Goal: Navigation & Orientation: Find specific page/section

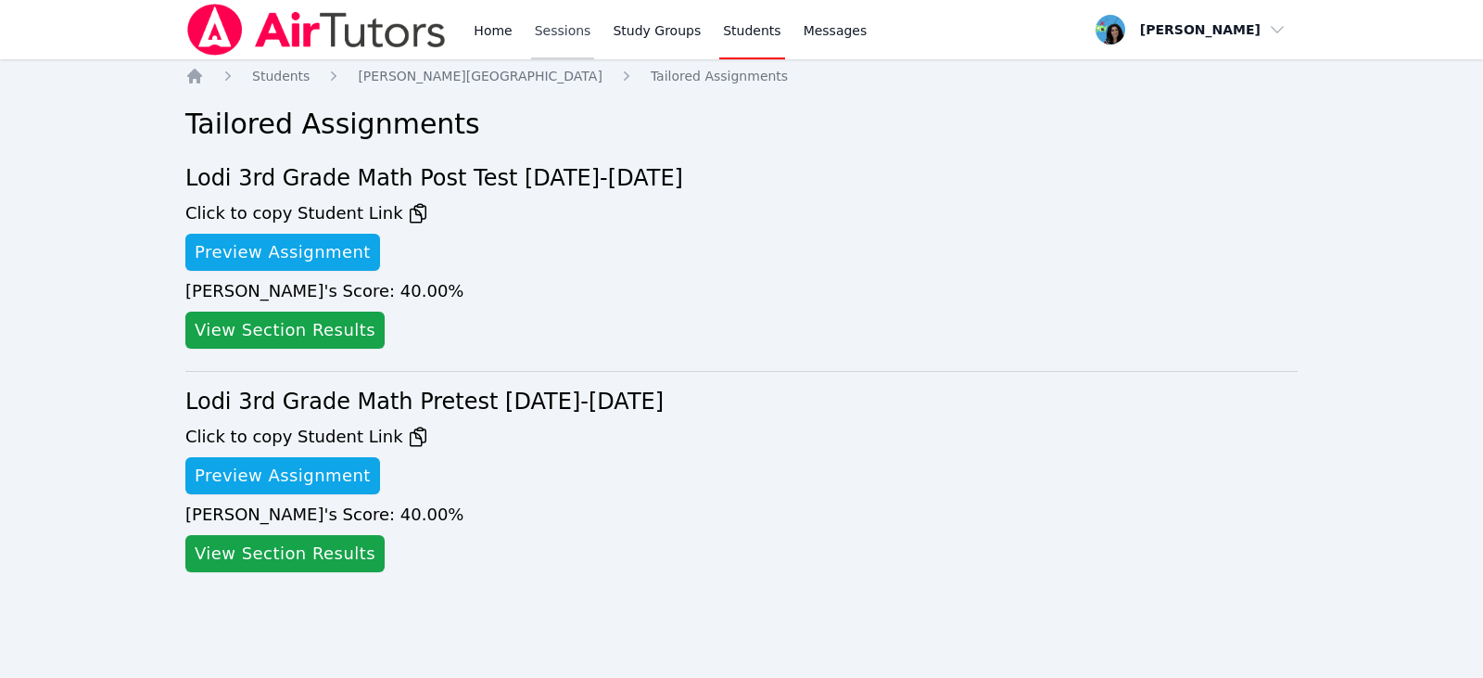
click at [567, 31] on link "Sessions" at bounding box center [563, 29] width 64 height 59
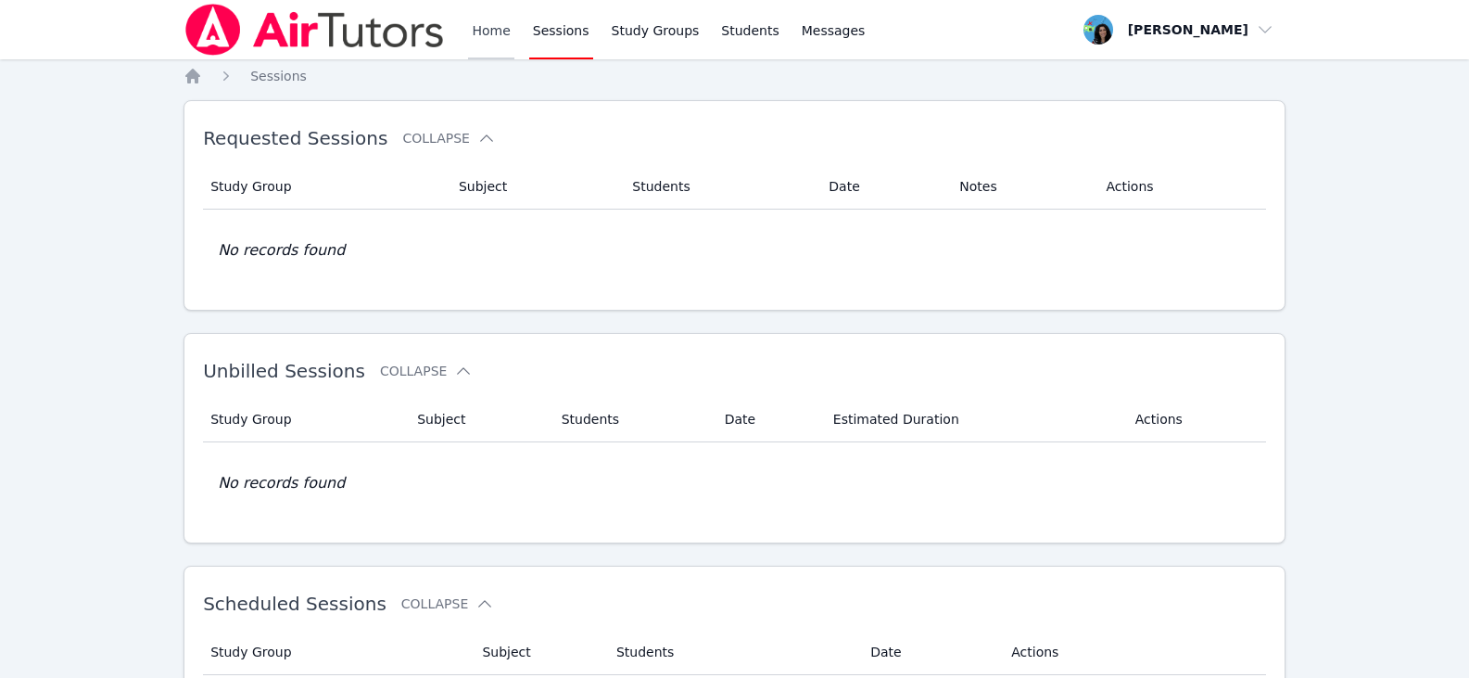
click at [505, 36] on link "Home" at bounding box center [490, 29] width 45 height 59
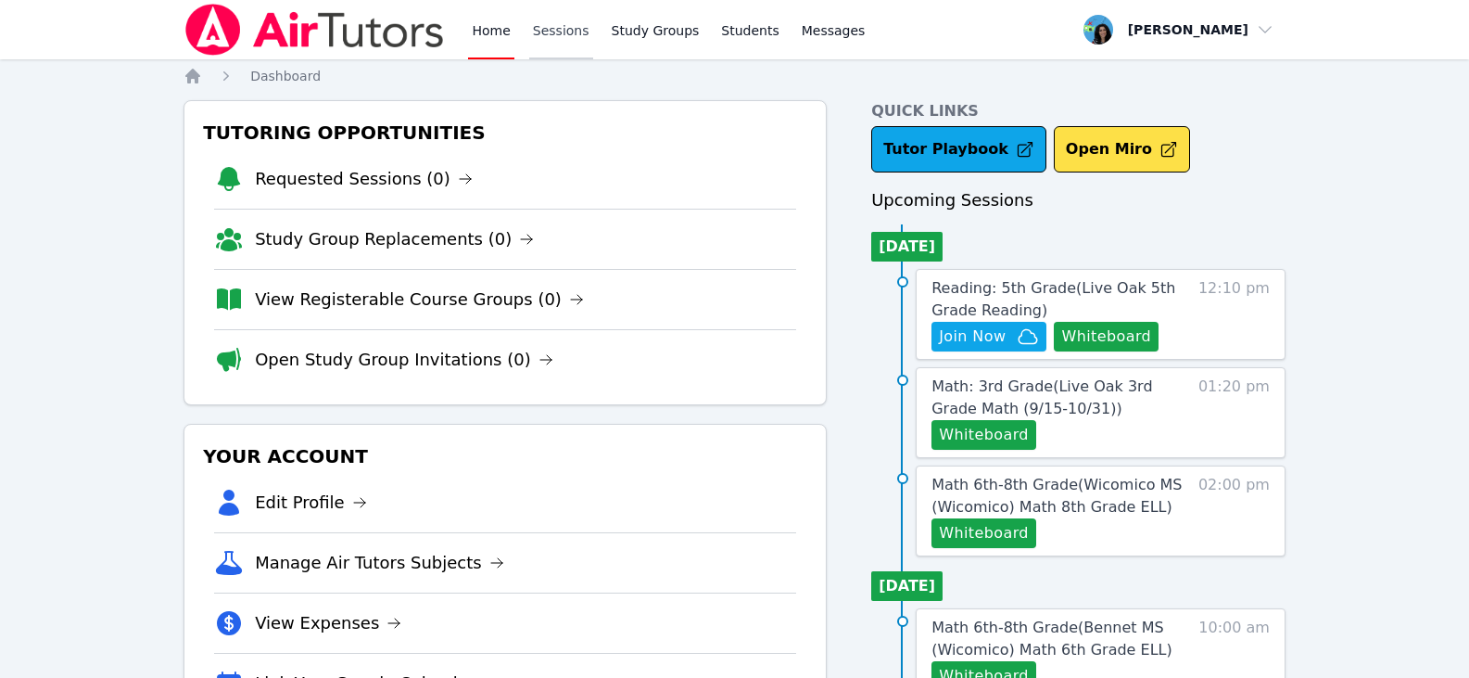
click at [556, 35] on link "Sessions" at bounding box center [561, 29] width 64 height 59
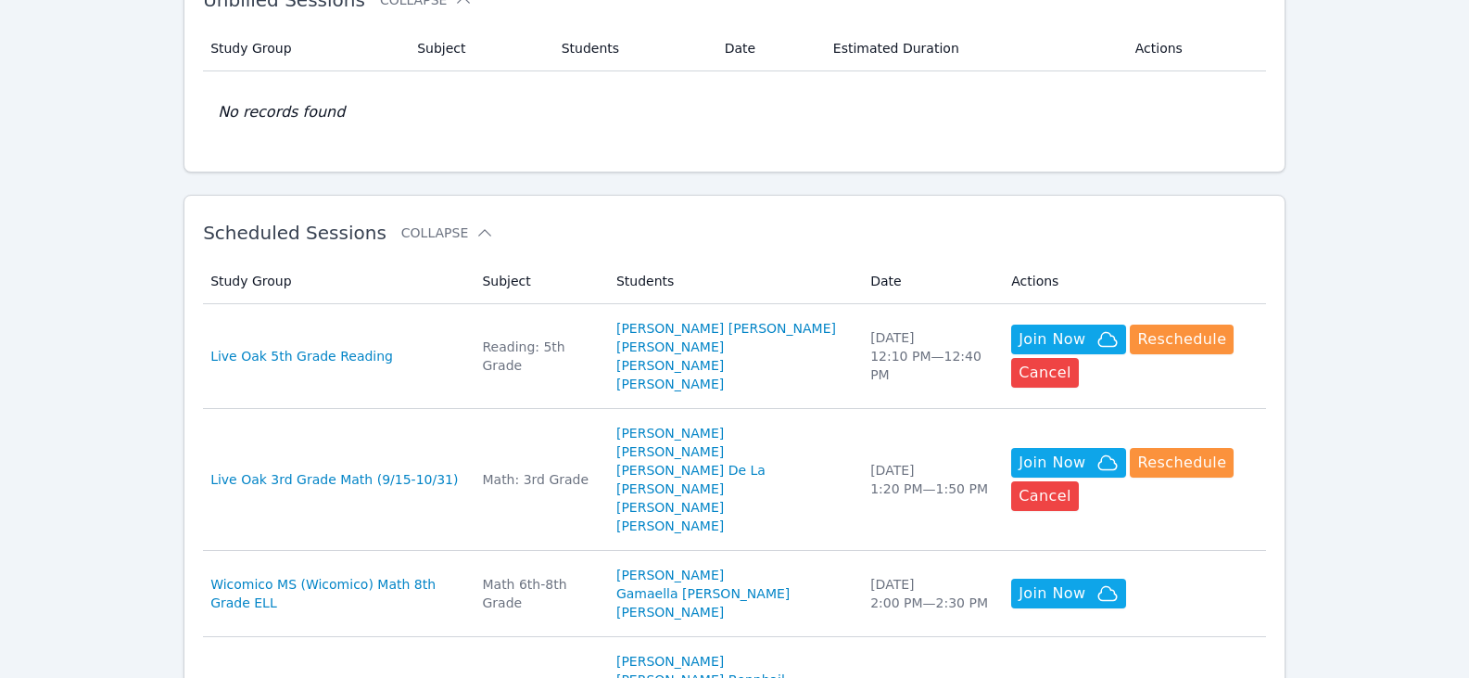
scroll to position [463, 0]
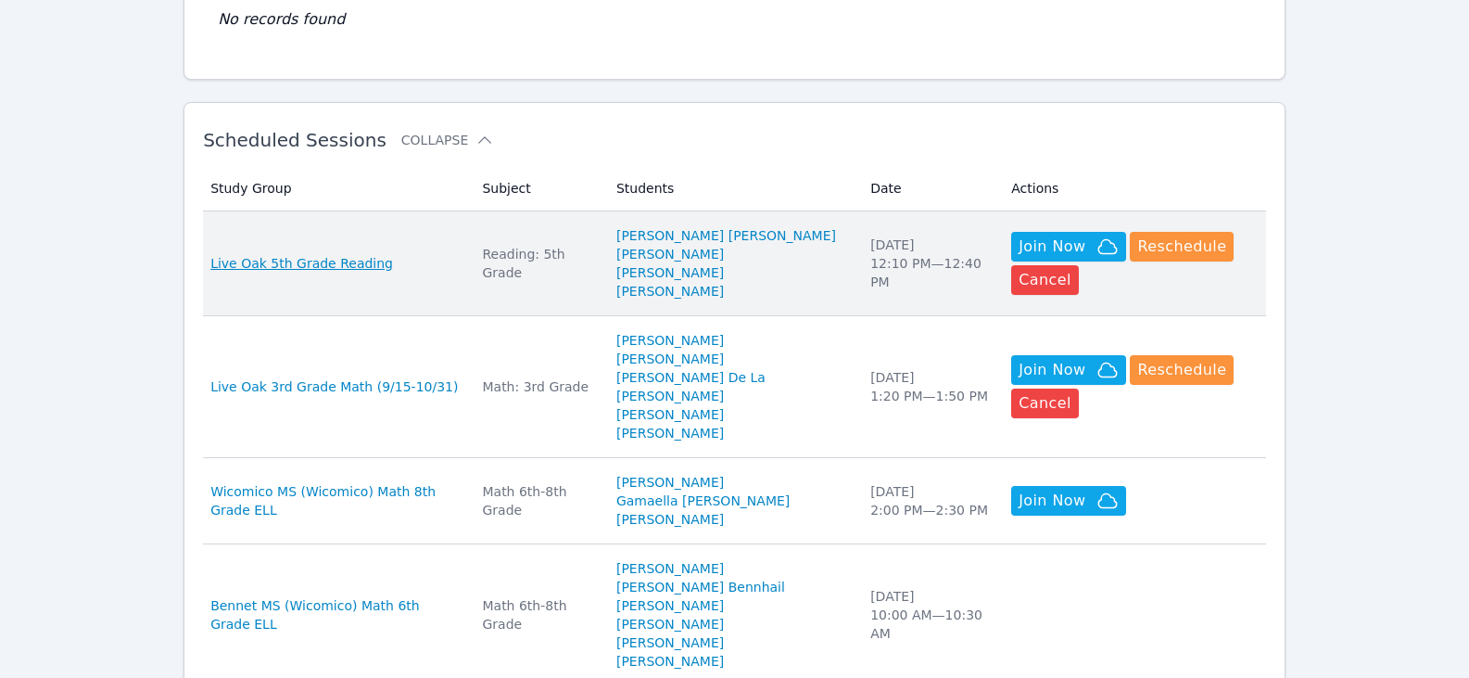
click at [361, 266] on span "Live Oak 5th Grade Reading" at bounding box center [301, 263] width 183 height 19
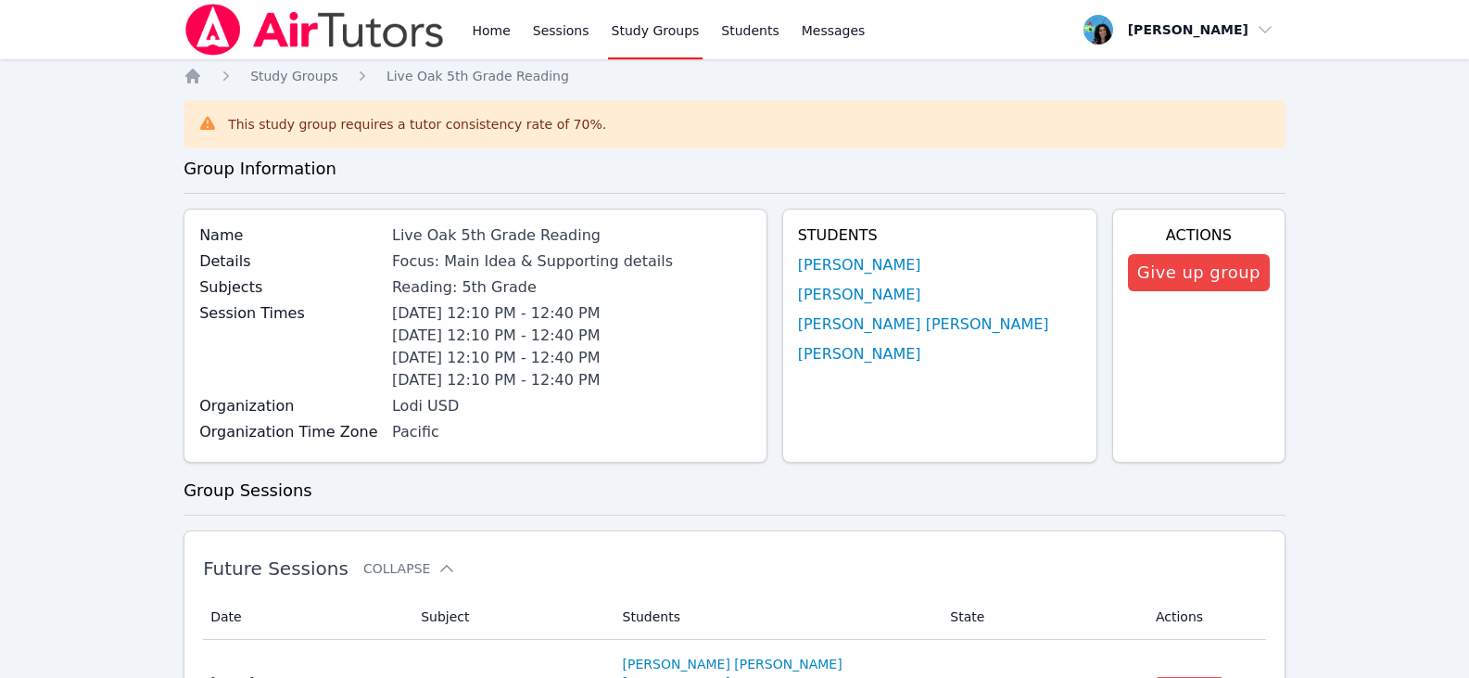
click at [926, 253] on div "Students Itzel Gutierrez-Nieves Aaron Hinojosa Jonathan Diaz Nunez Tiffanny Men…" at bounding box center [939, 336] width 315 height 254
click at [921, 267] on link "[PERSON_NAME]" at bounding box center [859, 265] width 123 height 22
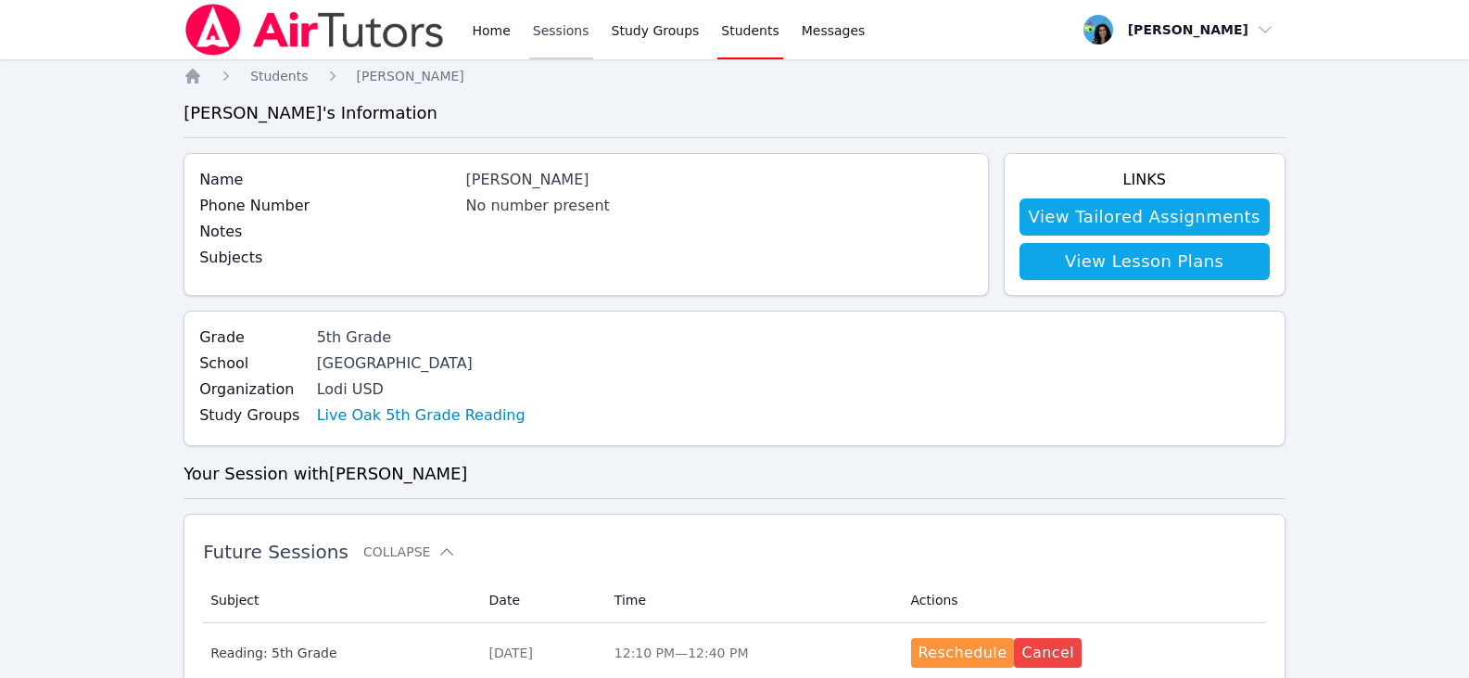
click at [543, 33] on link "Sessions" at bounding box center [561, 29] width 64 height 59
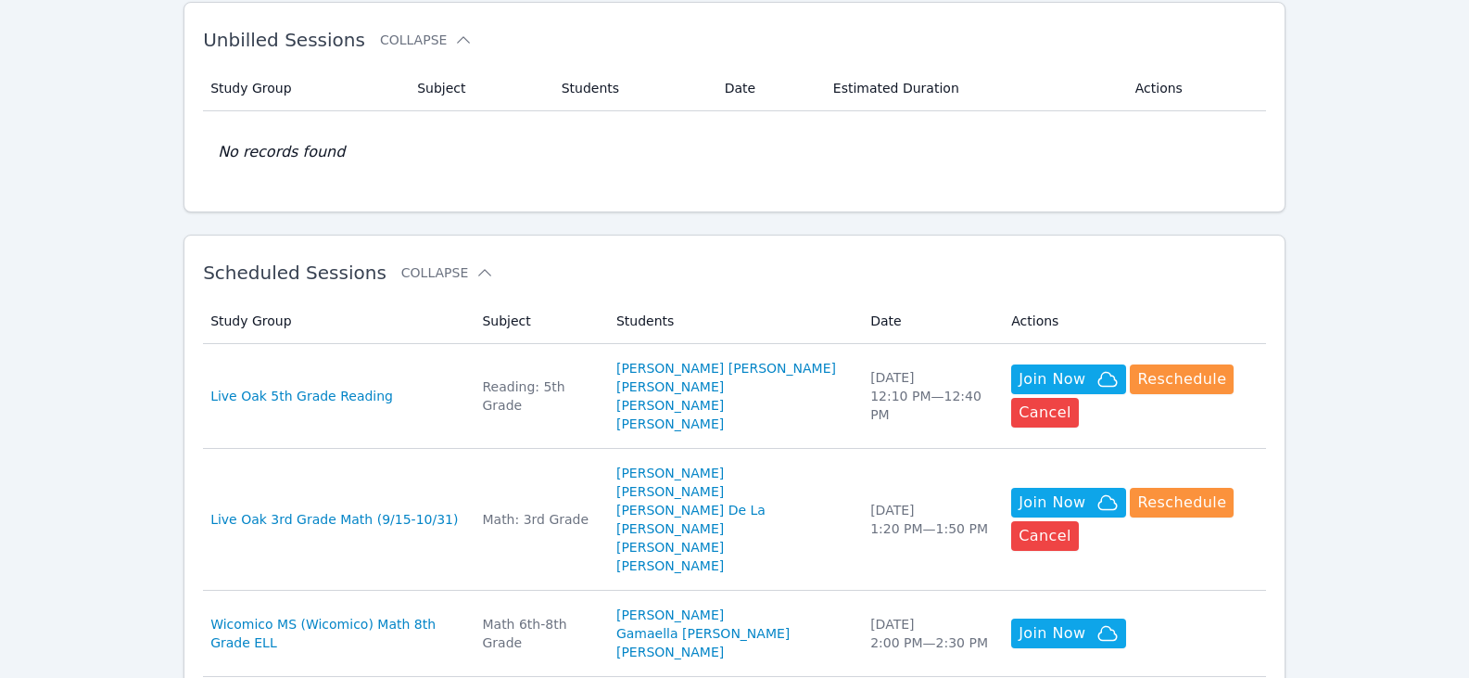
scroll to position [556, 0]
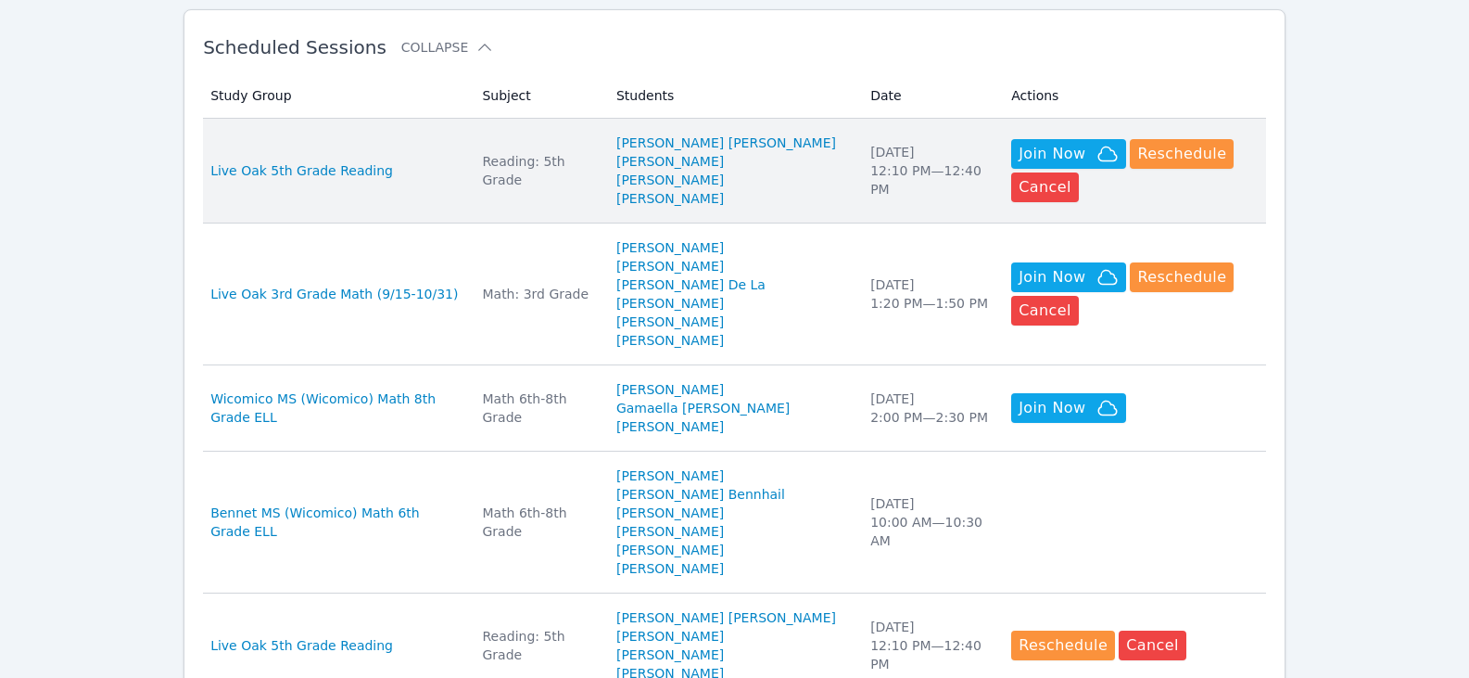
click at [870, 158] on div "Mon Sep 15 12:10 PM — 12:40 PM" at bounding box center [929, 171] width 119 height 56
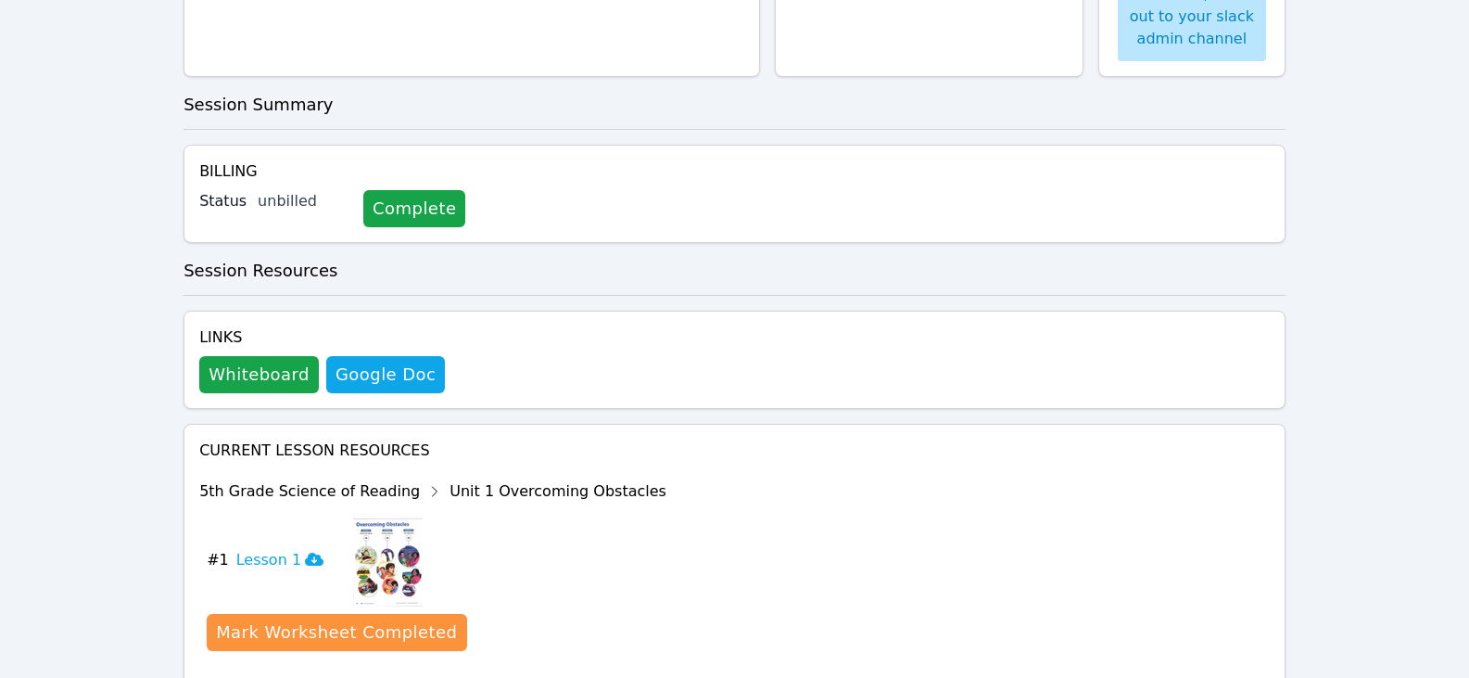
scroll to position [504, 0]
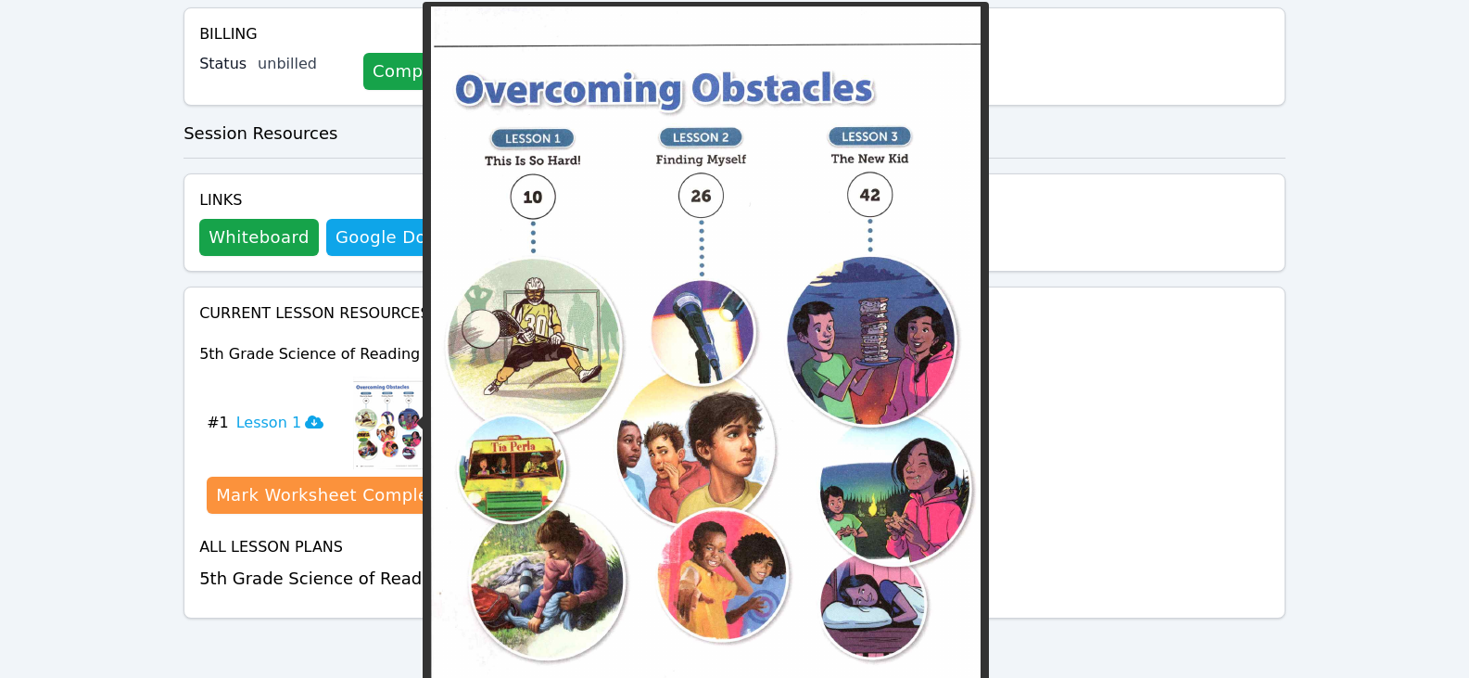
click at [374, 427] on img at bounding box center [388, 422] width 70 height 93
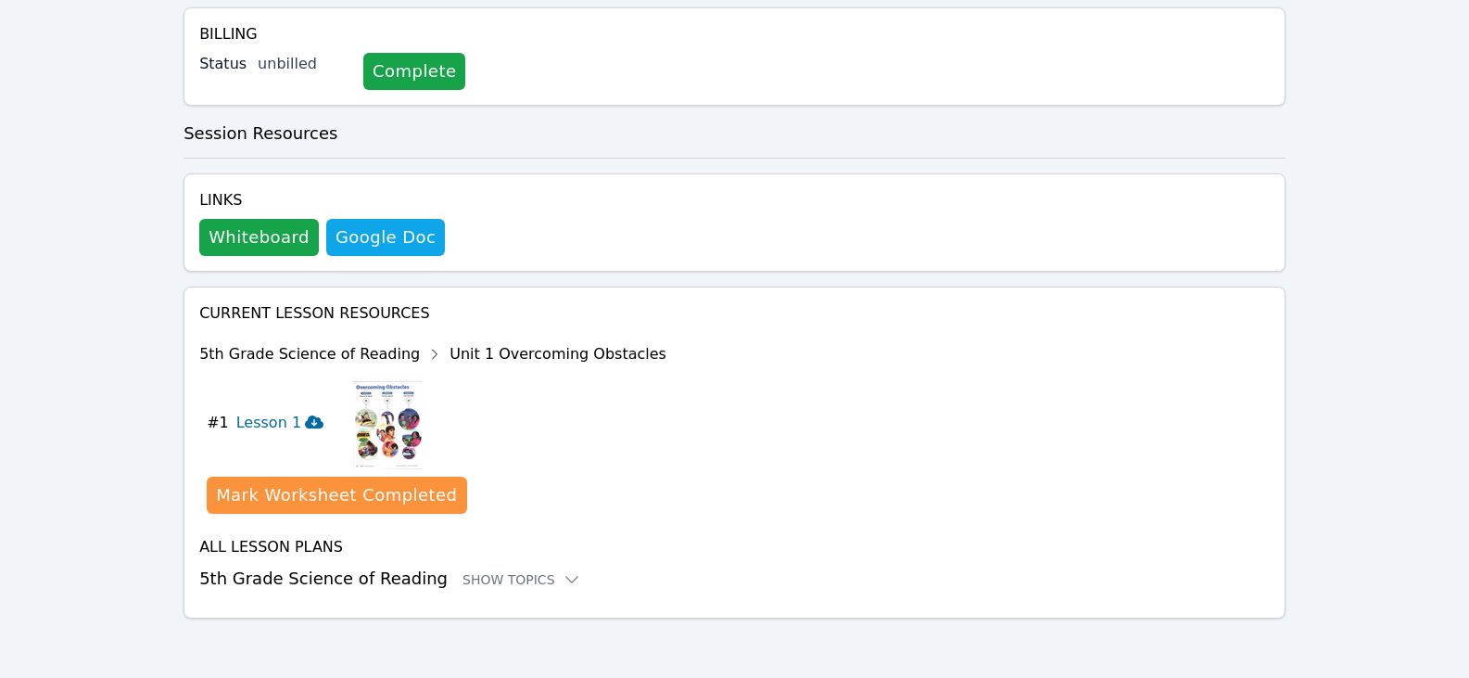
click at [305, 424] on icon at bounding box center [314, 421] width 19 height 13
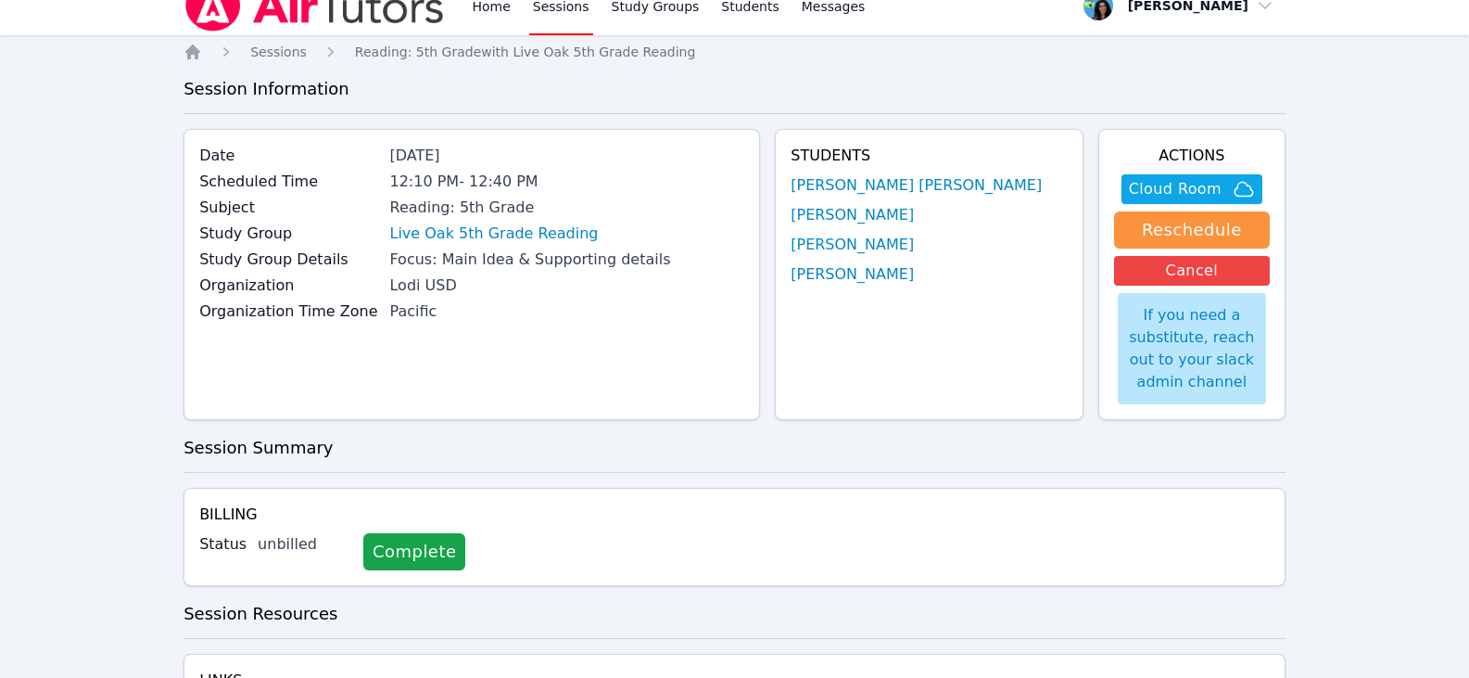
scroll to position [0, 0]
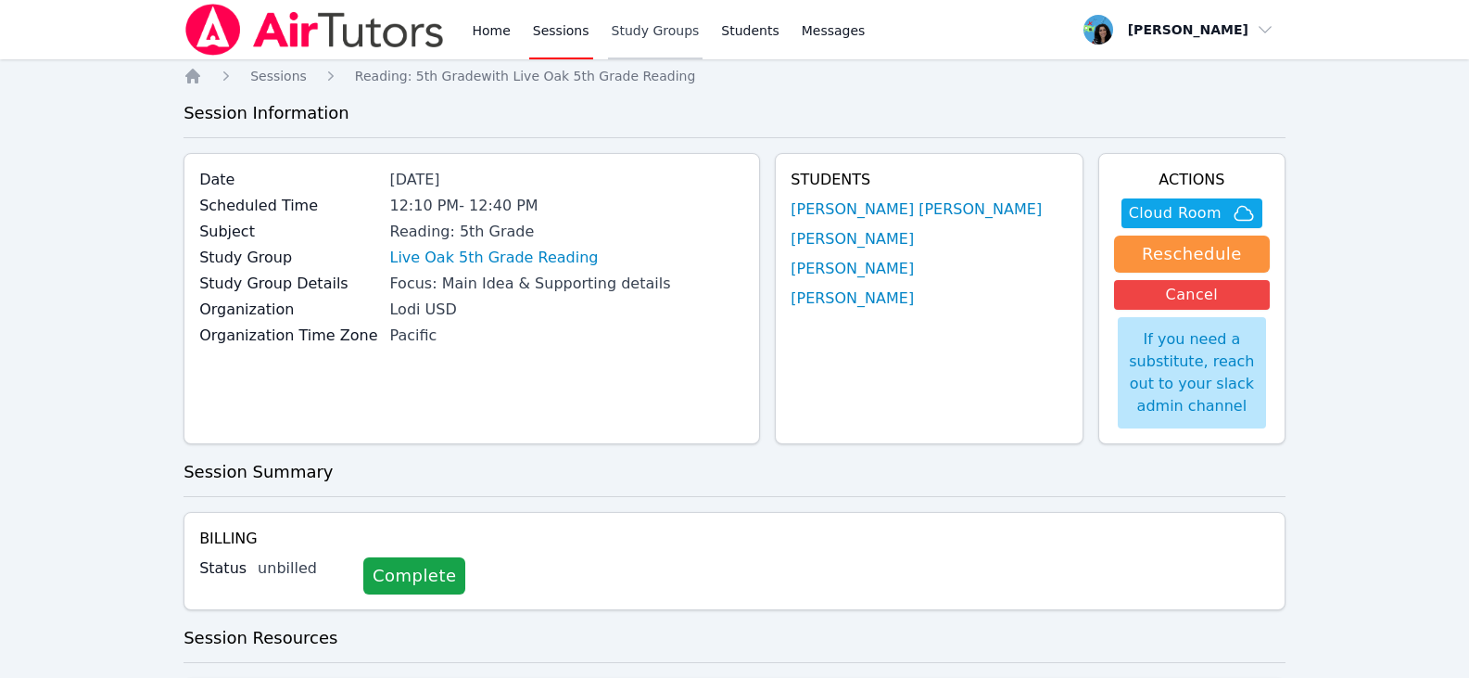
click at [623, 31] on link "Study Groups" at bounding box center [655, 29] width 95 height 59
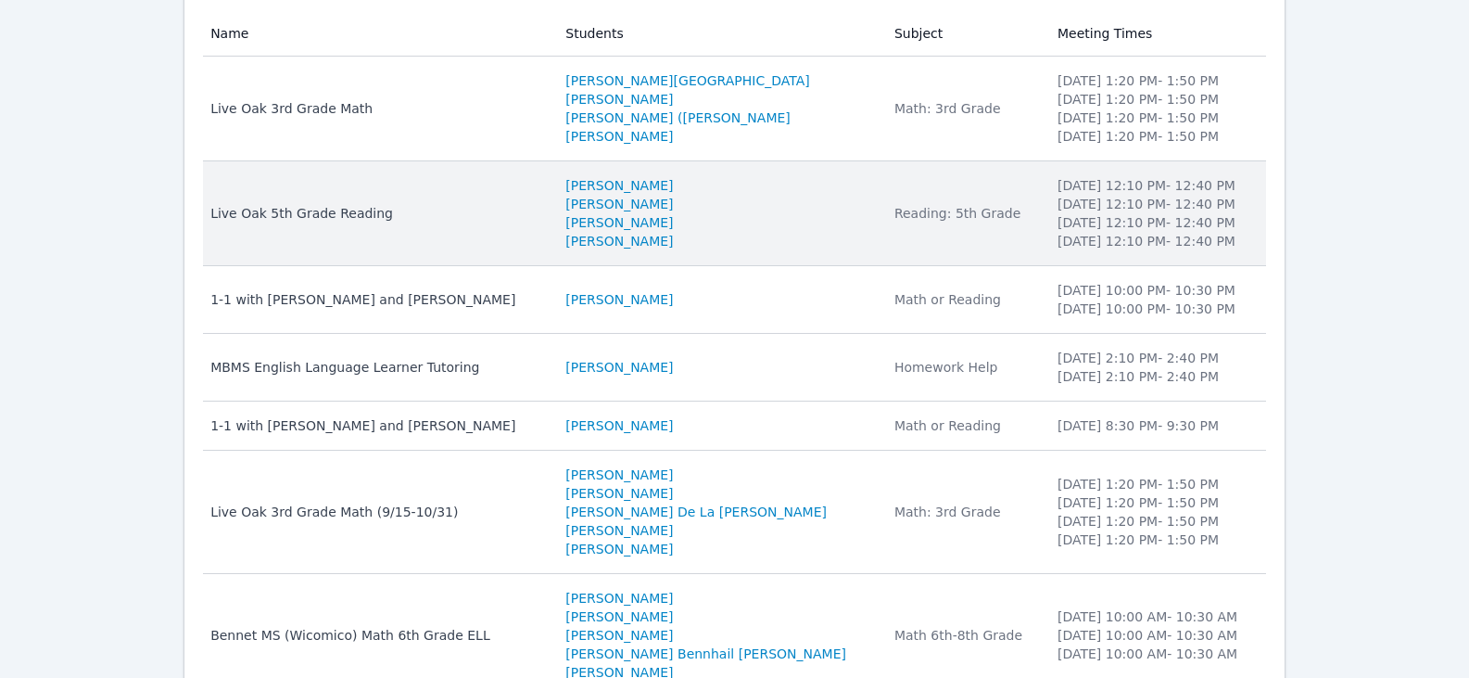
scroll to position [278, 0]
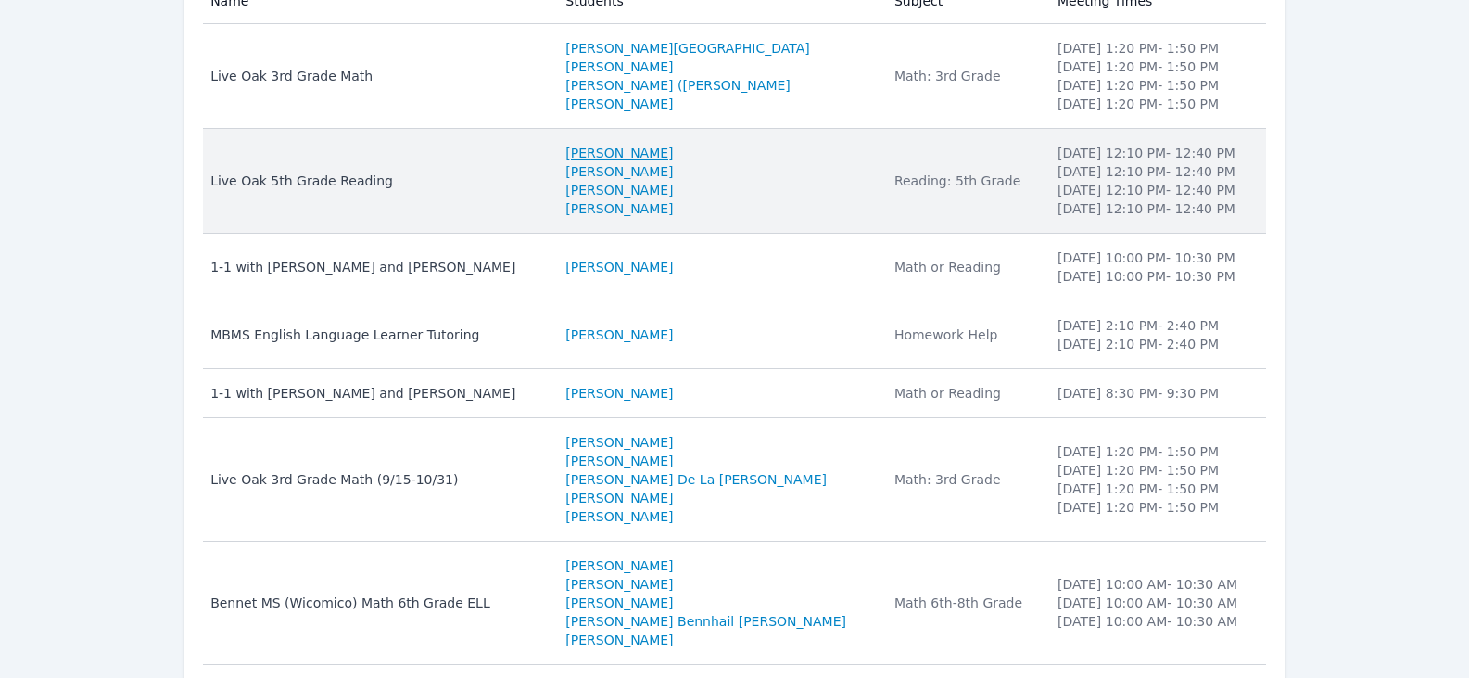
click at [673, 155] on link "Isabella Archundia" at bounding box center [619, 153] width 108 height 19
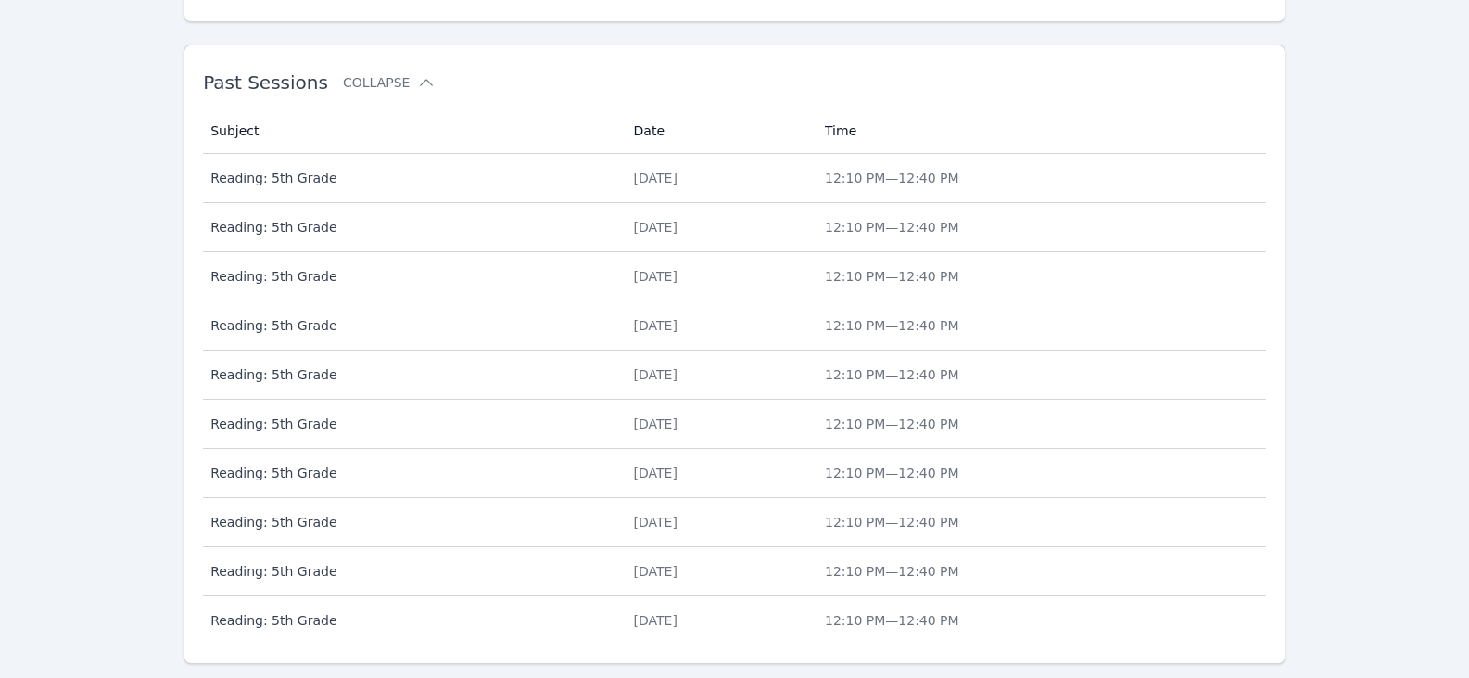
scroll to position [747, 0]
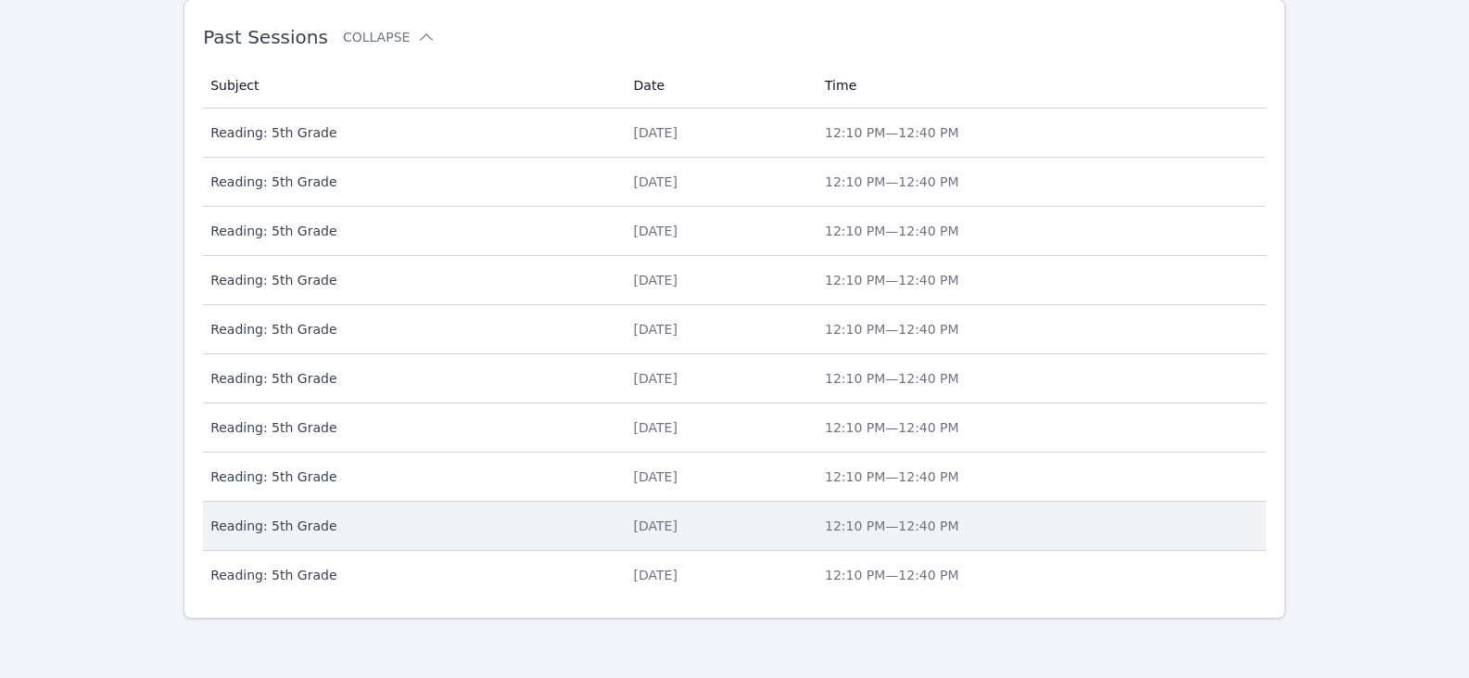
click at [663, 519] on div "Thu Aug 28" at bounding box center [718, 525] width 169 height 19
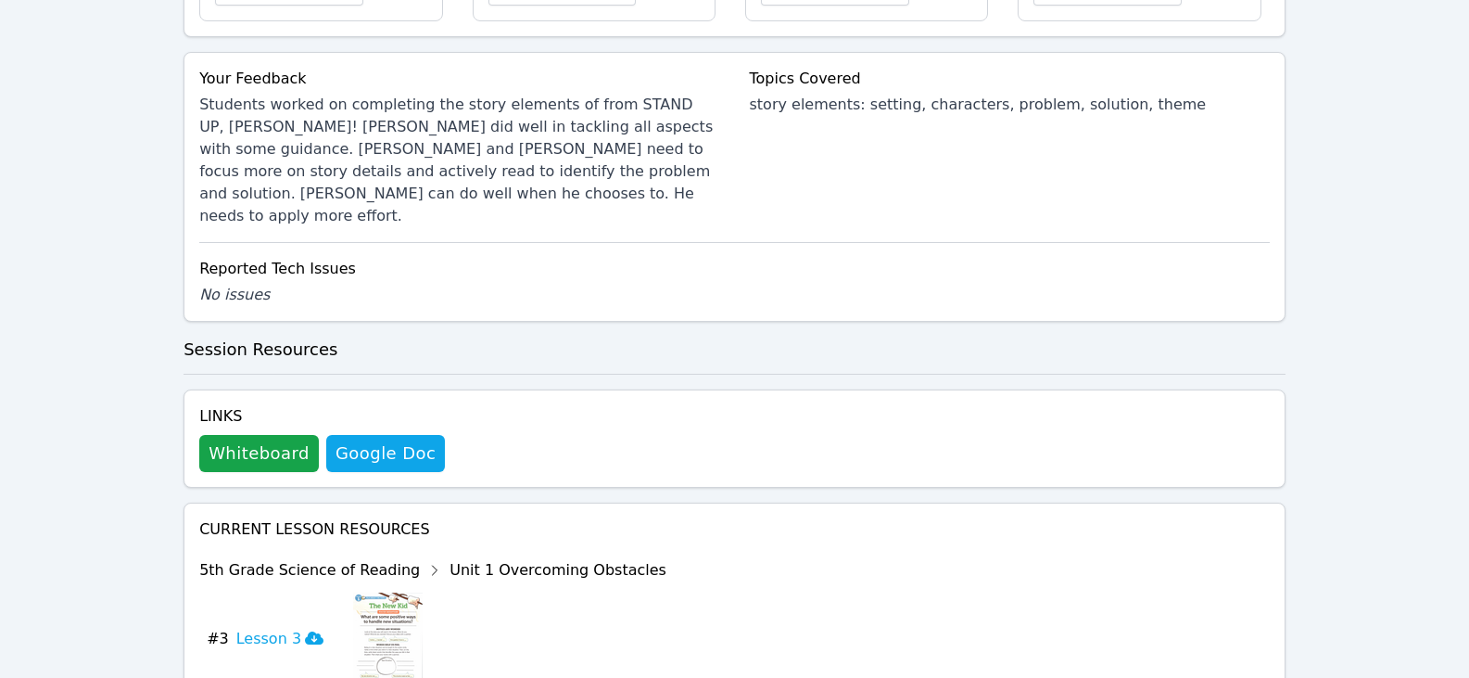
scroll to position [881, 0]
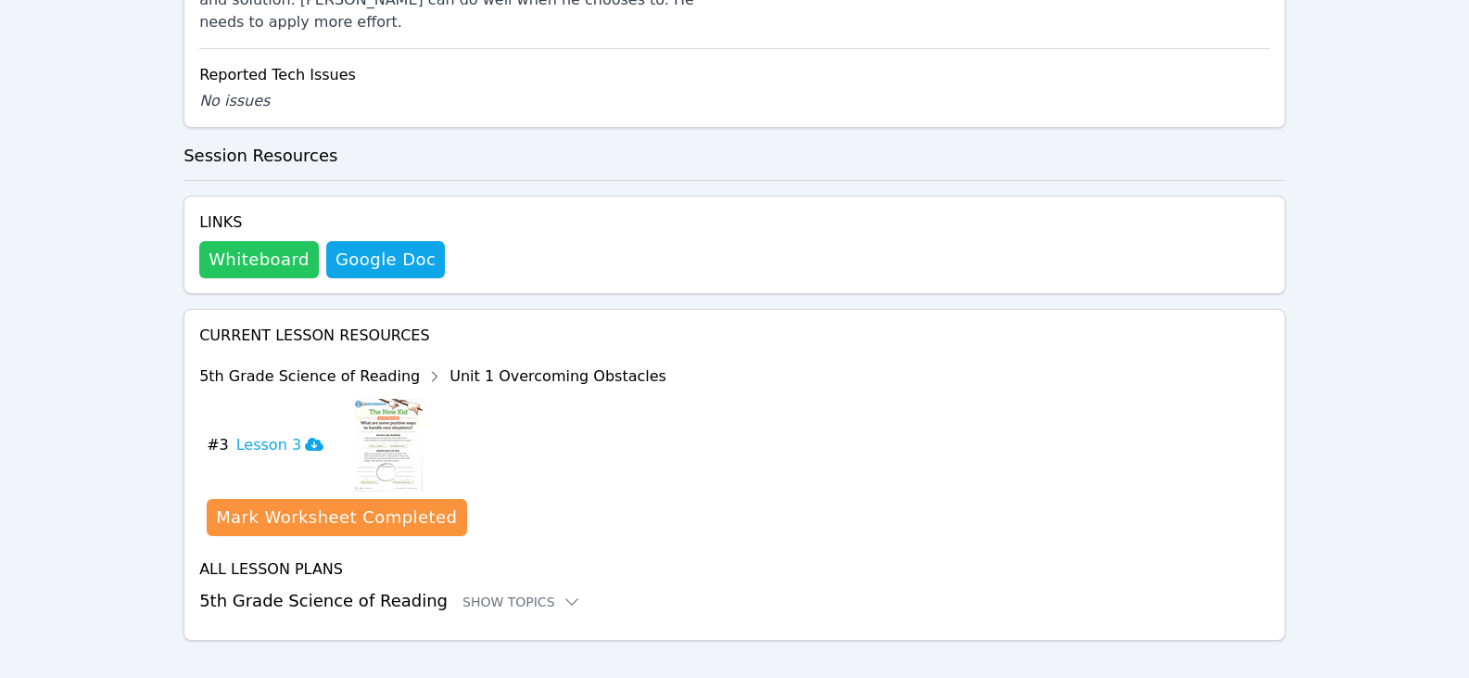
click at [288, 244] on button "Whiteboard" at bounding box center [259, 259] width 120 height 37
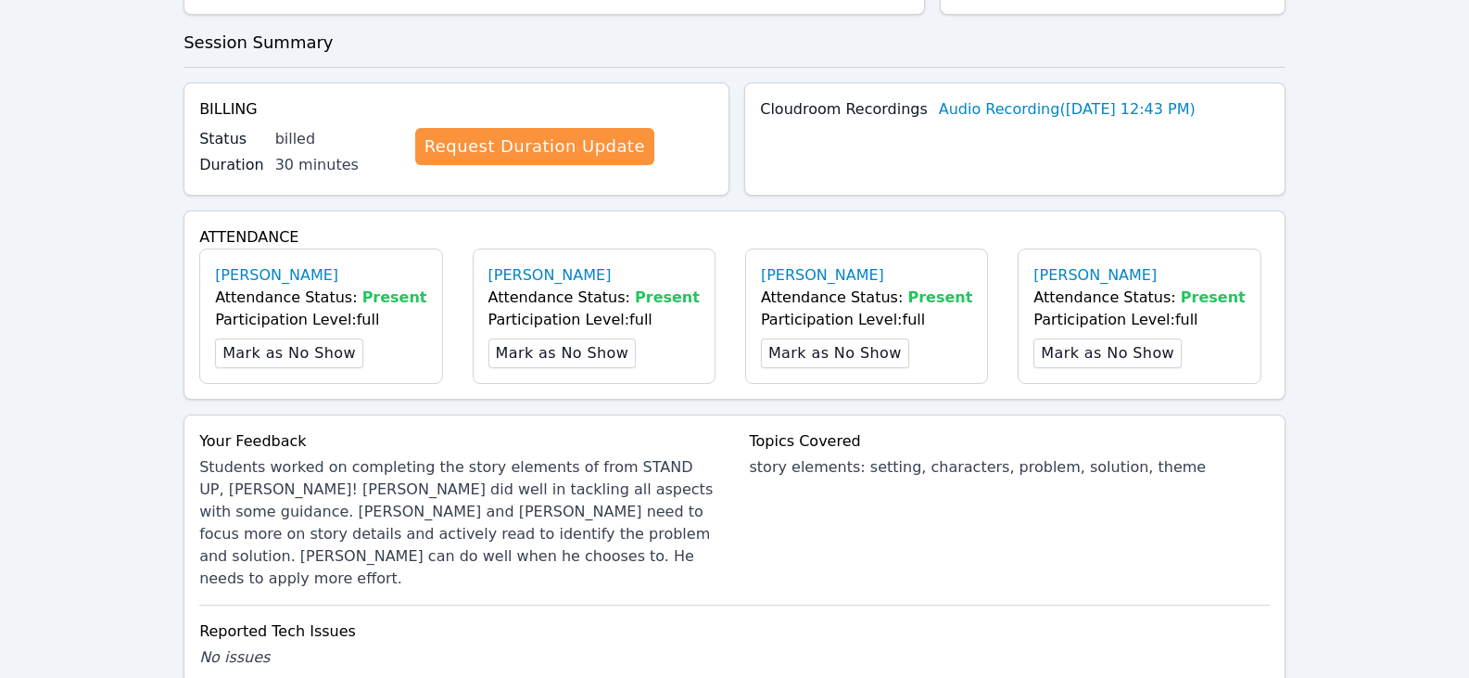
scroll to position [0, 0]
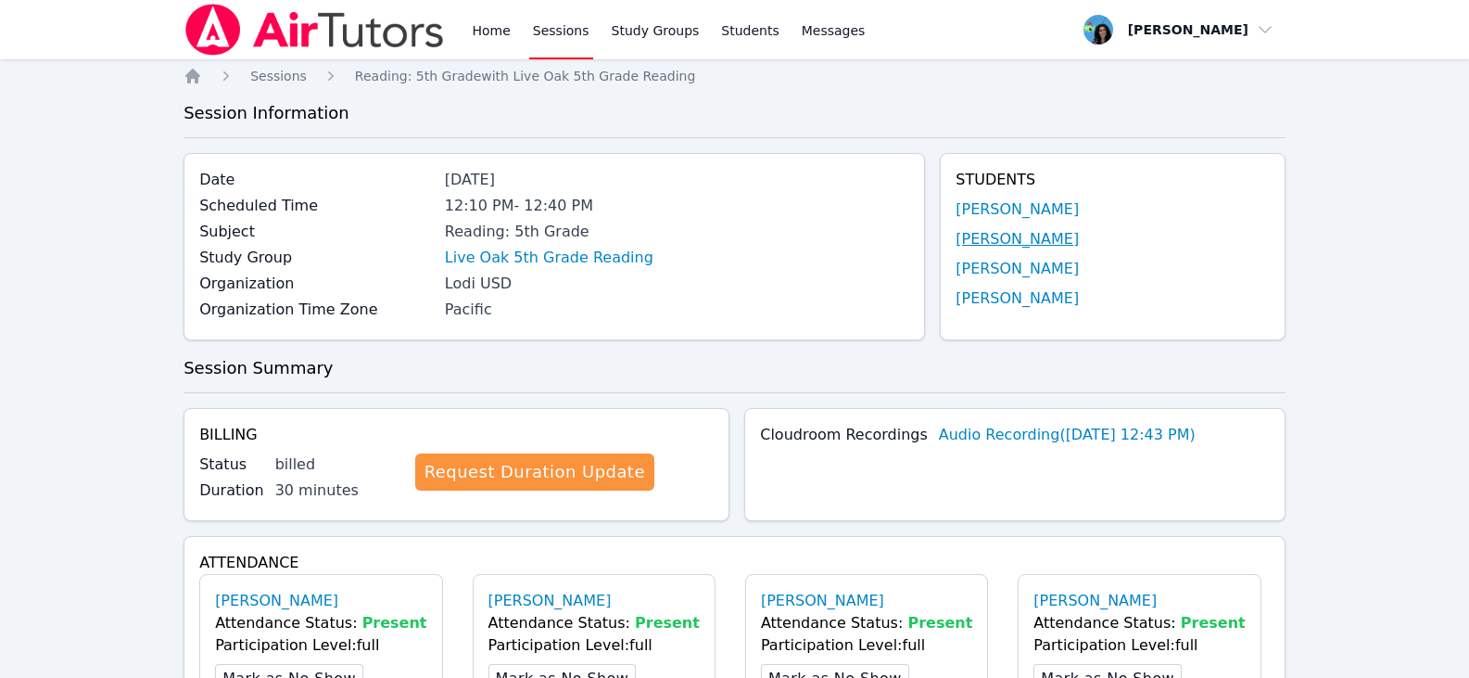
click at [957, 243] on link "Isabella Archundia" at bounding box center [1017, 239] width 123 height 22
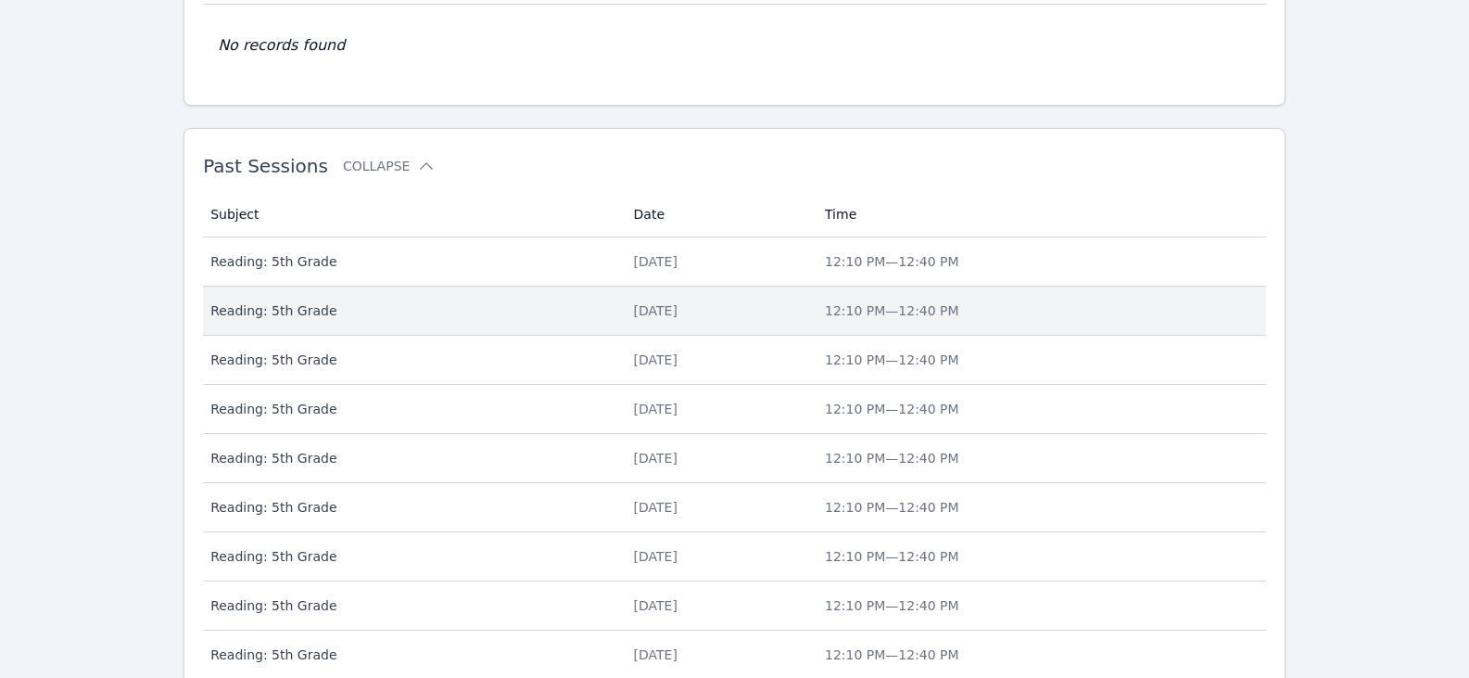
scroll to position [747, 0]
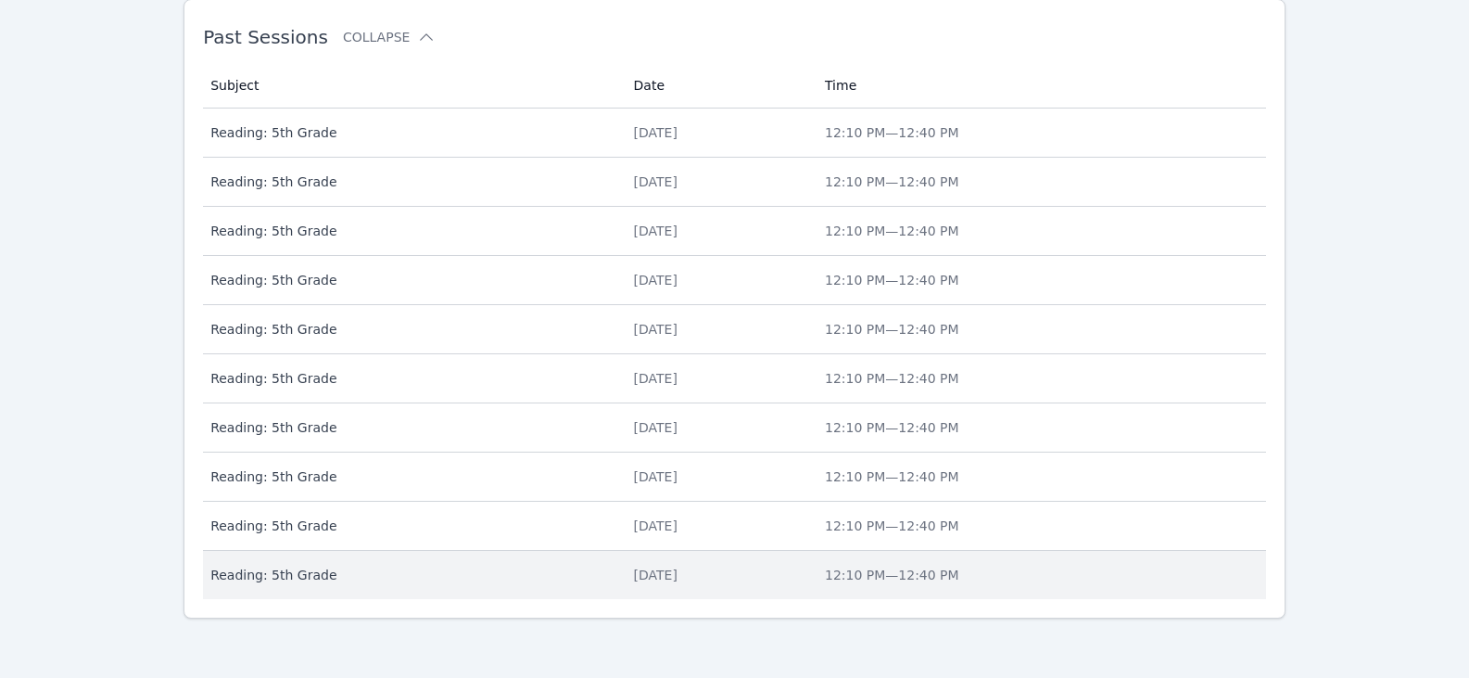
click at [585, 584] on td "Subject Reading: 5th Grade" at bounding box center [412, 575] width 419 height 48
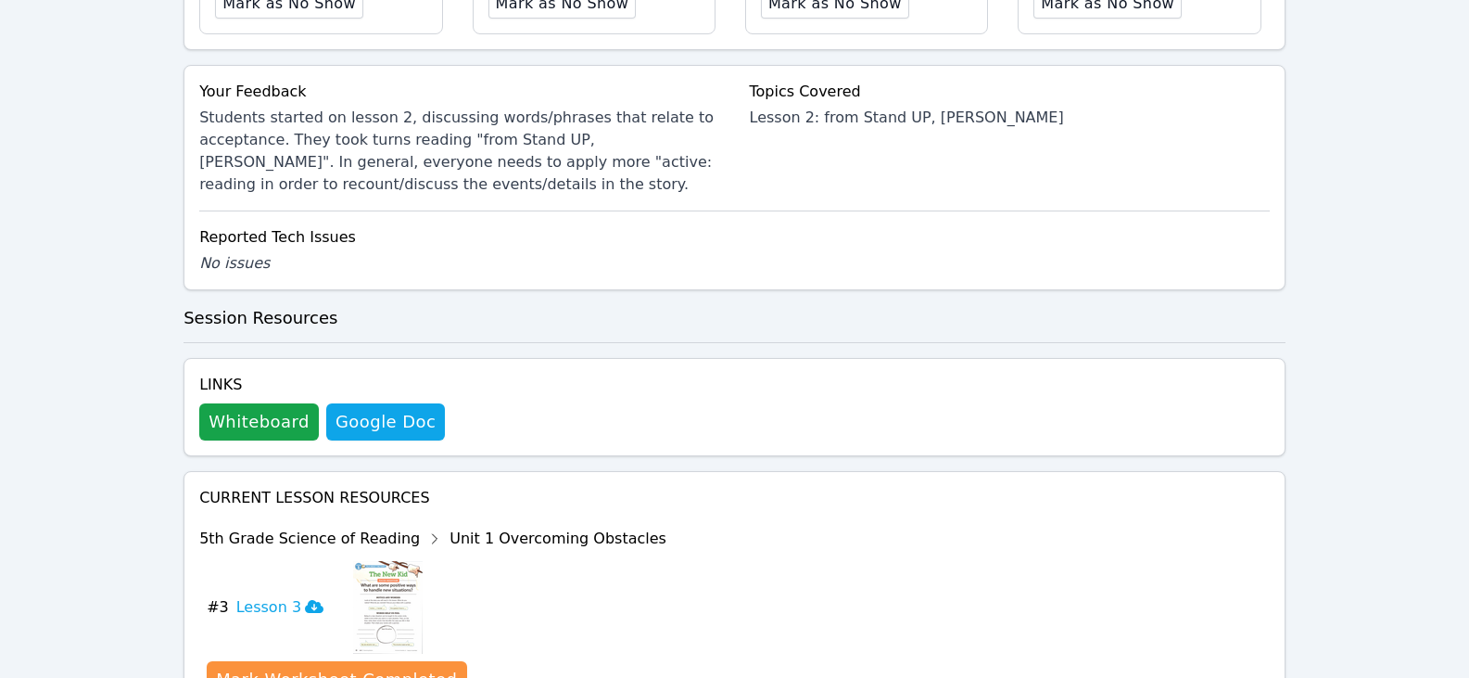
scroll to position [834, 0]
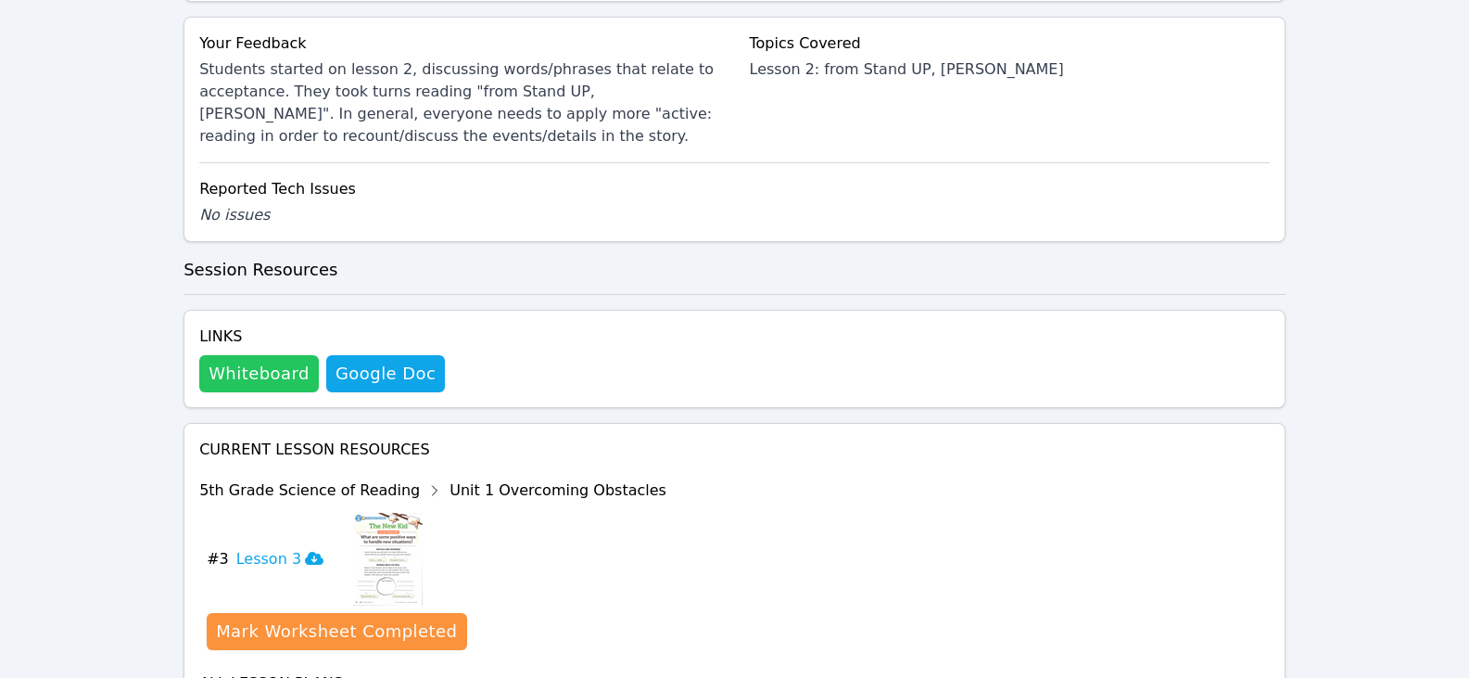
click at [290, 378] on button "Whiteboard" at bounding box center [259, 373] width 120 height 37
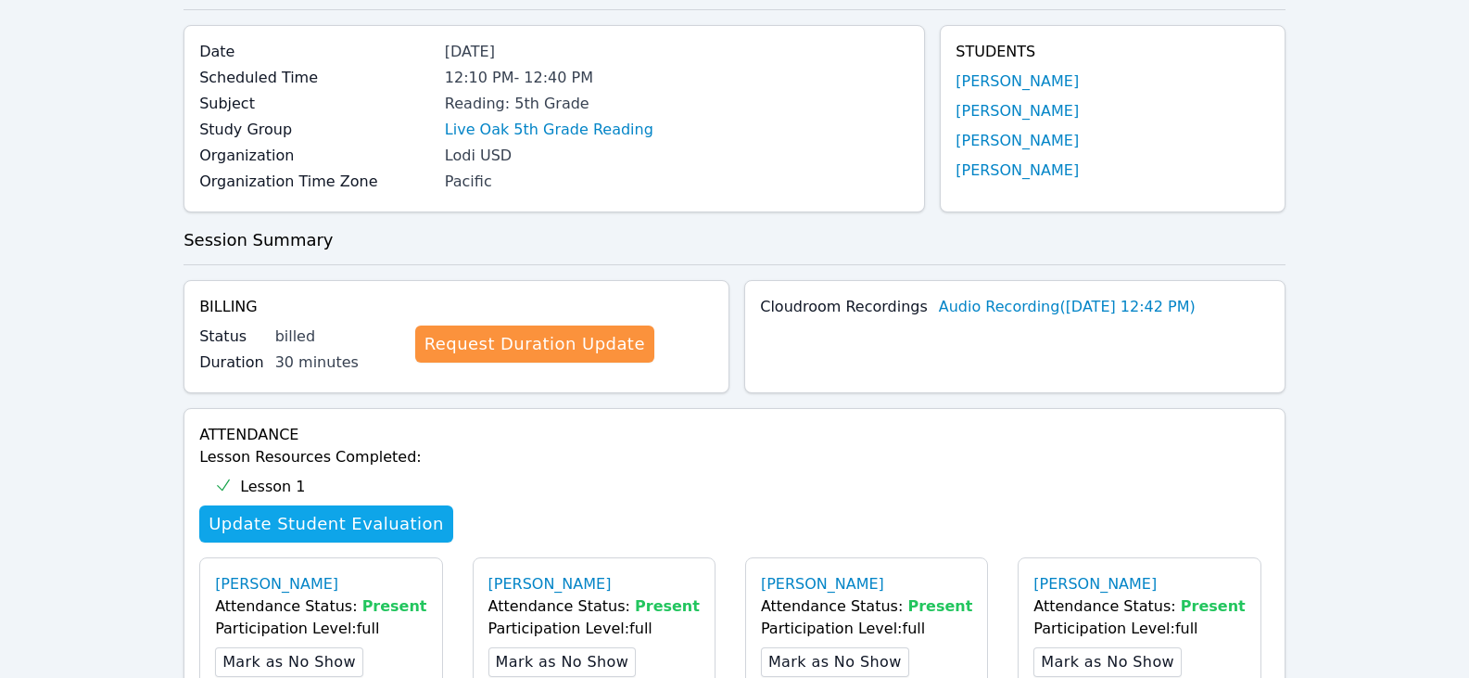
scroll to position [0, 0]
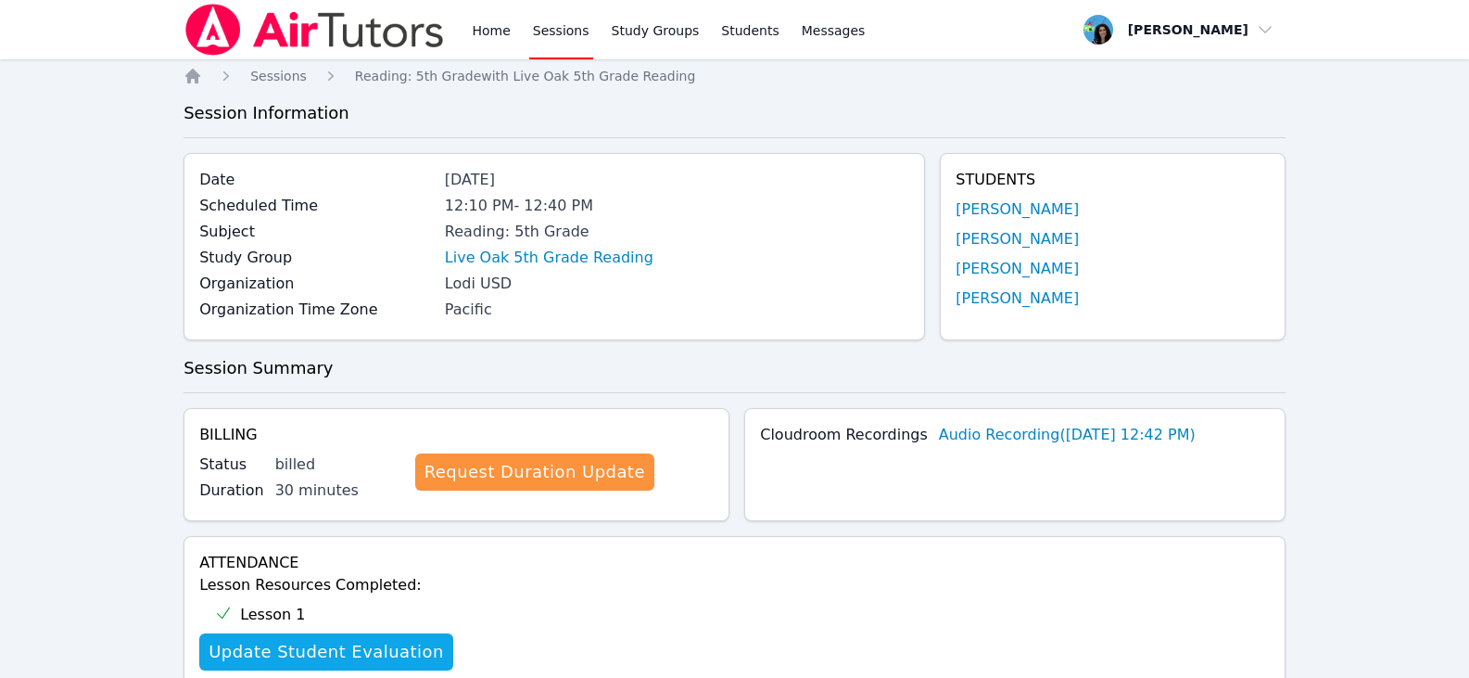
click at [547, 28] on link "Sessions" at bounding box center [561, 29] width 64 height 59
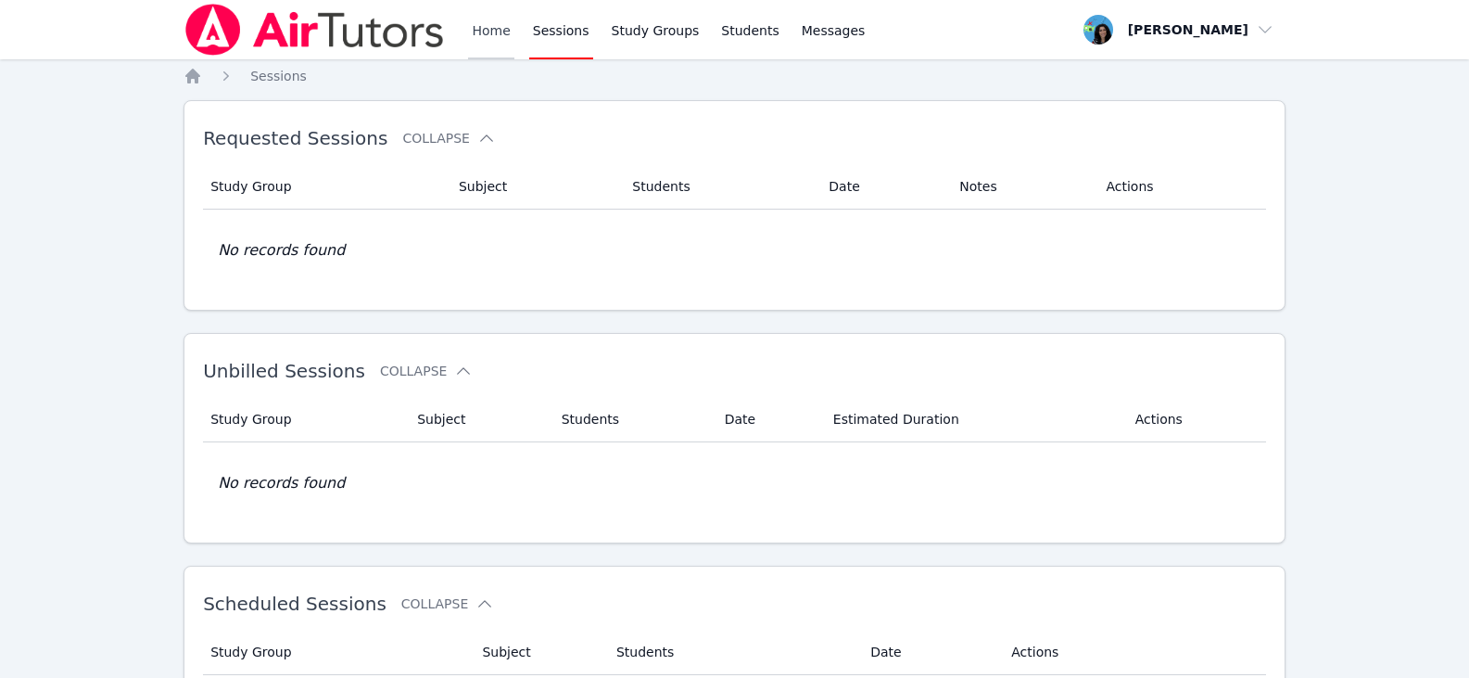
click at [489, 34] on link "Home" at bounding box center [490, 29] width 45 height 59
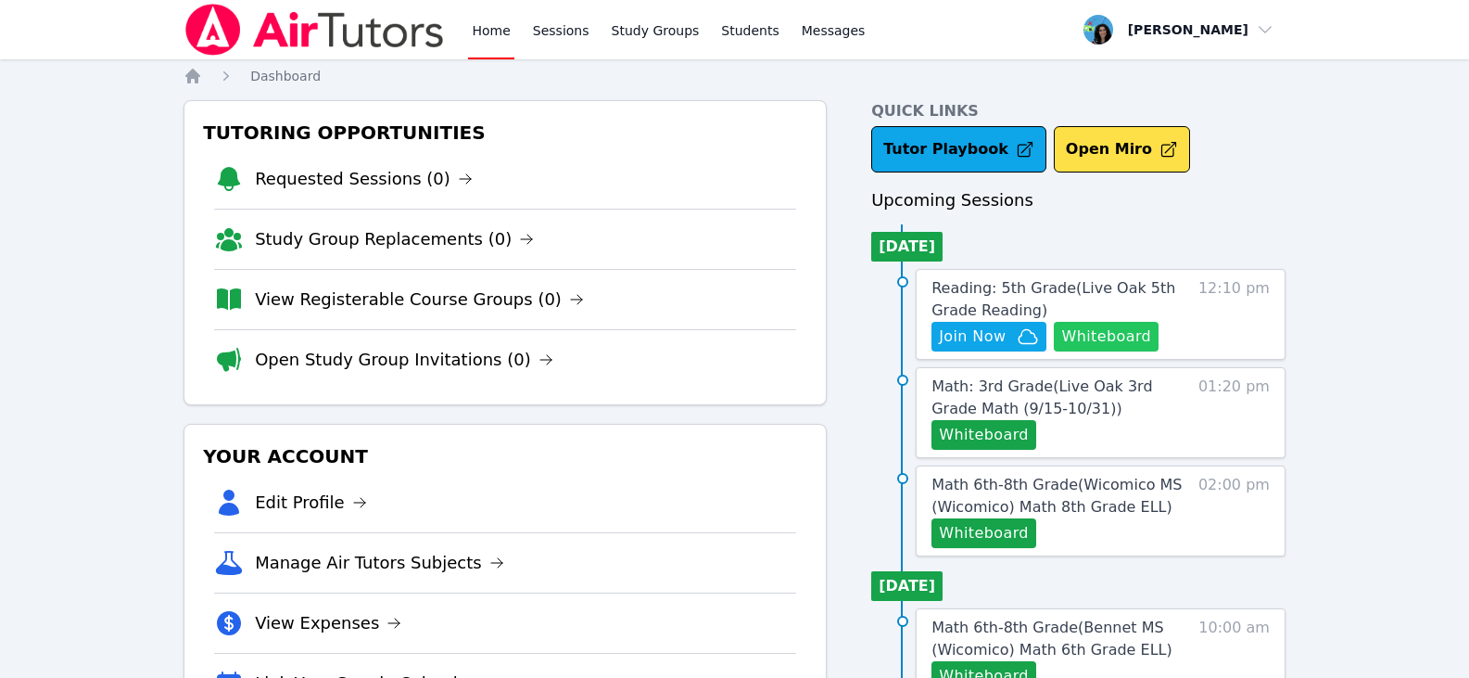
click at [957, 342] on button "Whiteboard" at bounding box center [1106, 337] width 105 height 30
click at [624, 34] on link "Study Groups" at bounding box center [655, 29] width 95 height 59
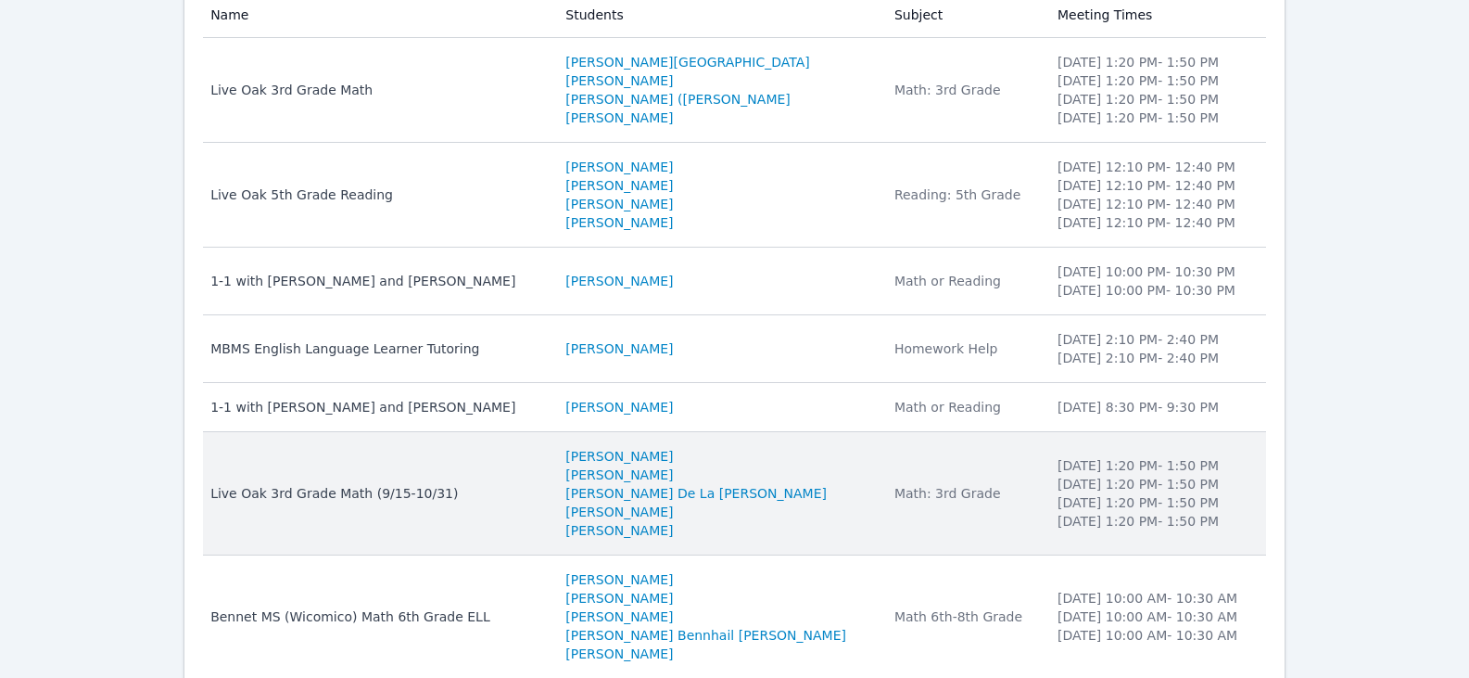
scroll to position [371, 0]
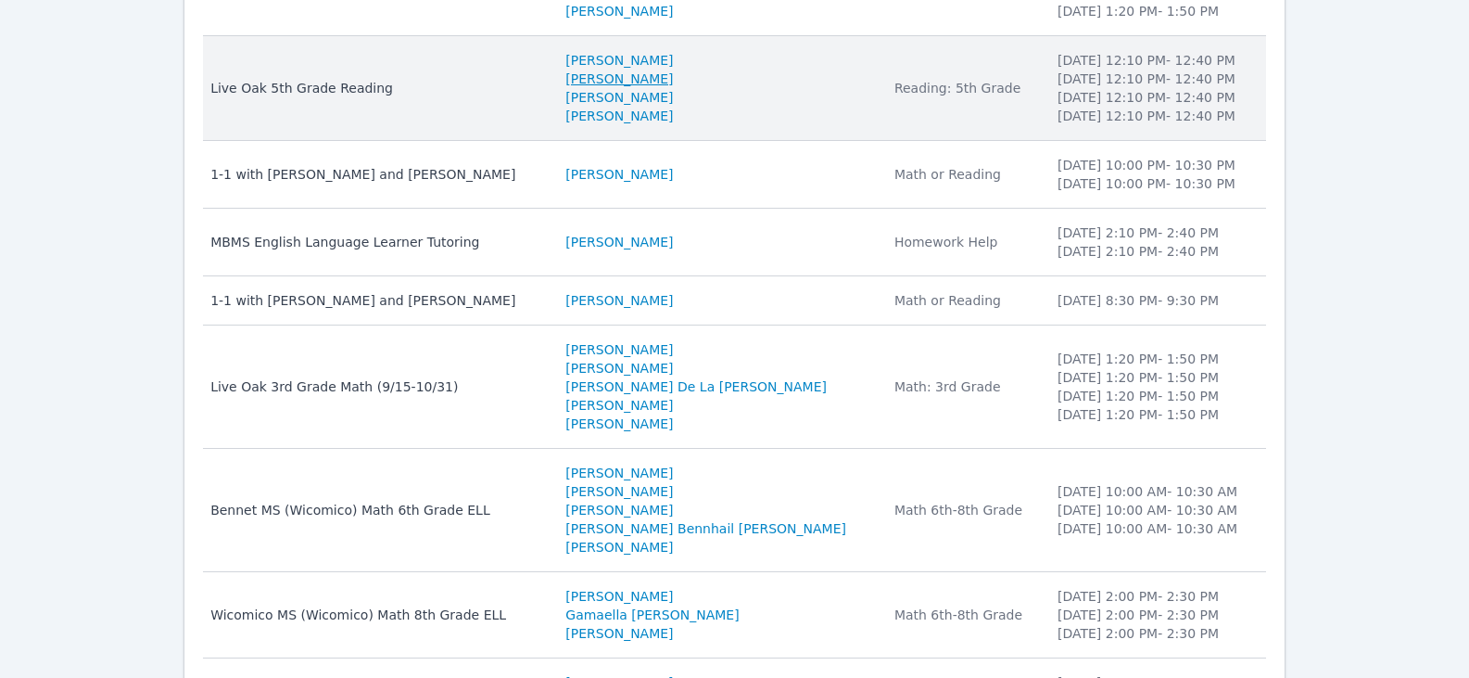
click at [673, 83] on link "Micah Chamizo" at bounding box center [619, 79] width 108 height 19
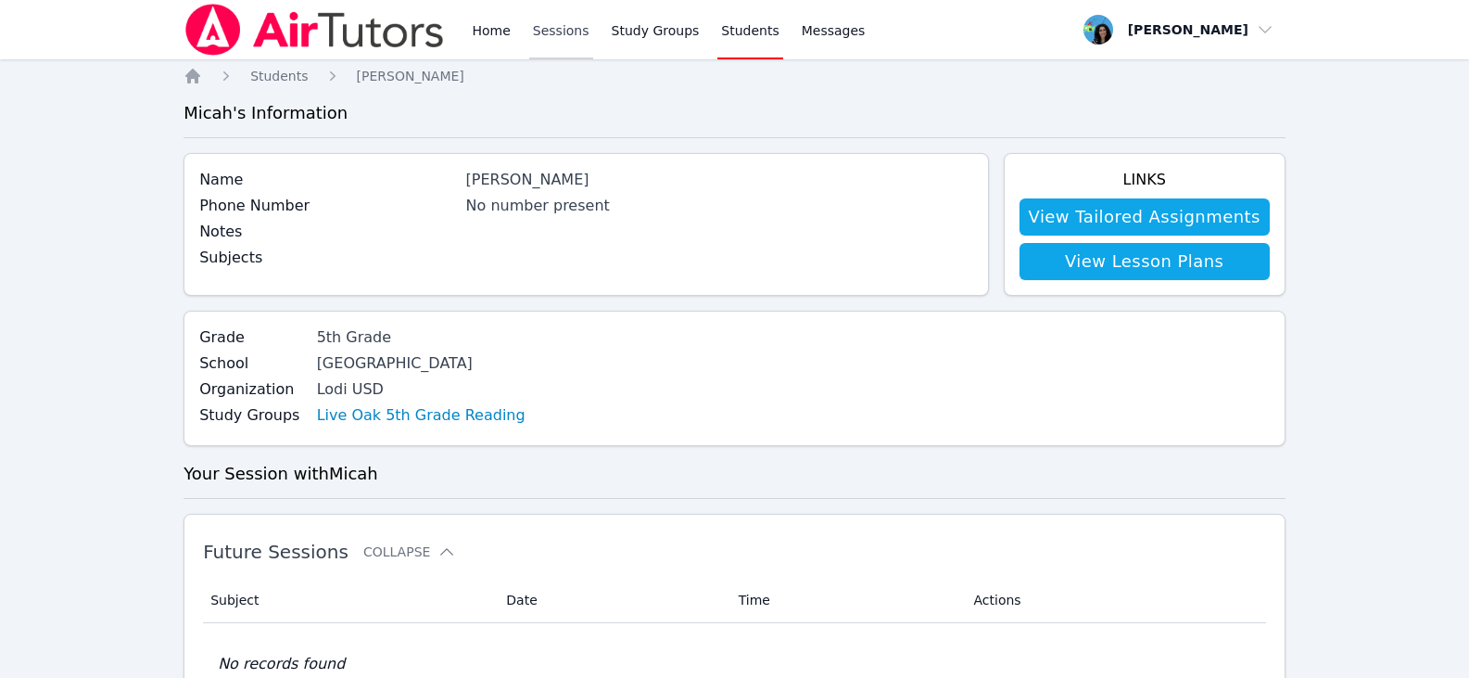
click at [552, 30] on link "Sessions" at bounding box center [561, 29] width 64 height 59
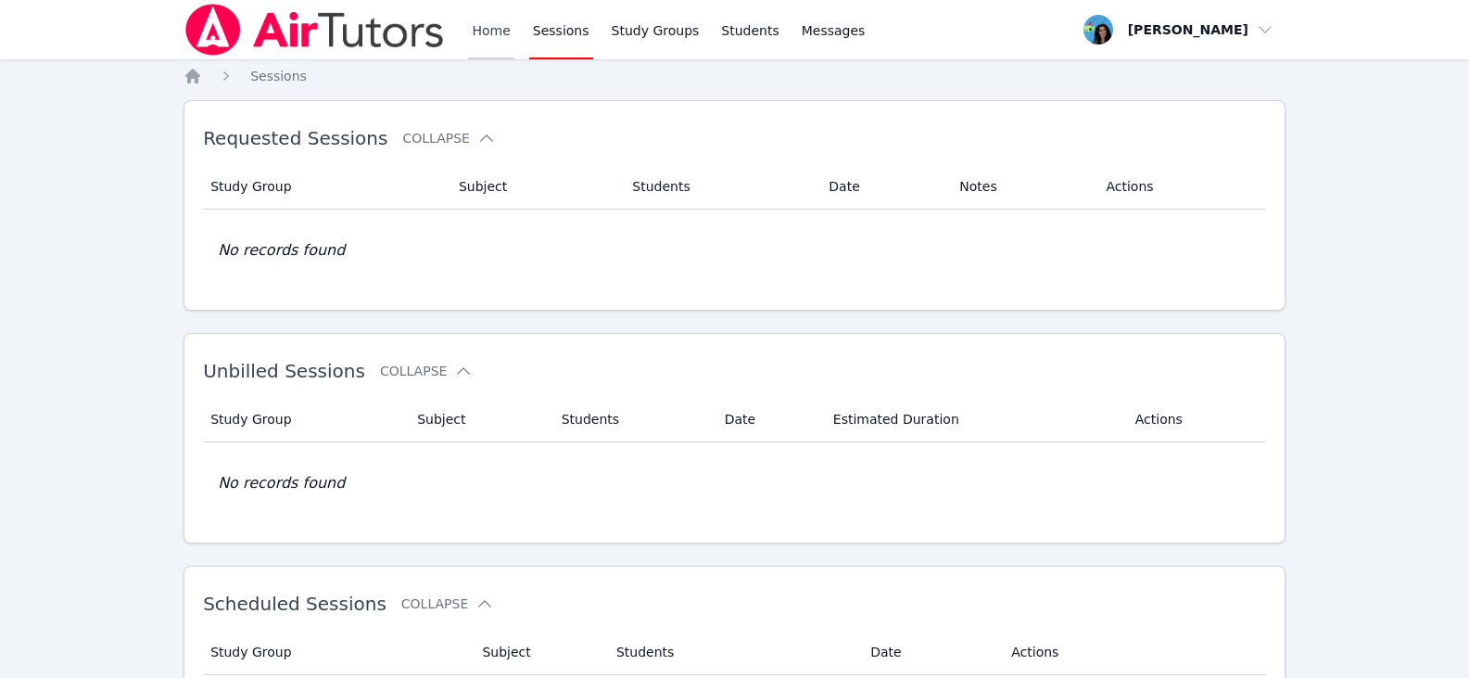
click at [479, 36] on link "Home" at bounding box center [490, 29] width 45 height 59
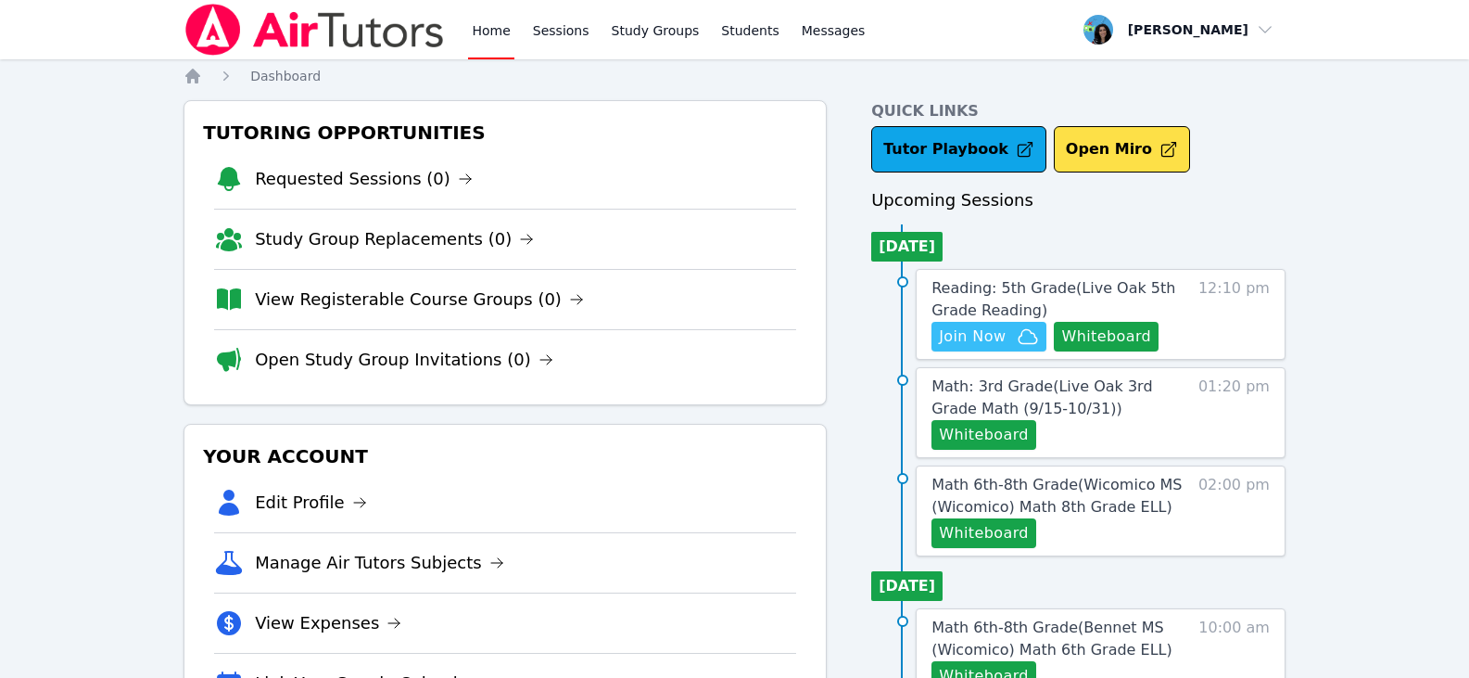
click at [957, 342] on span "Join Now" at bounding box center [972, 336] width 67 height 22
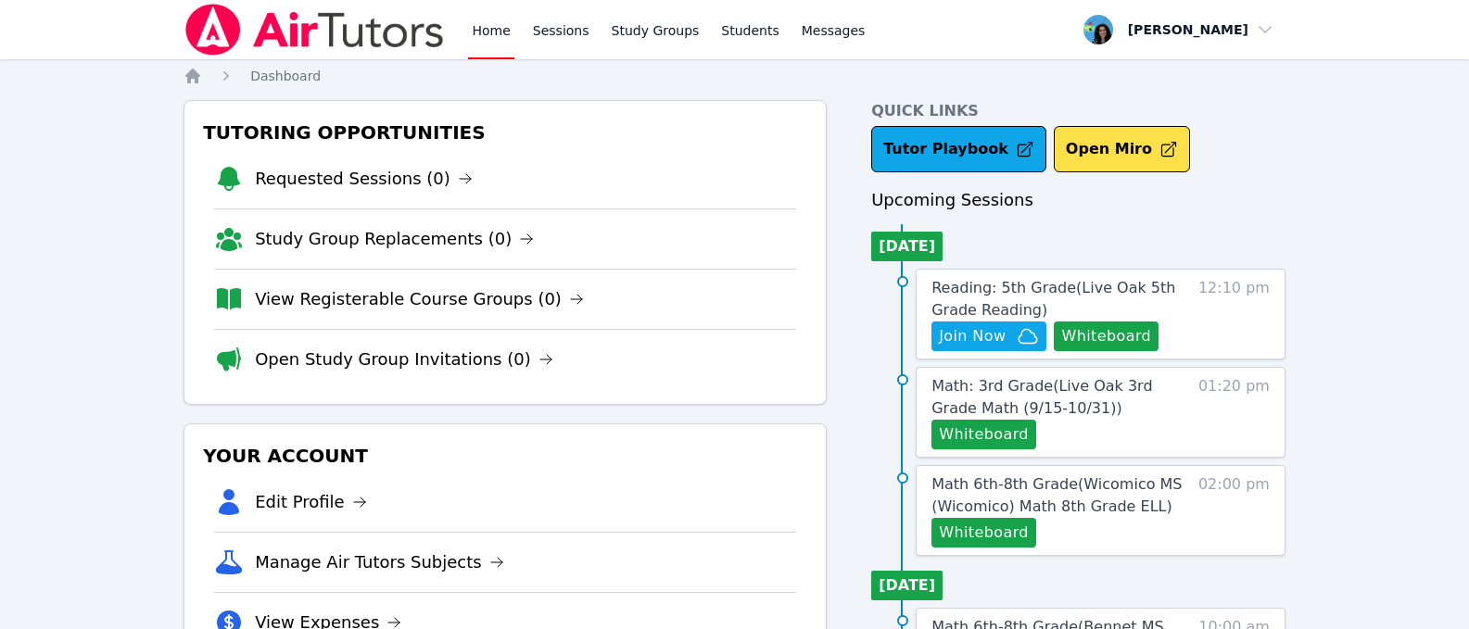
click at [478, 36] on link "Home" at bounding box center [490, 29] width 45 height 59
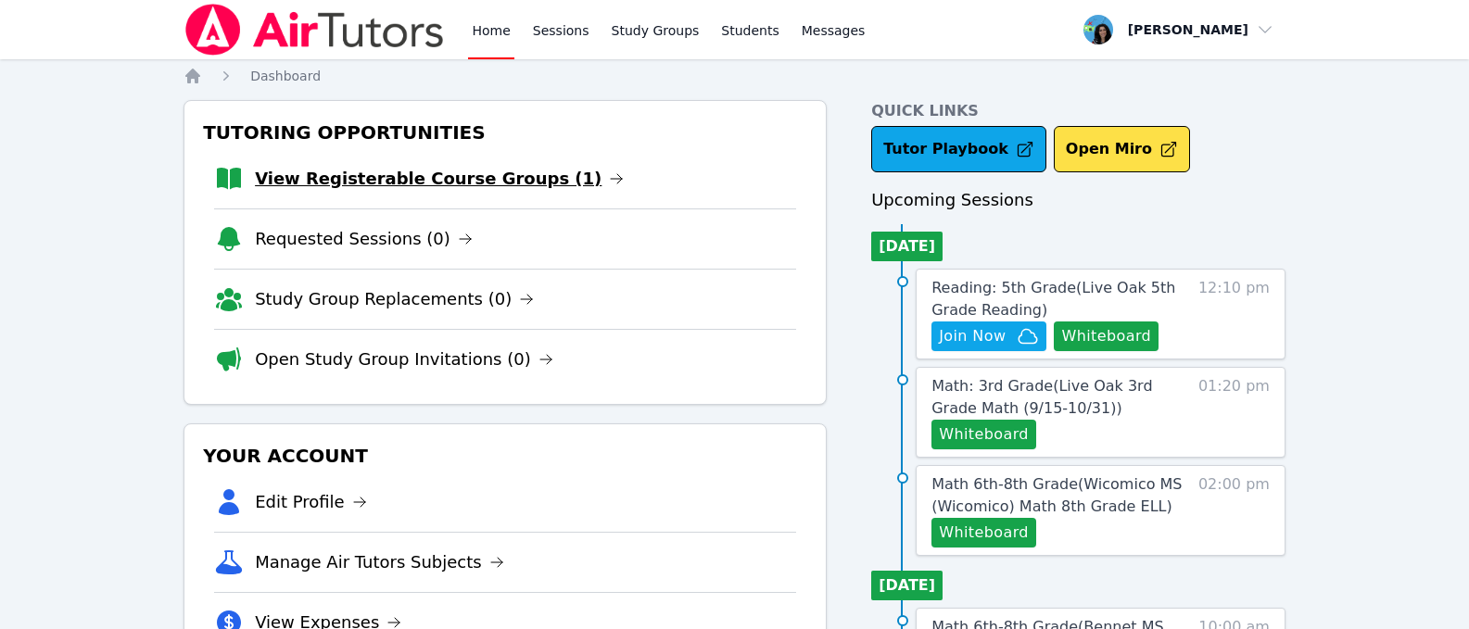
click at [609, 180] on icon at bounding box center [616, 178] width 15 height 15
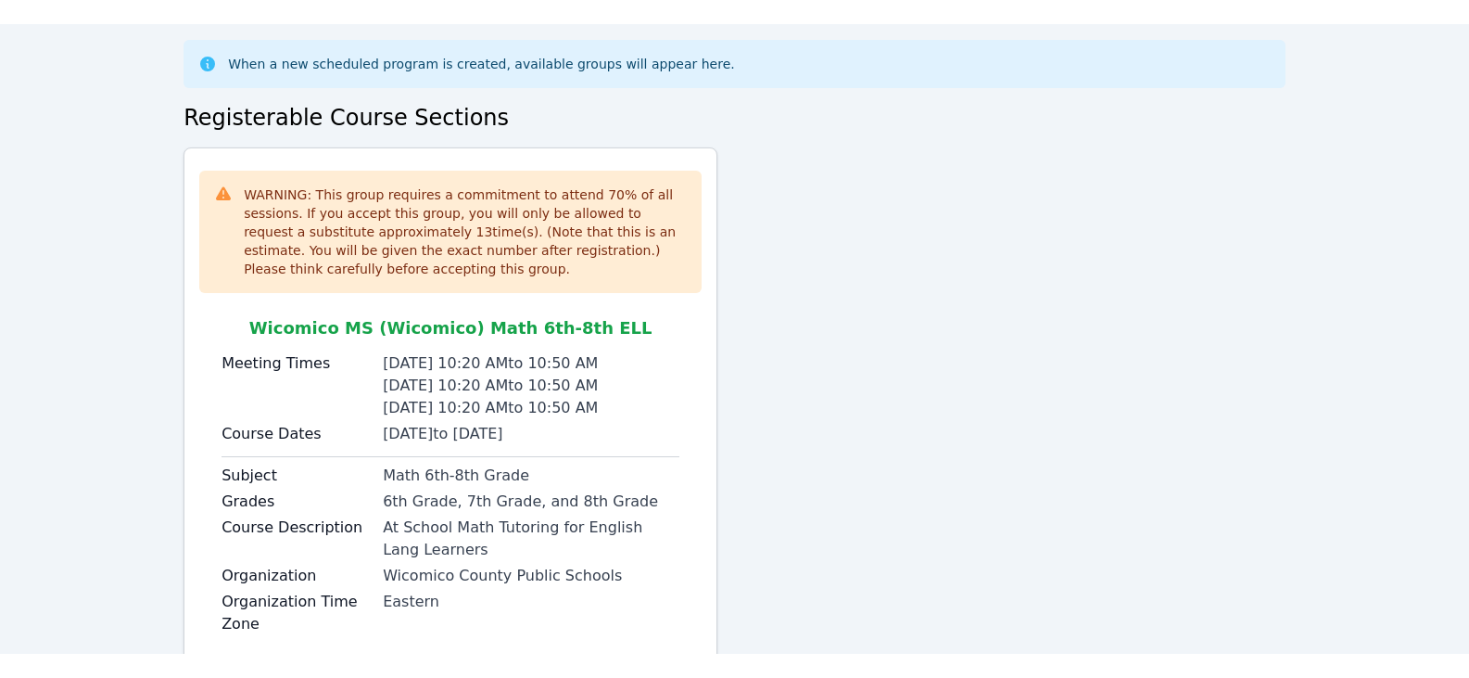
scroll to position [189, 0]
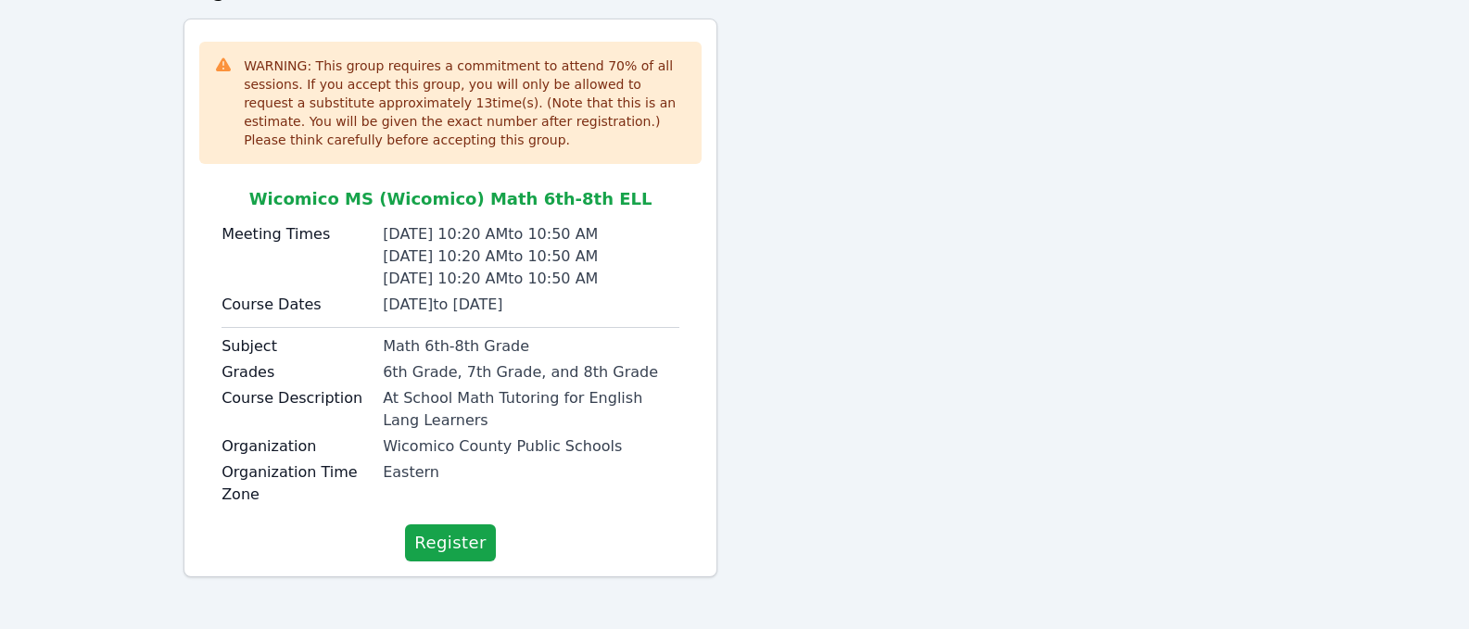
click at [451, 541] on span "Register" at bounding box center [450, 543] width 72 height 26
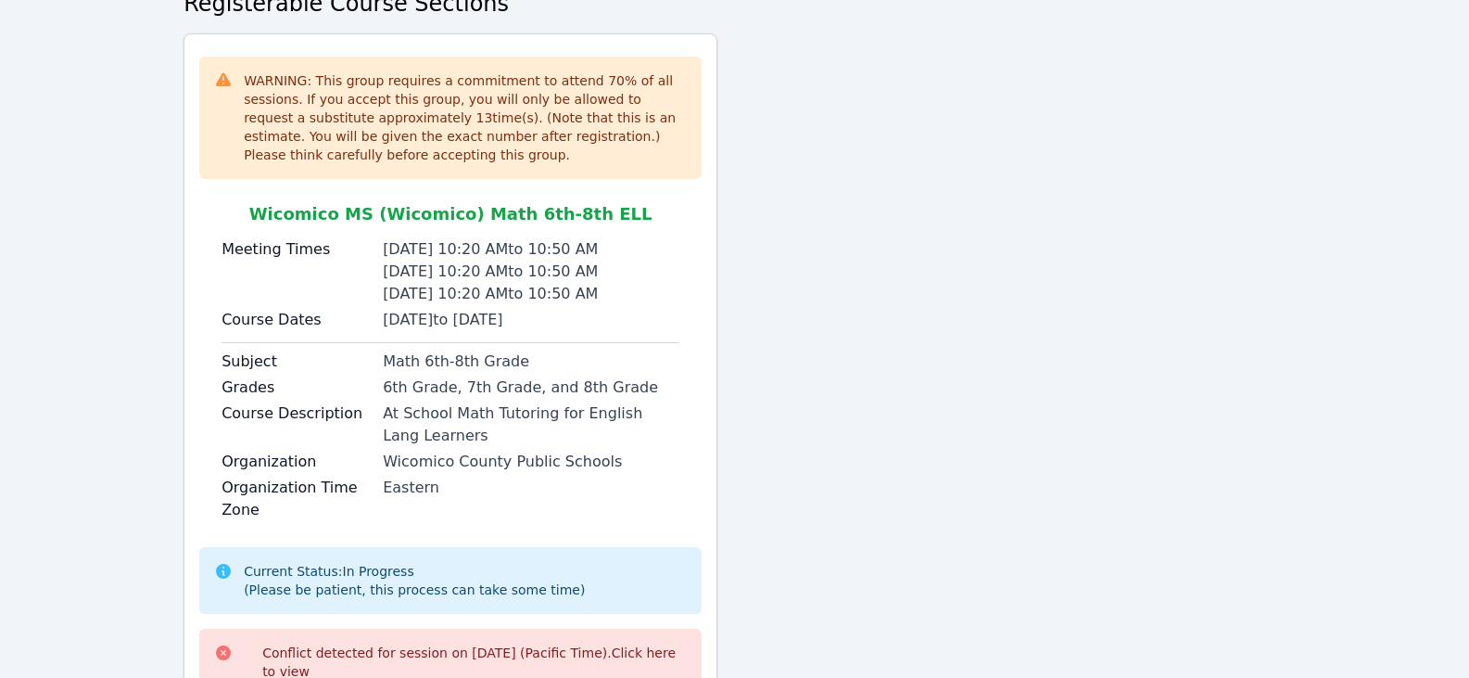
scroll to position [0, 0]
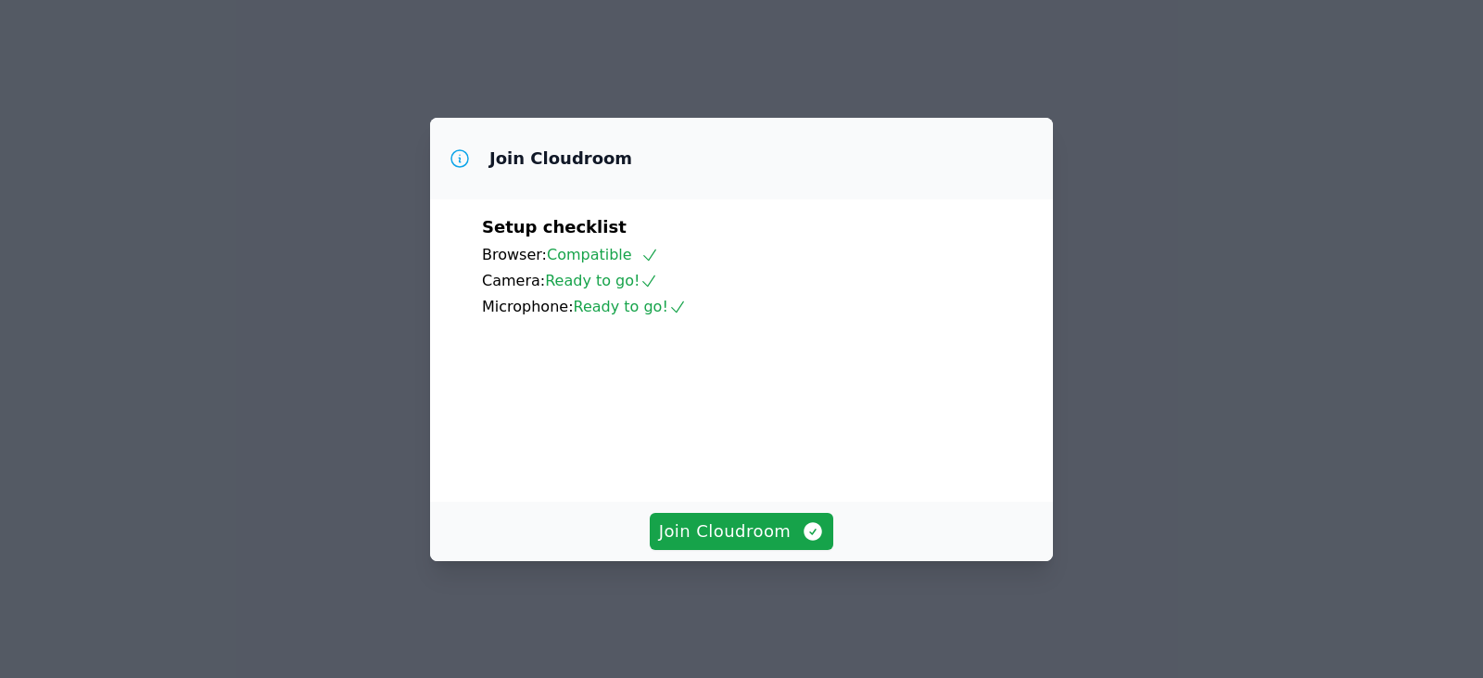
scroll to position [93, 0]
click at [754, 550] on button "Join Cloudroom" at bounding box center [742, 531] width 184 height 37
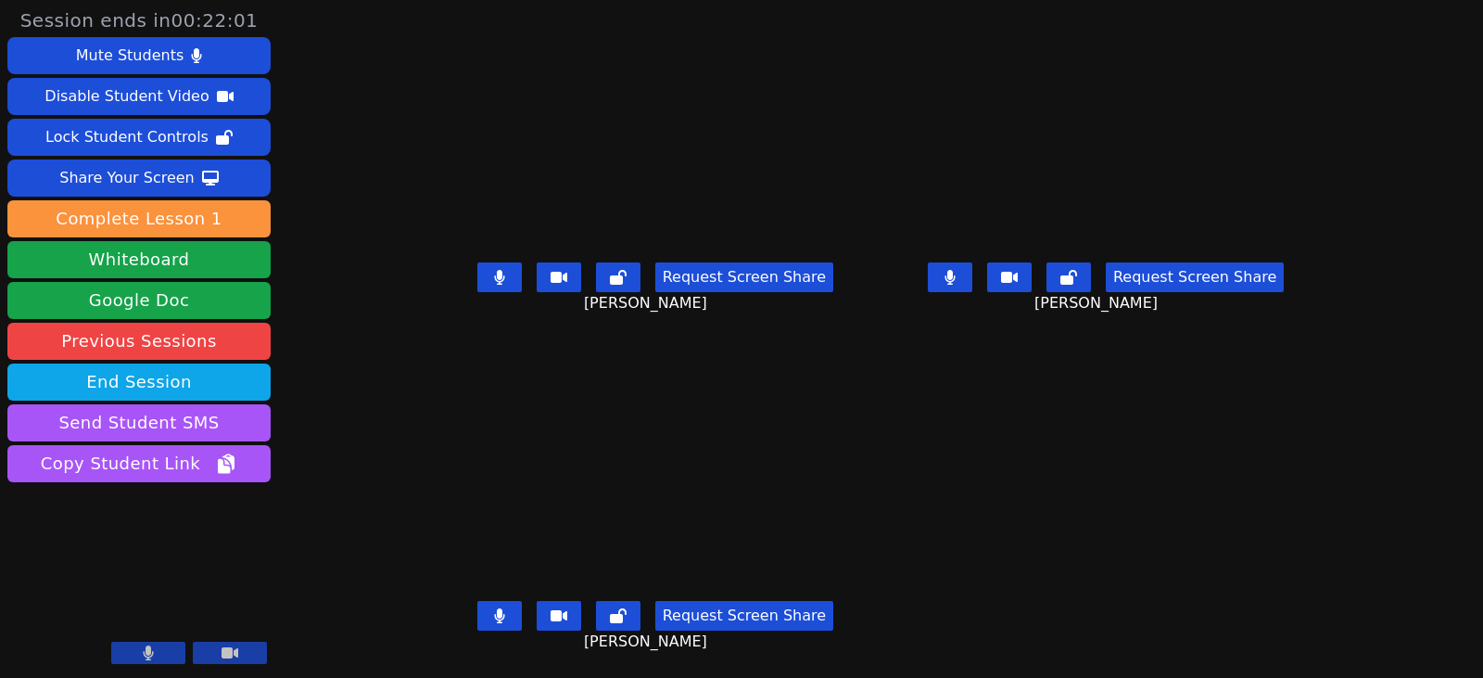
click at [955, 277] on icon at bounding box center [949, 277] width 10 height 15
click at [494, 622] on icon at bounding box center [499, 615] width 11 height 15
click at [484, 292] on button at bounding box center [499, 277] width 44 height 30
click at [1115, 388] on main "[PERSON_NAME] Request Screen Share [PERSON_NAME] [PERSON_NAME] Request Screen S…" at bounding box center [880, 339] width 886 height 678
click at [484, 610] on button at bounding box center [499, 616] width 44 height 30
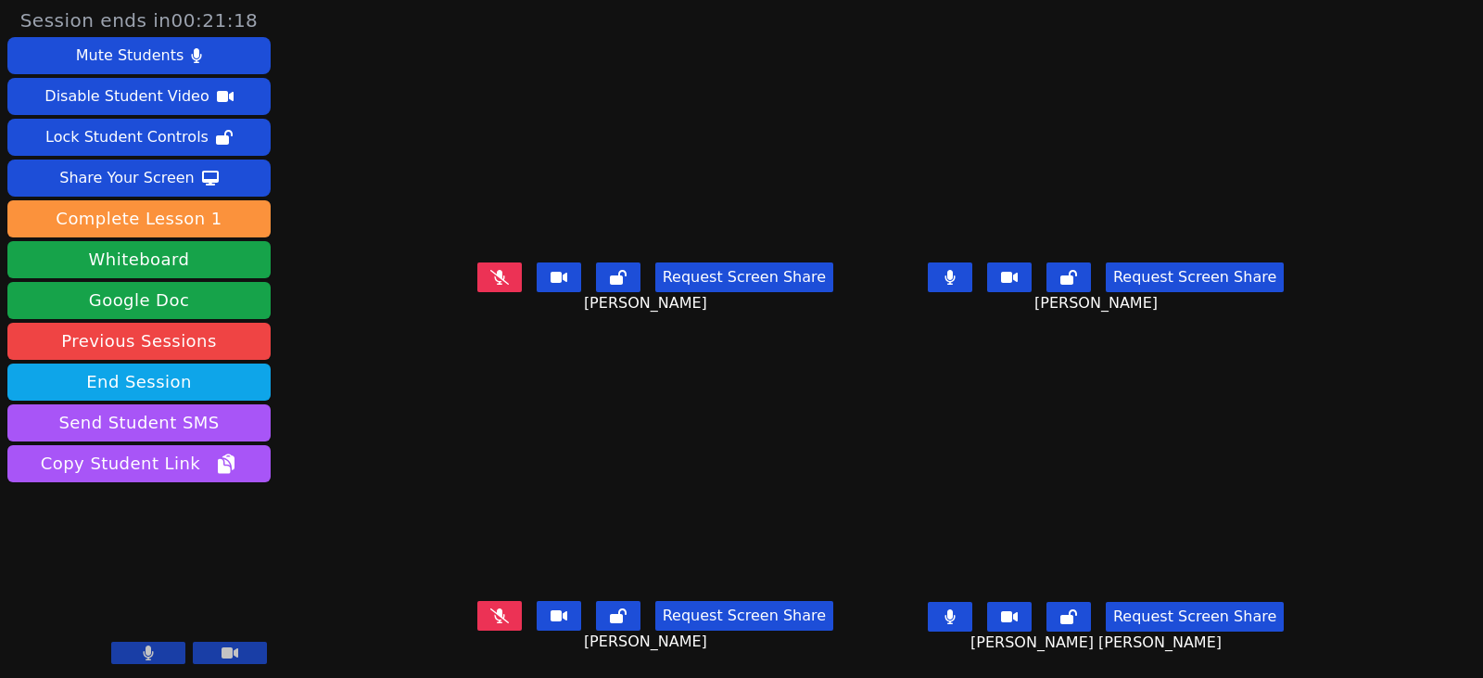
click at [969, 616] on button at bounding box center [950, 617] width 44 height 30
click at [477, 614] on button at bounding box center [499, 616] width 44 height 30
click at [955, 614] on icon at bounding box center [949, 616] width 10 height 15
click at [955, 275] on icon at bounding box center [949, 277] width 10 height 15
click at [490, 619] on icon at bounding box center [499, 615] width 19 height 15
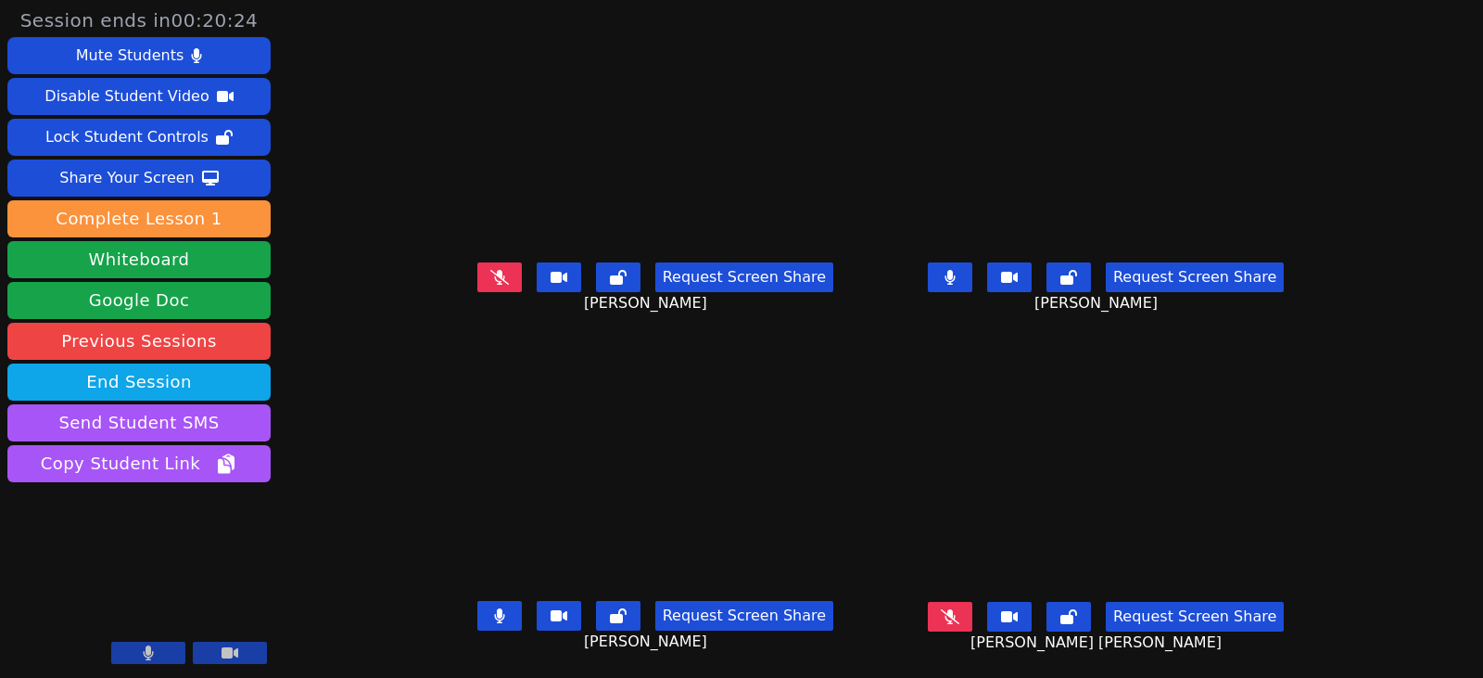
click at [477, 609] on button at bounding box center [499, 616] width 44 height 30
click at [959, 620] on icon at bounding box center [950, 616] width 19 height 15
click at [969, 275] on button at bounding box center [950, 277] width 44 height 30
click at [972, 623] on button at bounding box center [950, 617] width 44 height 30
click at [959, 284] on icon at bounding box center [950, 277] width 19 height 15
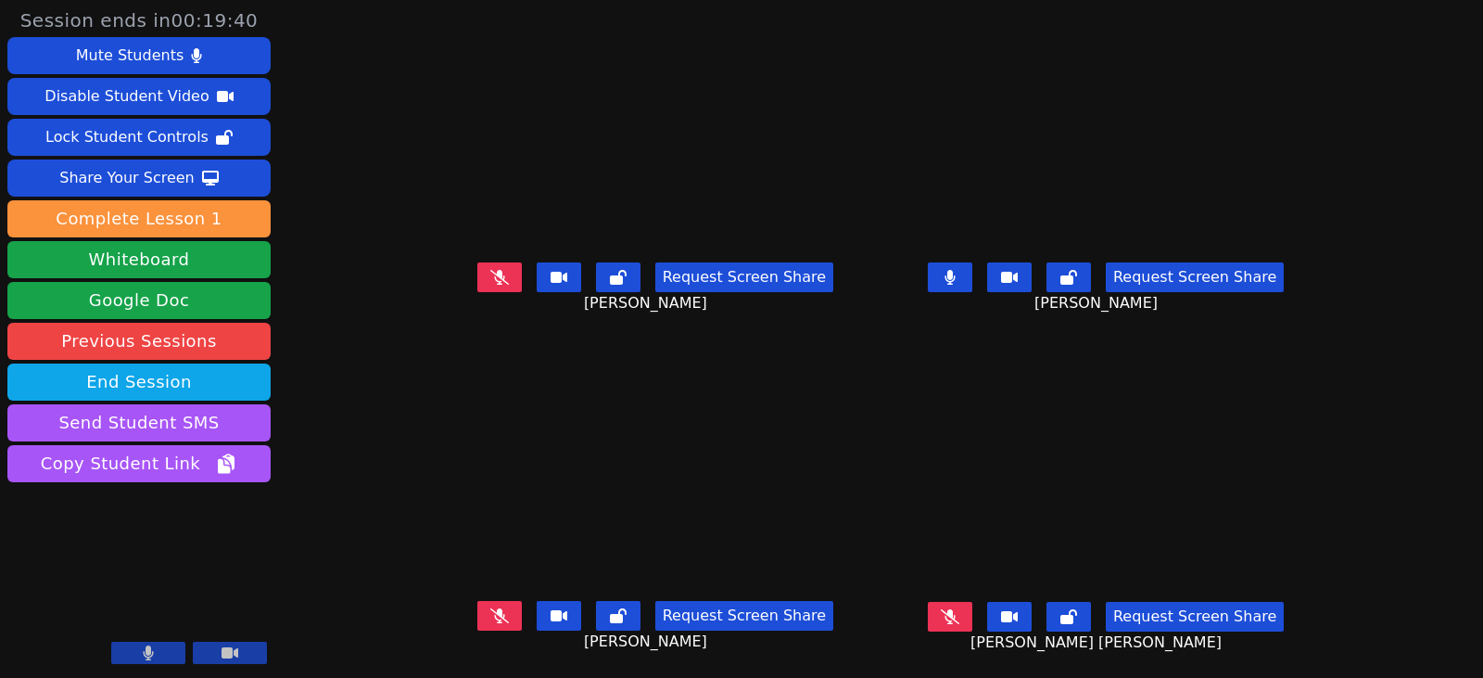
click at [969, 282] on button at bounding box center [950, 277] width 44 height 30
click at [494, 281] on icon at bounding box center [499, 277] width 11 height 15
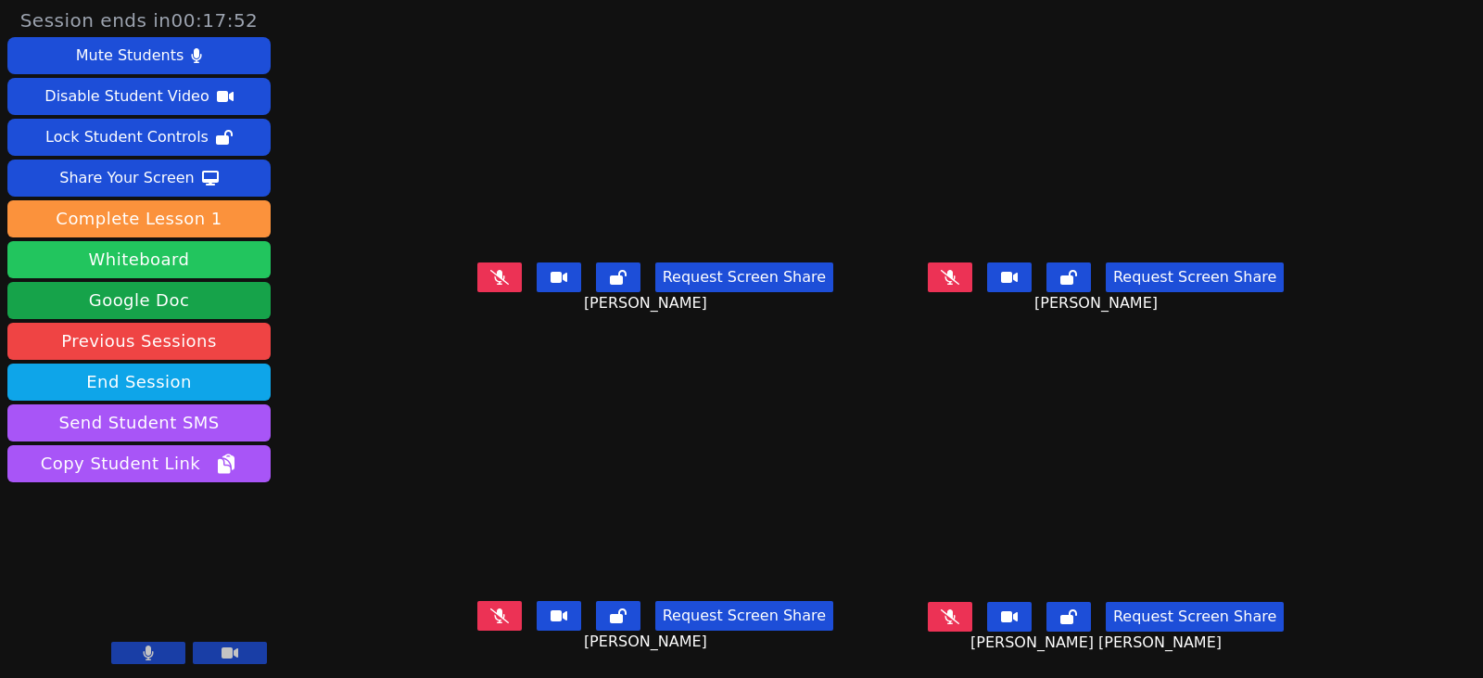
click at [169, 259] on button "Whiteboard" at bounding box center [138, 259] width 263 height 37
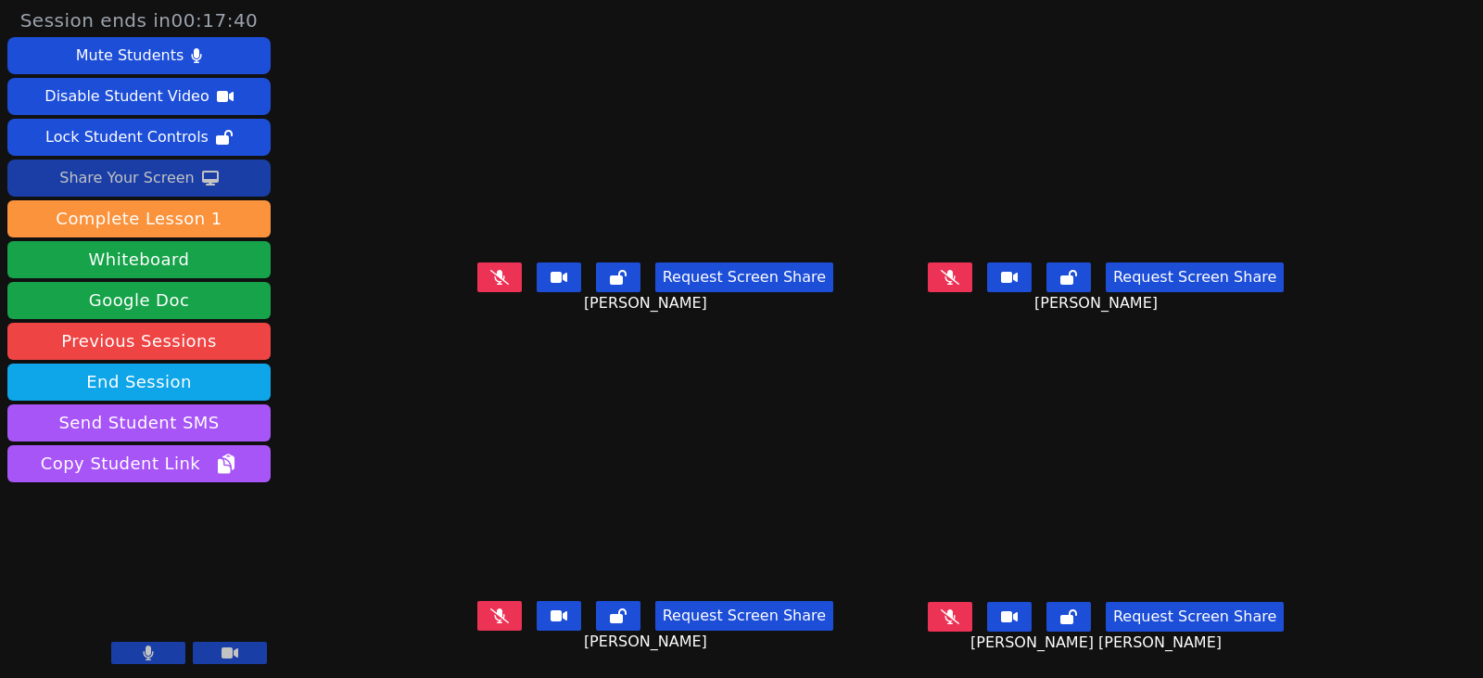
click at [153, 169] on div "Share Your Screen" at bounding box center [126, 178] width 135 height 30
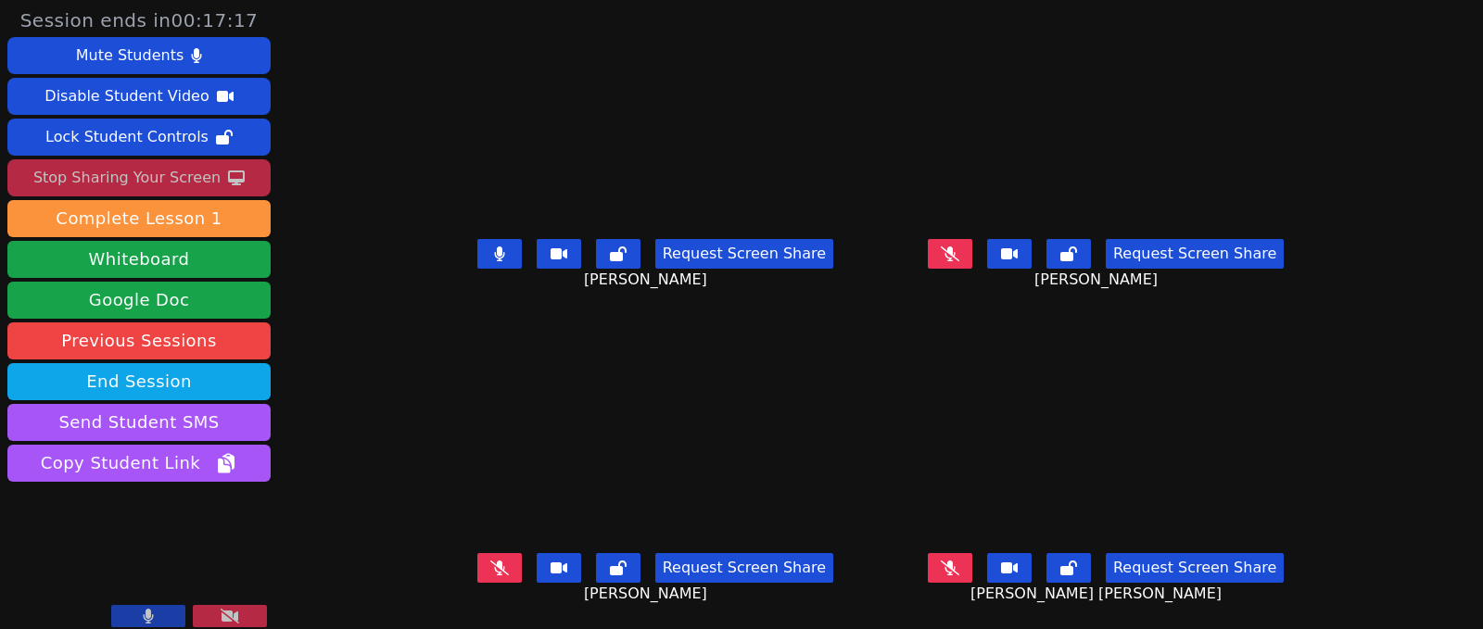
click at [494, 254] on icon at bounding box center [499, 254] width 10 height 15
click at [490, 252] on icon at bounding box center [499, 253] width 19 height 15
click at [477, 571] on button at bounding box center [499, 568] width 44 height 30
click at [957, 254] on icon at bounding box center [950, 253] width 19 height 15
click at [952, 576] on button at bounding box center [950, 568] width 44 height 30
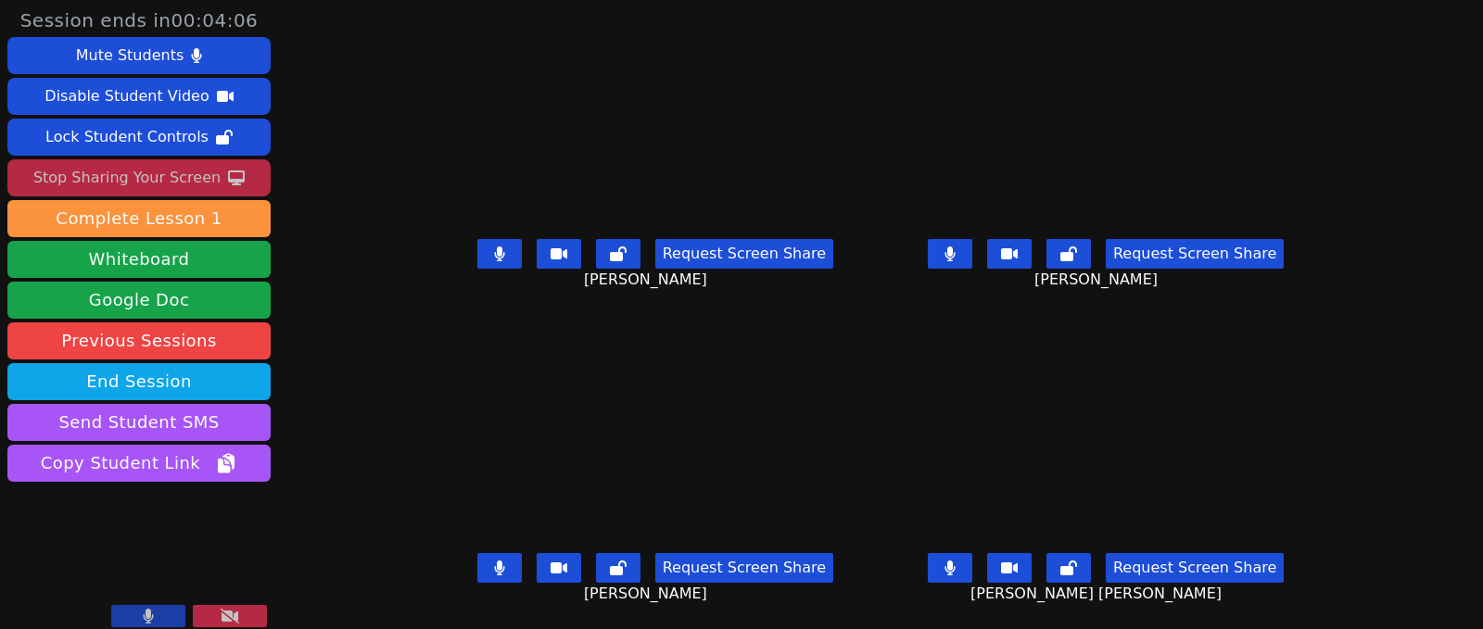
click at [145, 169] on div "Stop Sharing Your Screen" at bounding box center [126, 178] width 187 height 30
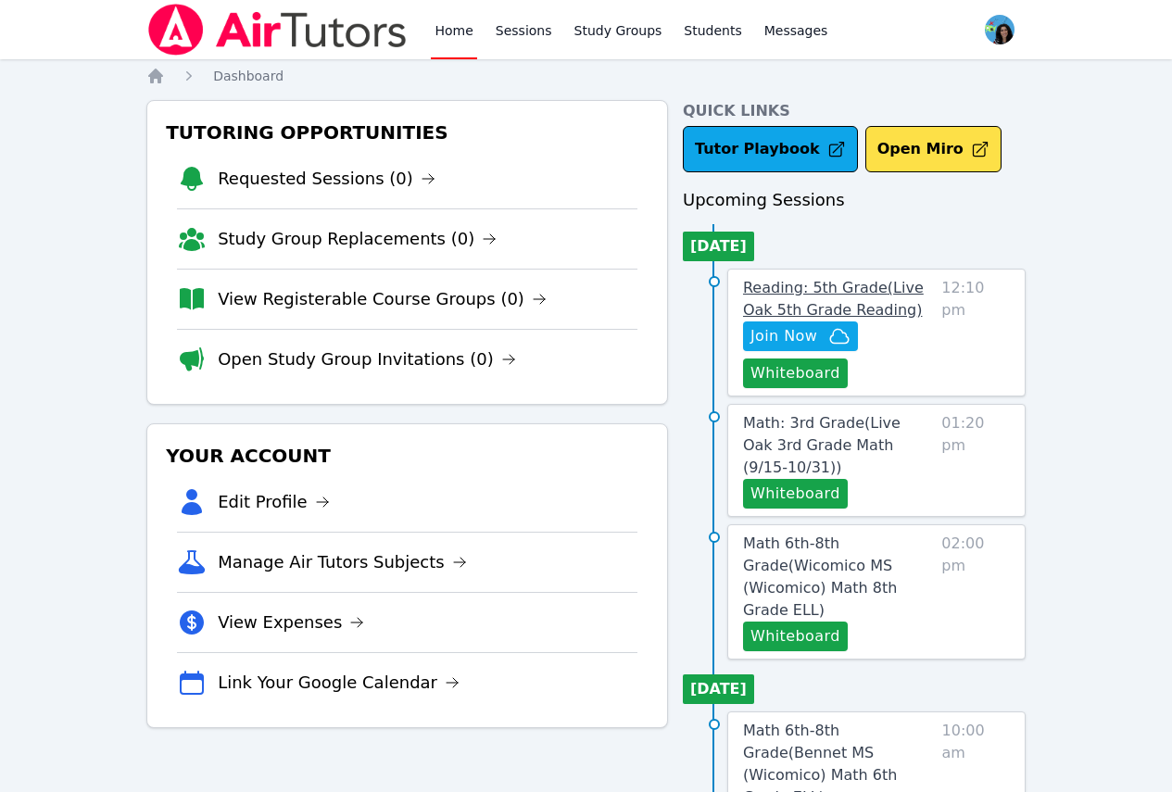
click at [887, 297] on span "Reading: 5th Grade ( Live Oak 5th Grade Reading )" at bounding box center [833, 299] width 181 height 40
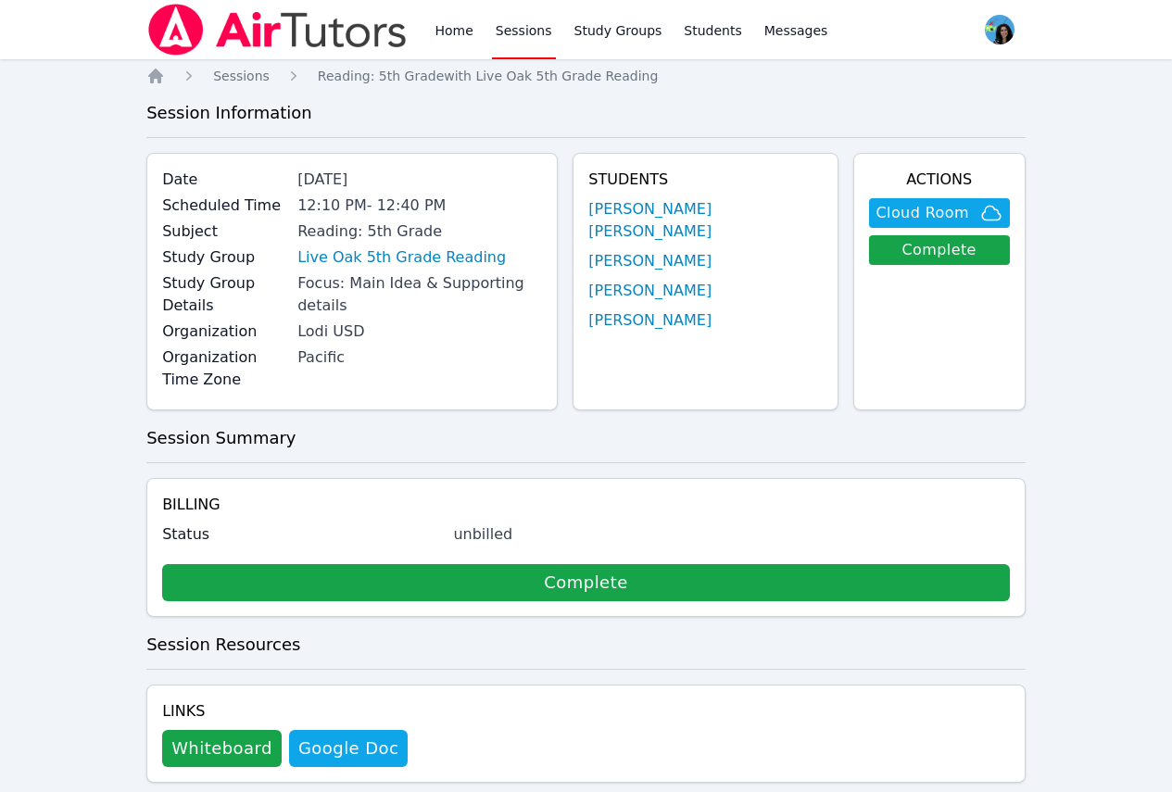
click at [506, 30] on link "Sessions" at bounding box center [524, 29] width 64 height 59
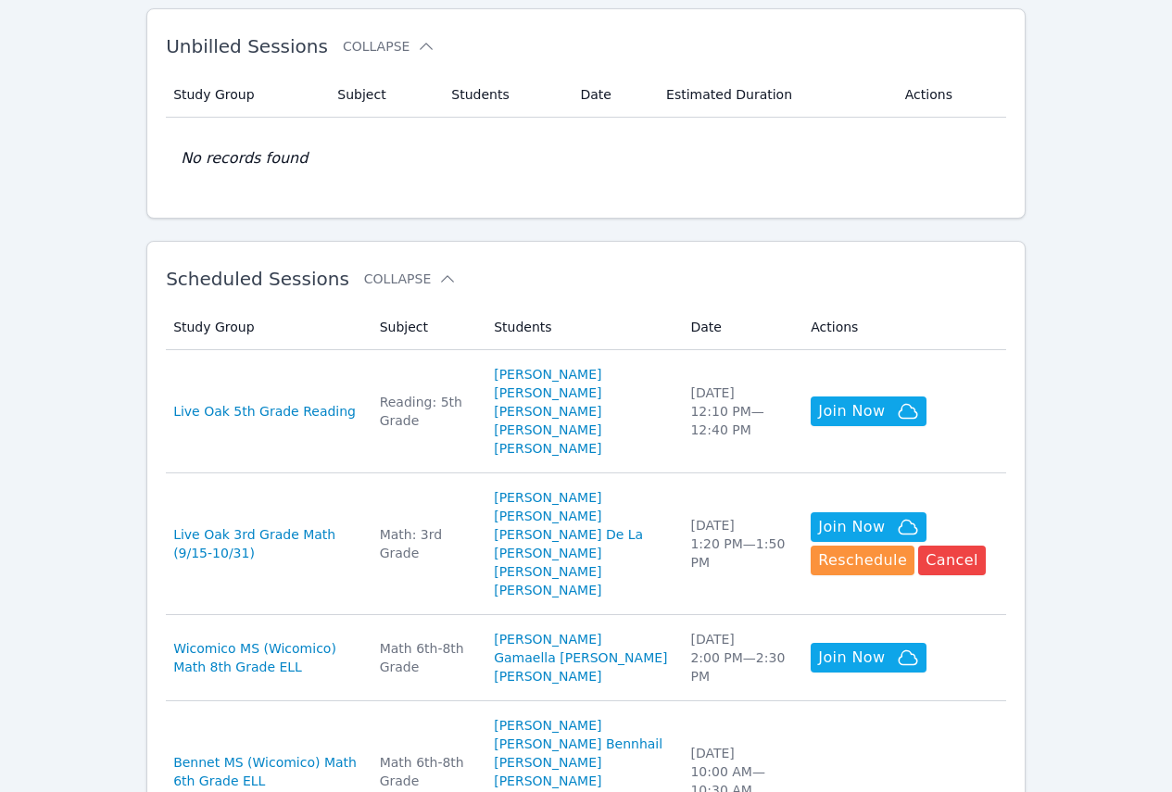
scroll to position [371, 0]
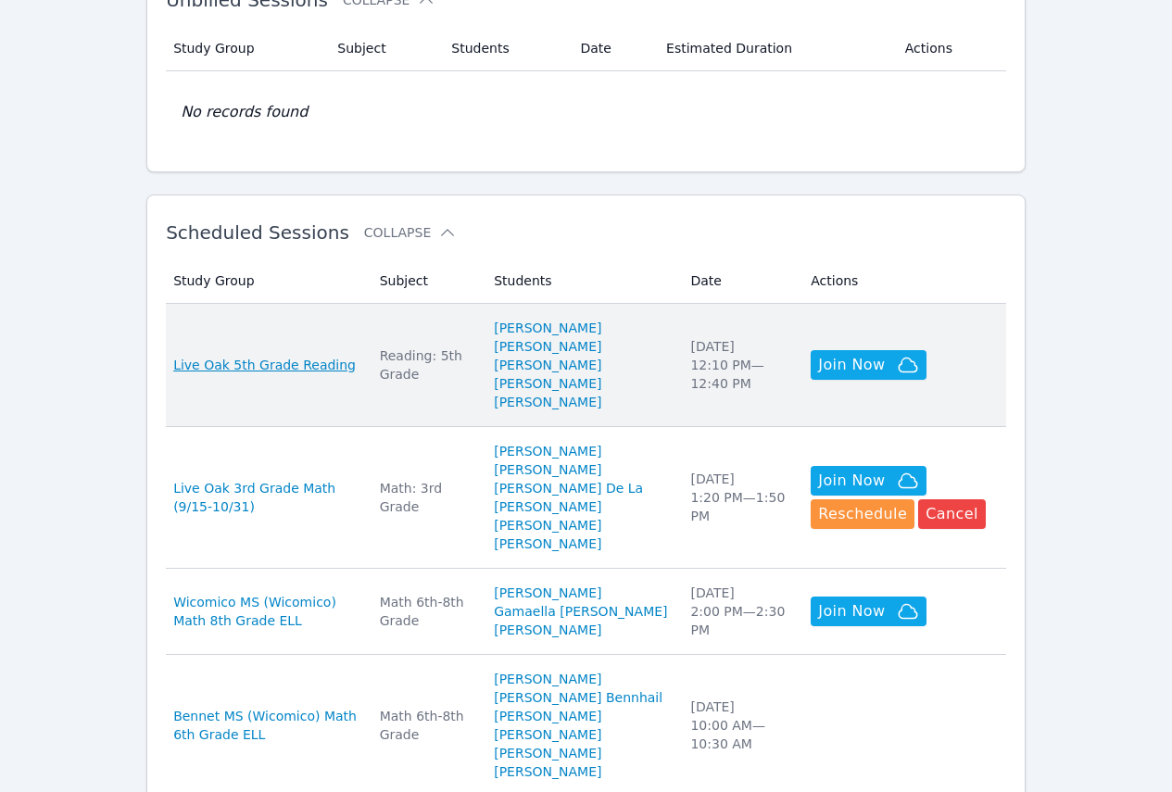
click at [322, 356] on span "Live Oak 5th Grade Reading" at bounding box center [264, 365] width 183 height 19
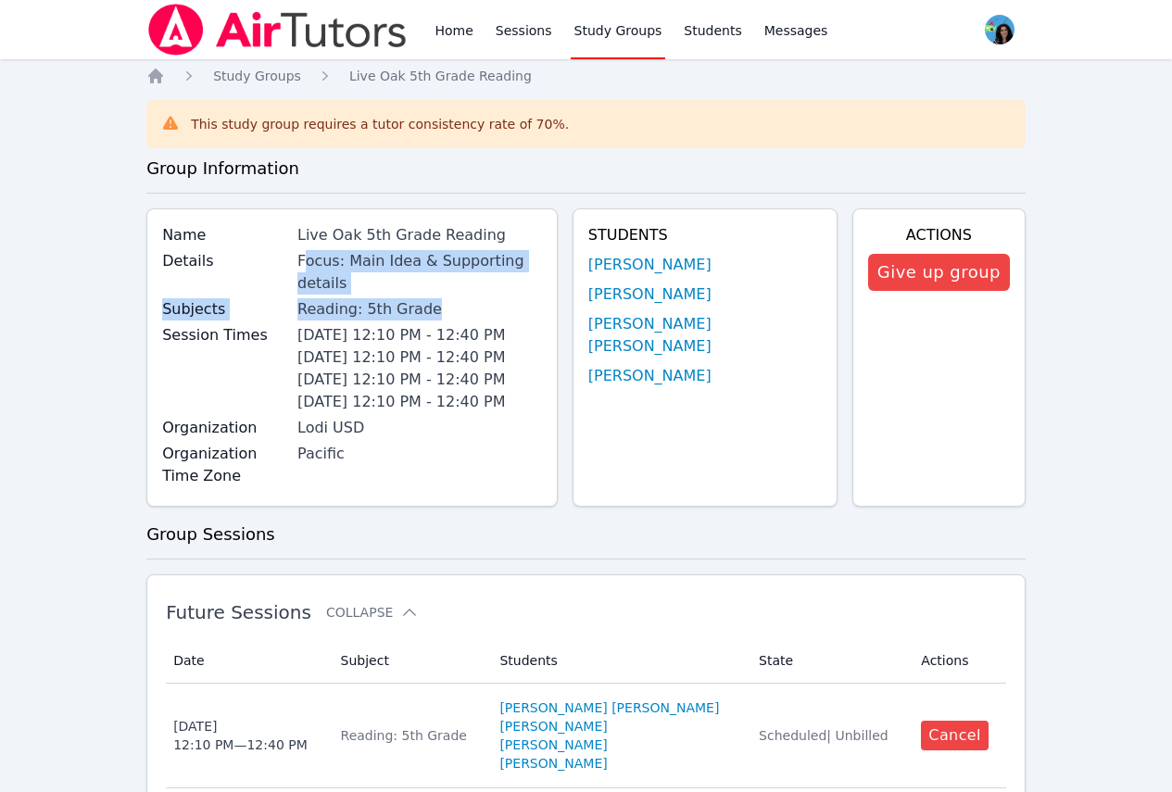
drag, startPoint x: 327, startPoint y: 268, endPoint x: 572, endPoint y: 279, distance: 244.9
click at [558, 279] on div "Name Live Oak 5th Grade Reading Details Focus: Main Idea & Supporting details S…" at bounding box center [352, 358] width 412 height 298
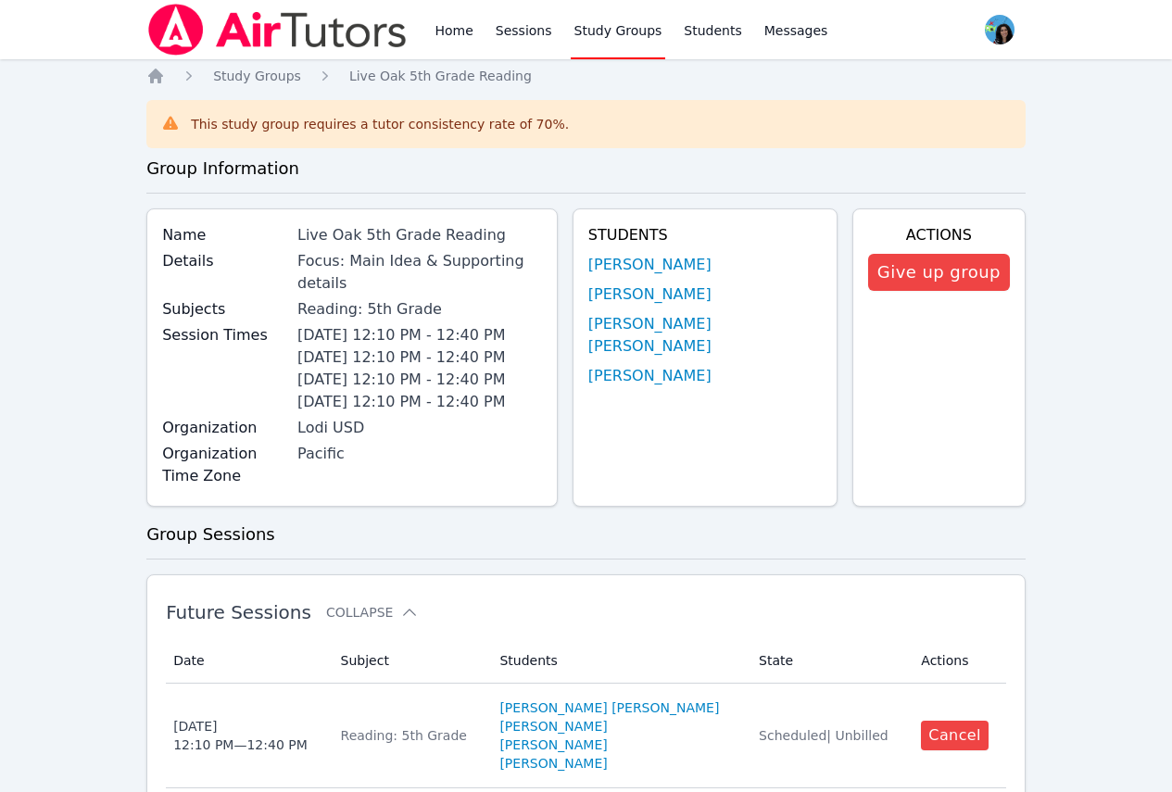
click at [542, 324] on li "Monday 12:10 PM - 12:40 PM" at bounding box center [420, 335] width 245 height 22
drag, startPoint x: 576, startPoint y: 263, endPoint x: 307, endPoint y: 272, distance: 268.9
click at [307, 272] on div "Details Focus: Main Idea & Supporting details" at bounding box center [352, 274] width 380 height 48
click at [276, 298] on label "Subjects" at bounding box center [224, 309] width 124 height 22
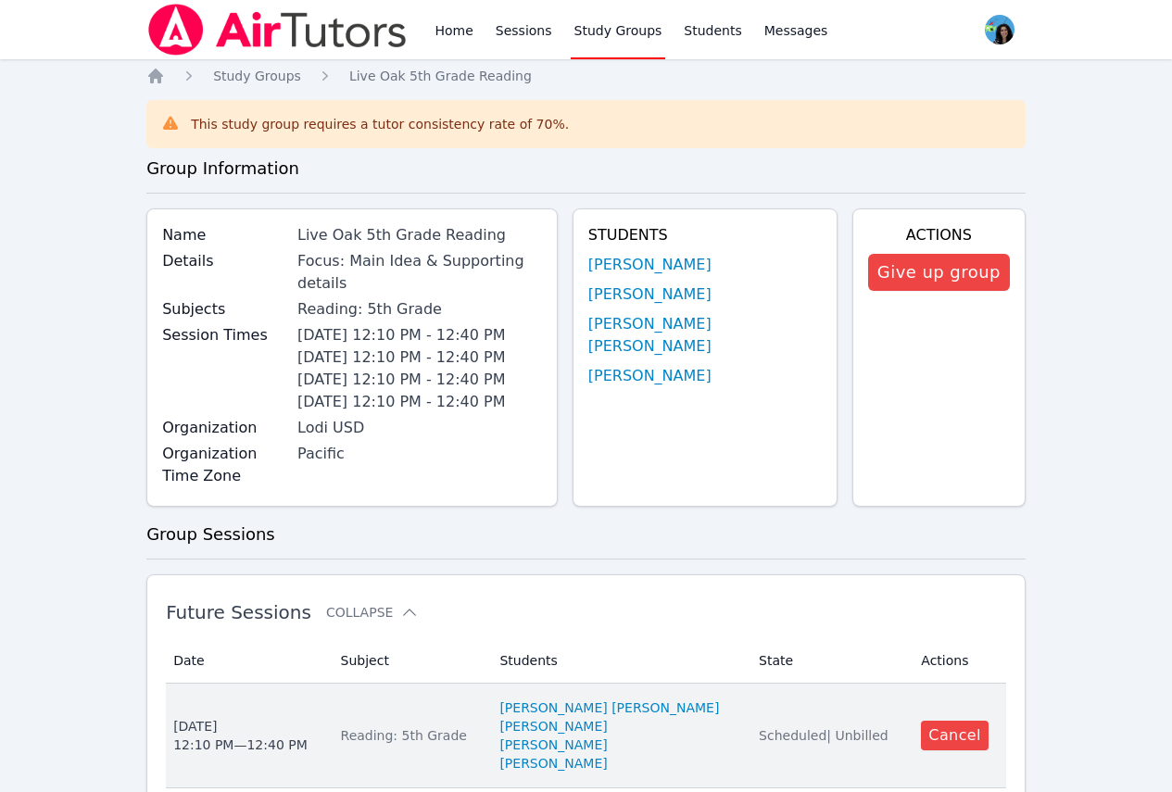
click at [412, 703] on td "Subject Reading: 5th Grade" at bounding box center [409, 736] width 159 height 105
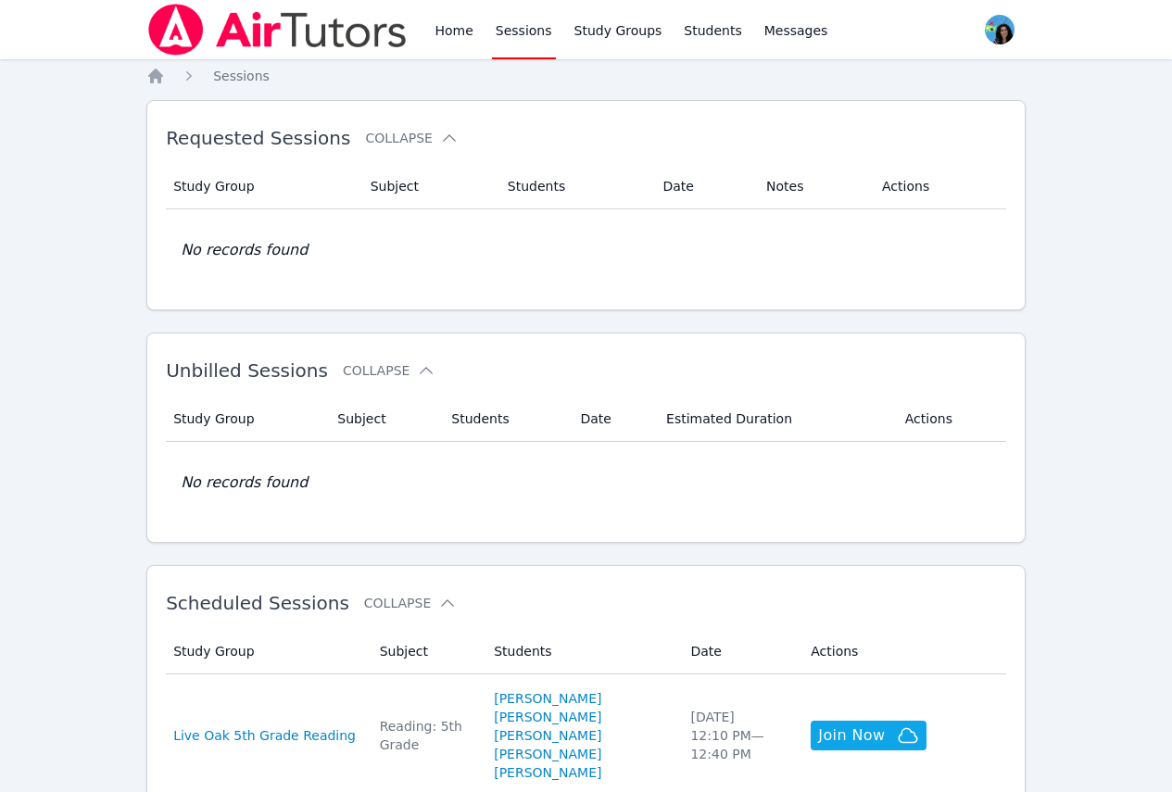
scroll to position [371, 0]
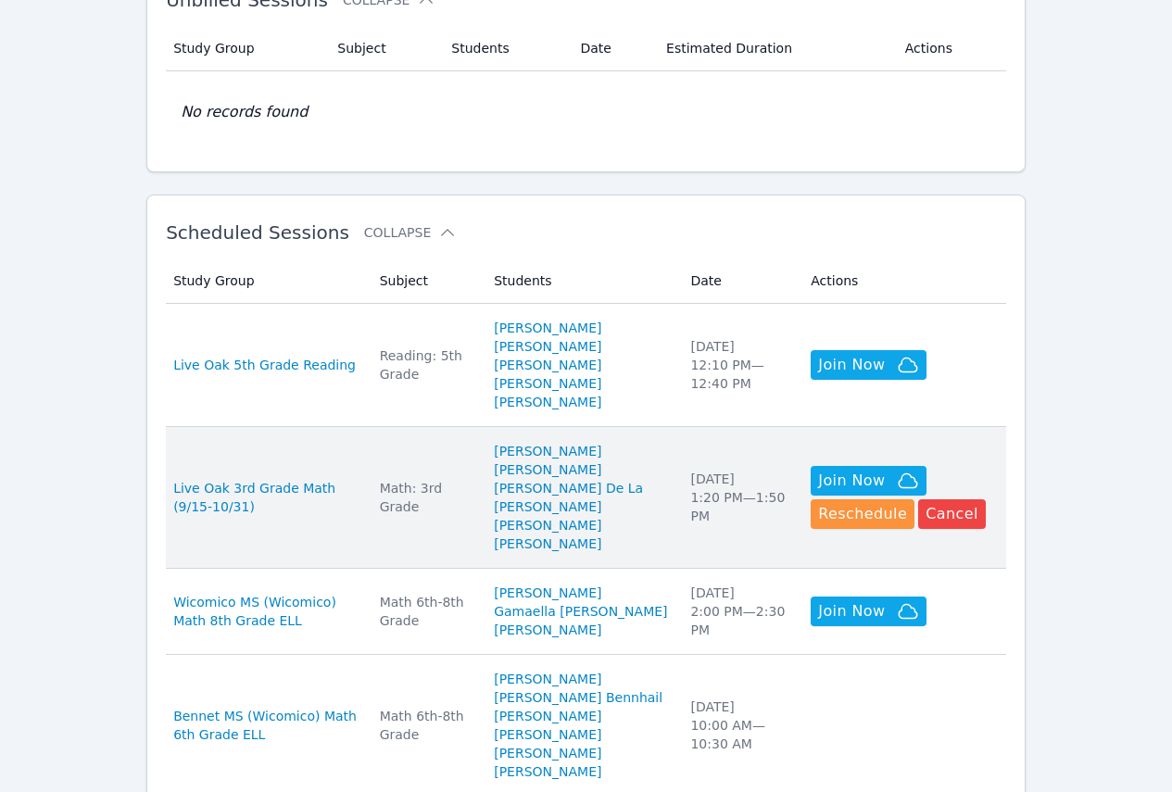
click at [452, 493] on td "Subject Math: 3rd Grade" at bounding box center [426, 498] width 115 height 142
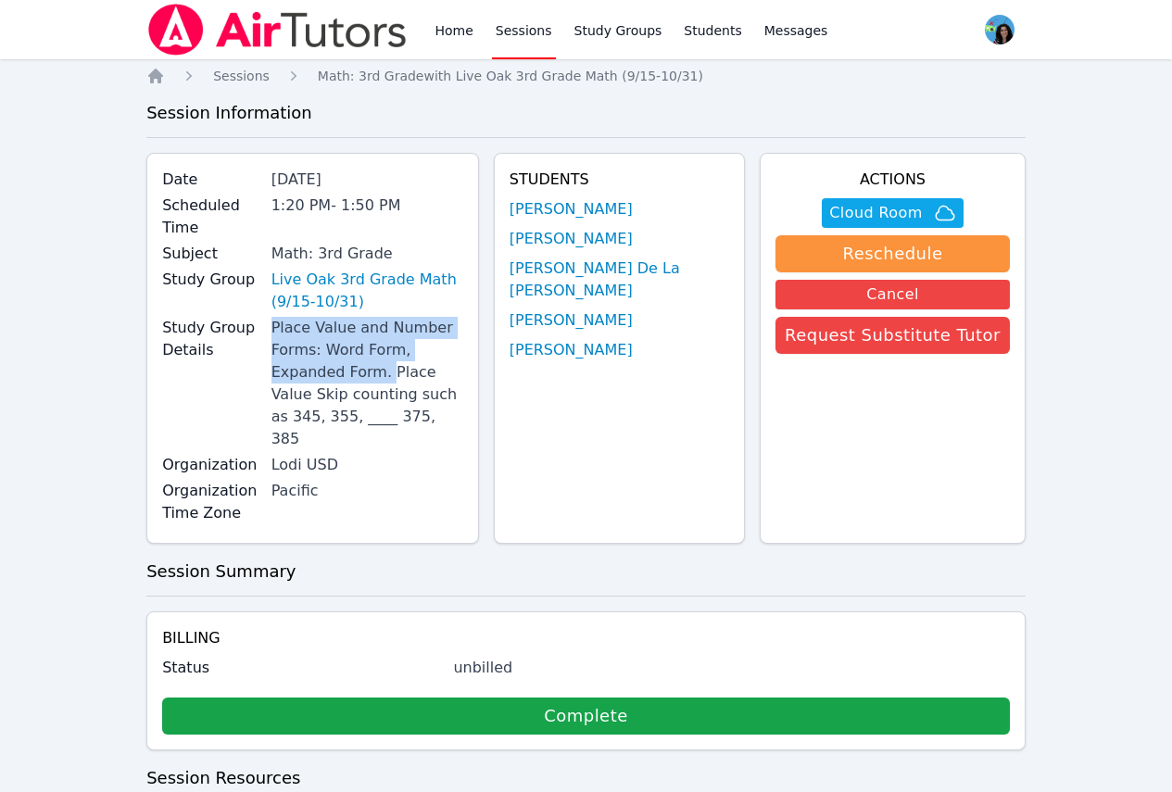
drag, startPoint x: 300, startPoint y: 316, endPoint x: 489, endPoint y: 336, distance: 190.2
click at [463, 336] on div "Place Value and Number Forms: Word Form, Expanded Form. Place Value Skip counti…" at bounding box center [368, 383] width 192 height 133
click at [463, 357] on div "Place Value and Number Forms: Word Form, Expanded Form. Place Value Skip counti…" at bounding box center [368, 383] width 192 height 133
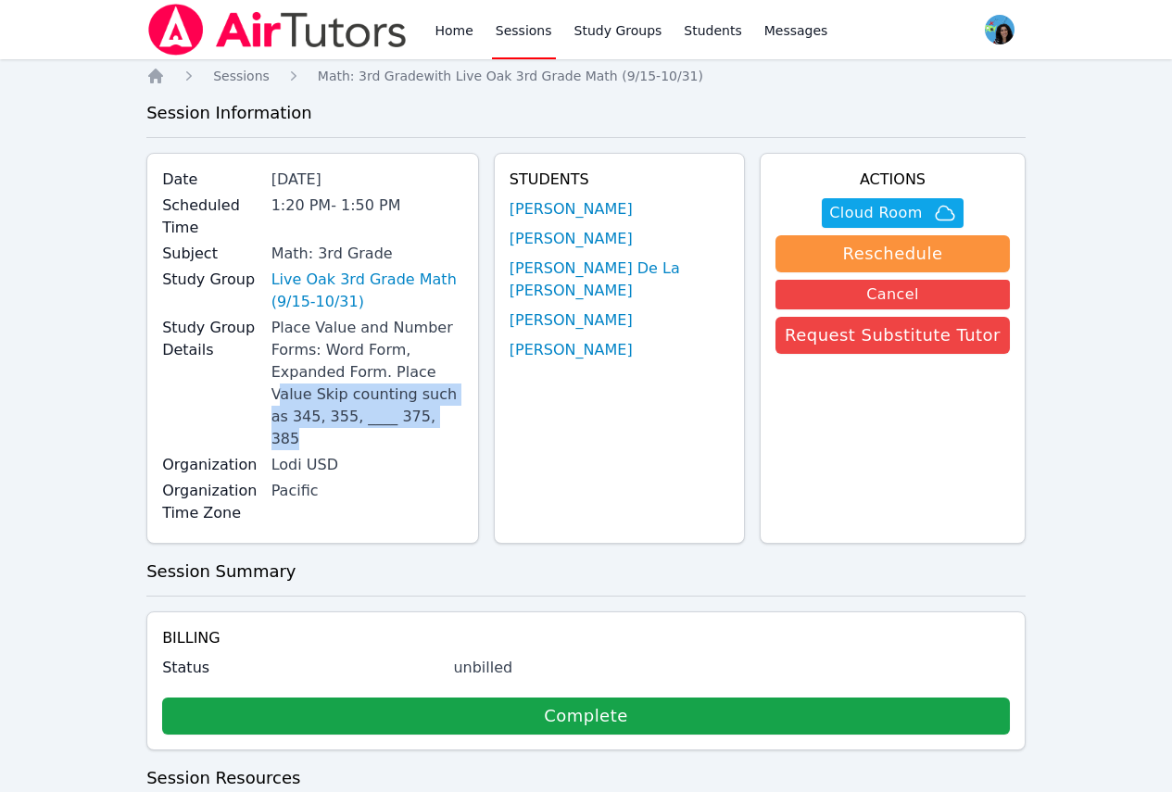
drag, startPoint x: 303, startPoint y: 351, endPoint x: 441, endPoint y: 379, distance: 140.9
click at [441, 379] on div "Place Value and Number Forms: Word Form, Expanded Form. Place Value Skip counti…" at bounding box center [368, 383] width 192 height 133
click at [449, 385] on div "Study Group Details Place Value and Number Forms: Word Form, Expanded Form. Pla…" at bounding box center [312, 385] width 301 height 137
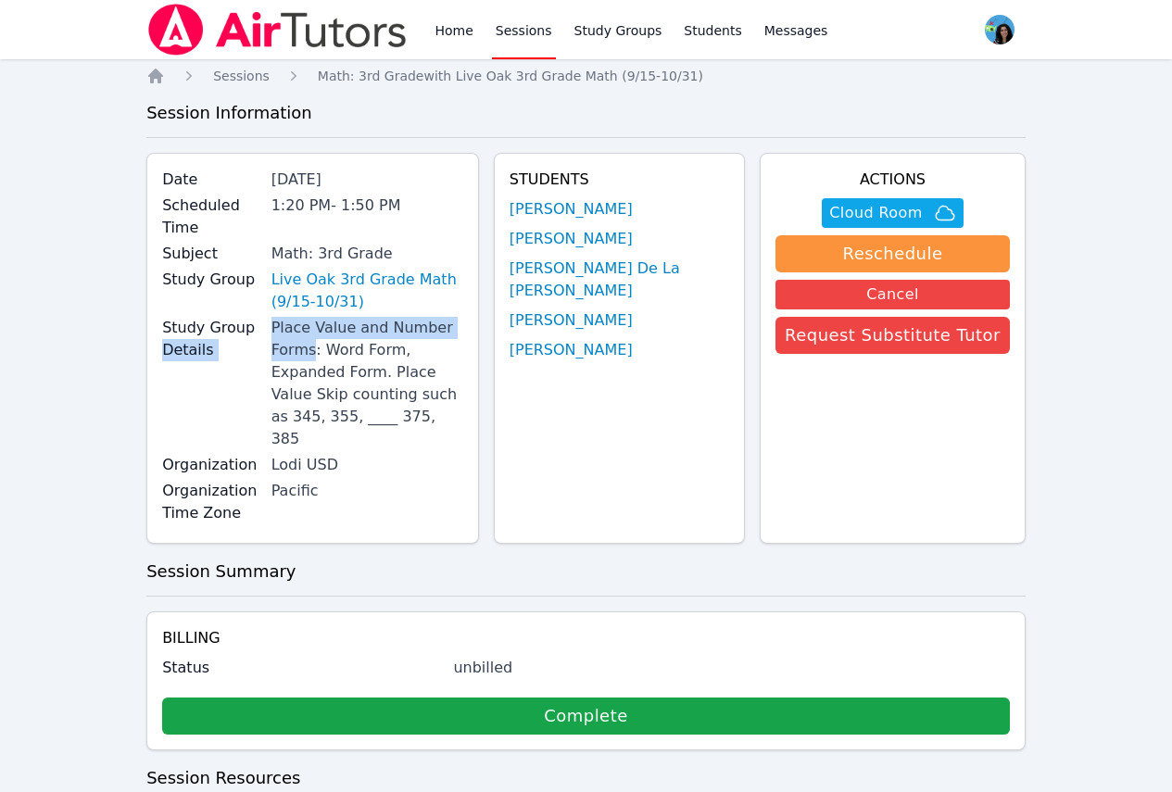
drag, startPoint x: 289, startPoint y: 298, endPoint x: 513, endPoint y: 329, distance: 226.5
click at [463, 323] on div "Study Group Details Place Value and Number Forms: Word Form, Expanded Form. Pla…" at bounding box center [312, 385] width 301 height 137
click at [463, 346] on div "Place Value and Number Forms: Word Form, Expanded Form. Place Value Skip counti…" at bounding box center [368, 383] width 192 height 133
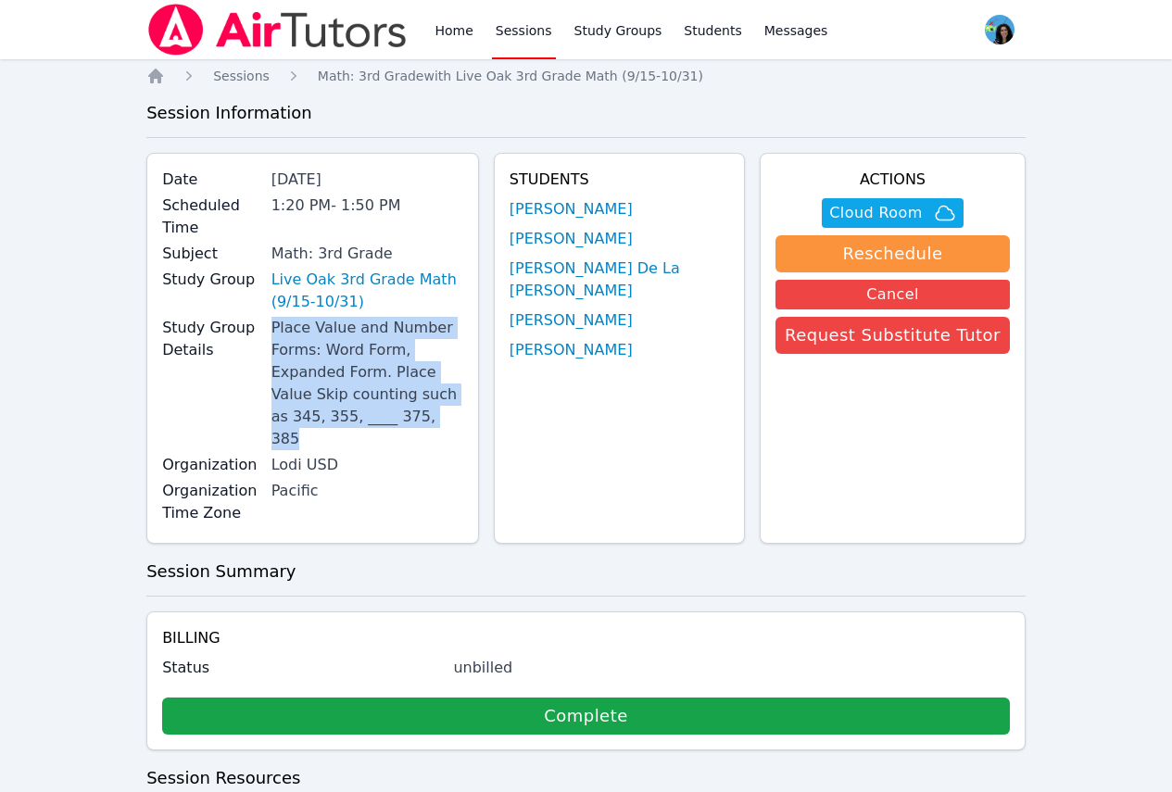
drag, startPoint x: 515, startPoint y: 368, endPoint x: 297, endPoint y: 309, distance: 226.6
click at [297, 317] on div "Place Value and Number Forms: Word Form, Expanded Form. Place Value Skip counti…" at bounding box center [368, 383] width 192 height 133
click at [420, 363] on div "Place Value and Number Forms: Word Form, Expanded Form. Place Value Skip counti…" at bounding box center [368, 383] width 192 height 133
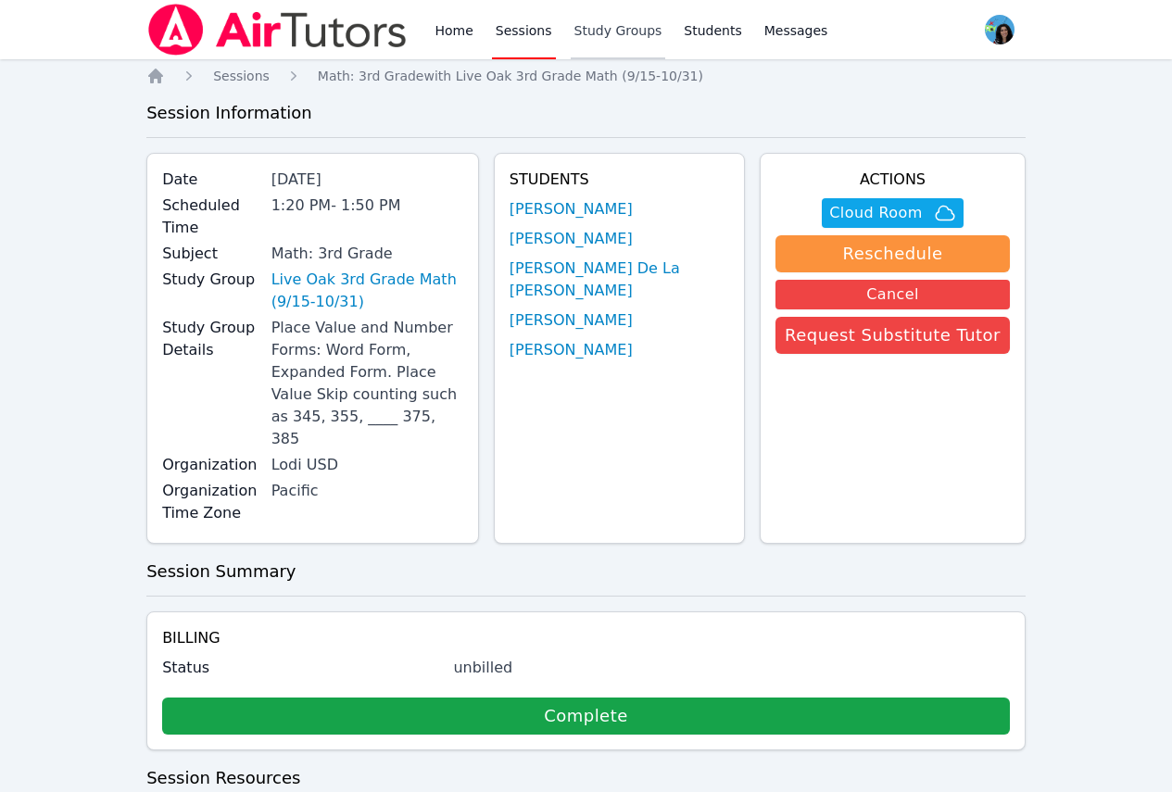
click at [605, 42] on link "Study Groups" at bounding box center [618, 29] width 95 height 59
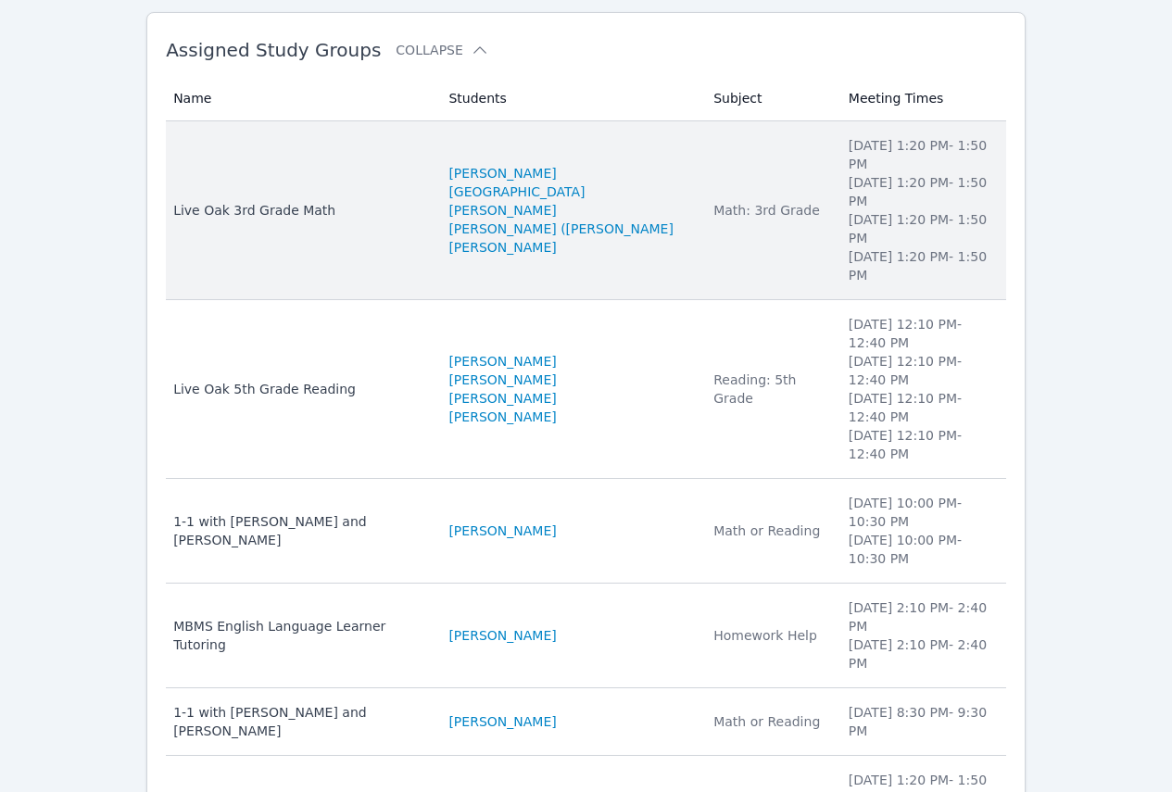
scroll to position [185, 0]
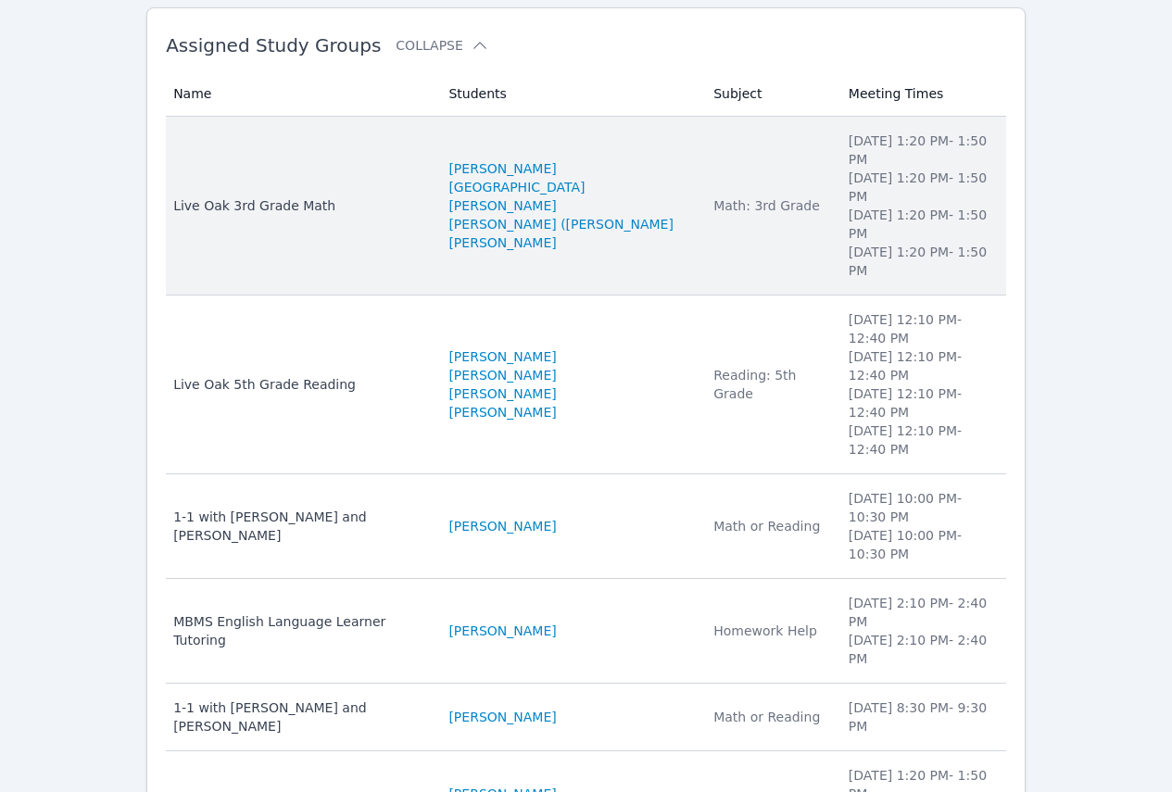
click at [314, 196] on div "Live Oak 3rd Grade Math" at bounding box center [299, 205] width 253 height 19
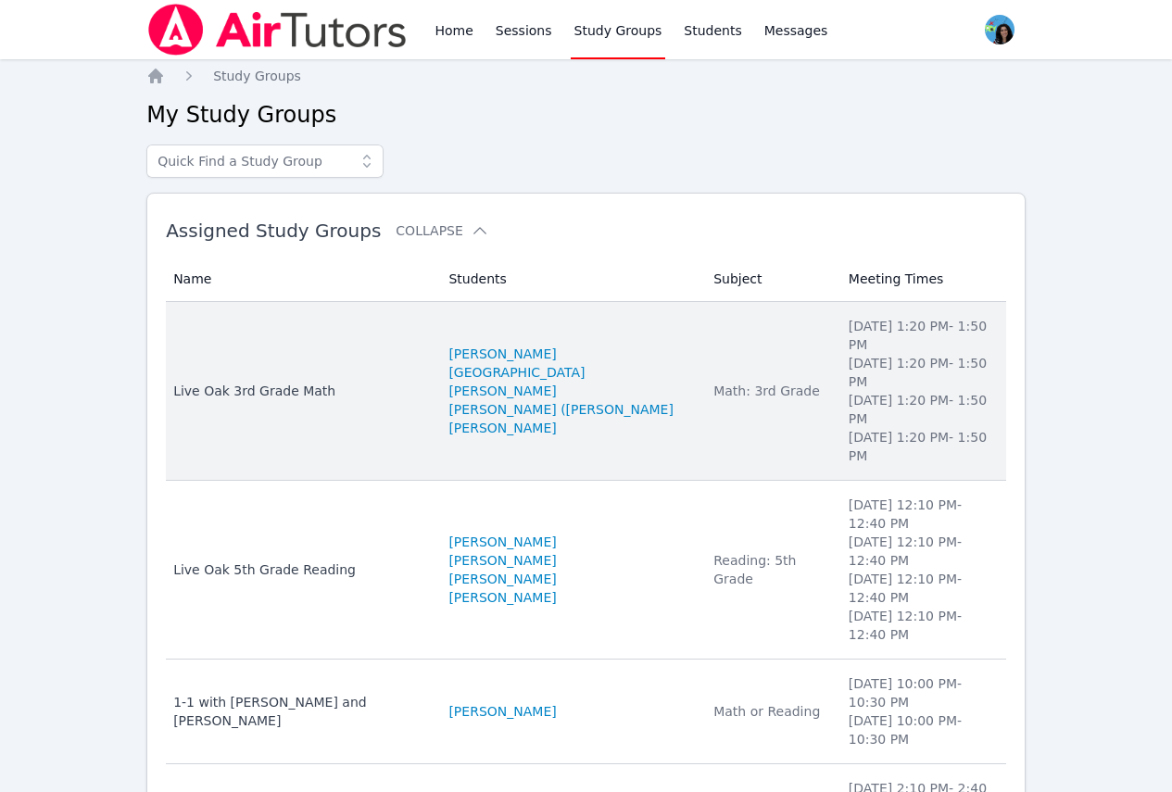
scroll to position [185, 0]
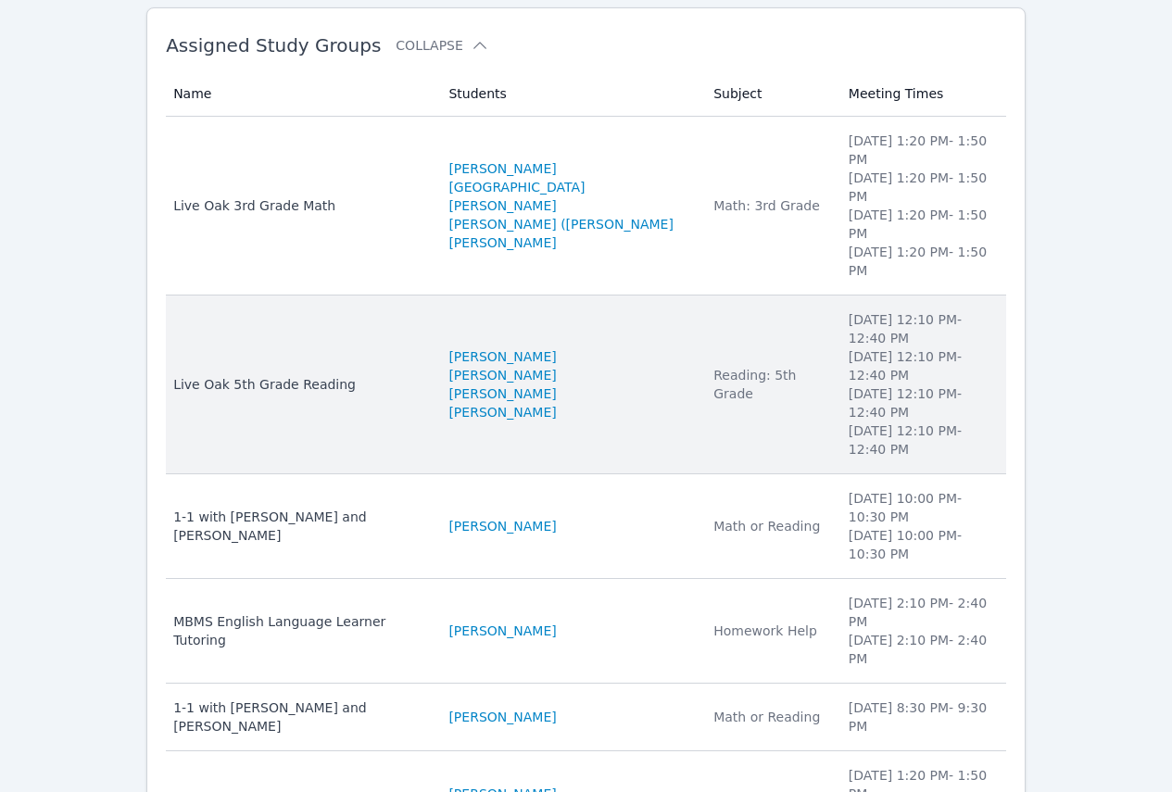
click at [362, 375] on div "Live Oak 5th Grade Reading" at bounding box center [299, 384] width 253 height 19
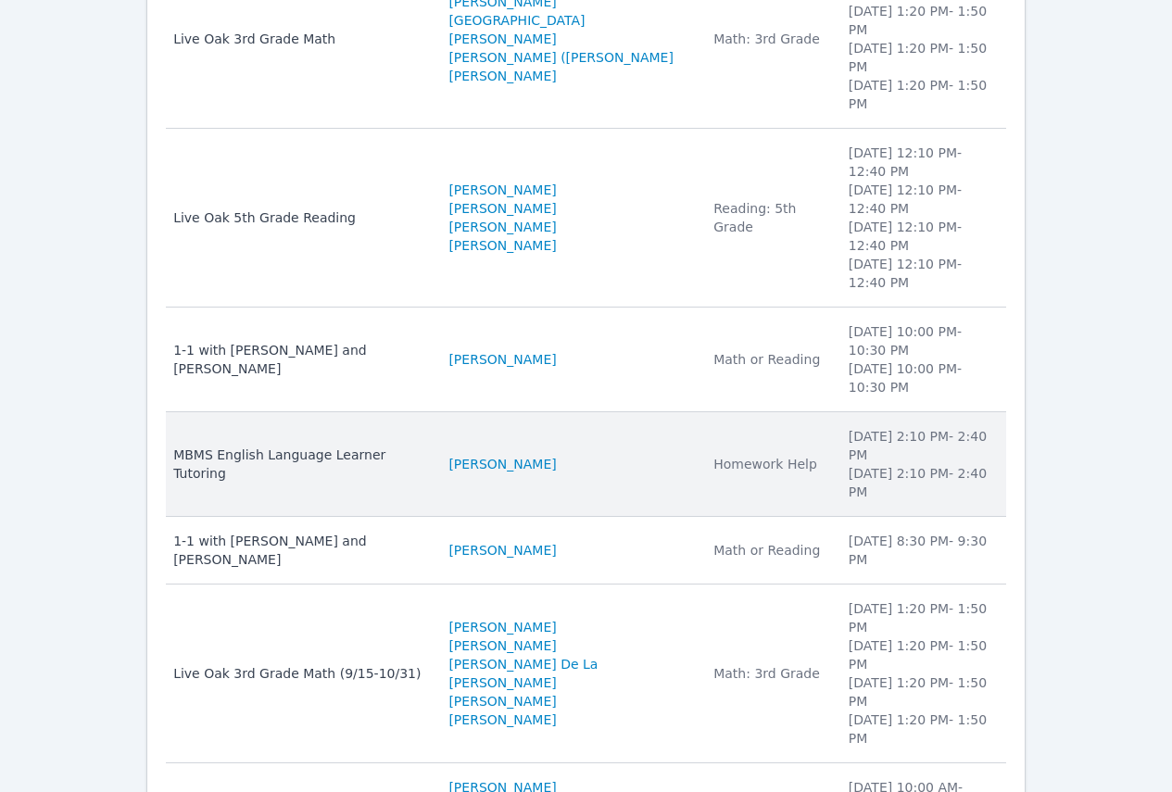
scroll to position [371, 0]
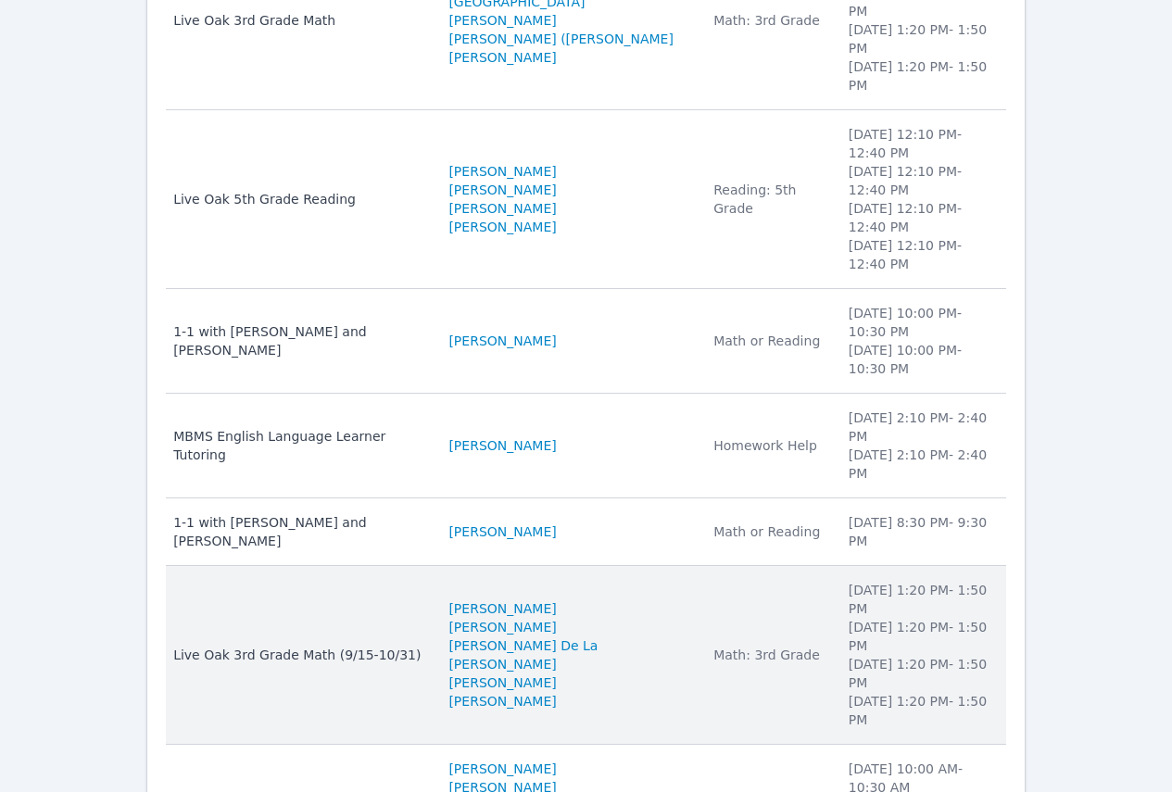
click at [393, 646] on div "Live Oak 3rd Grade Math (9/15-10/31)" at bounding box center [299, 655] width 253 height 19
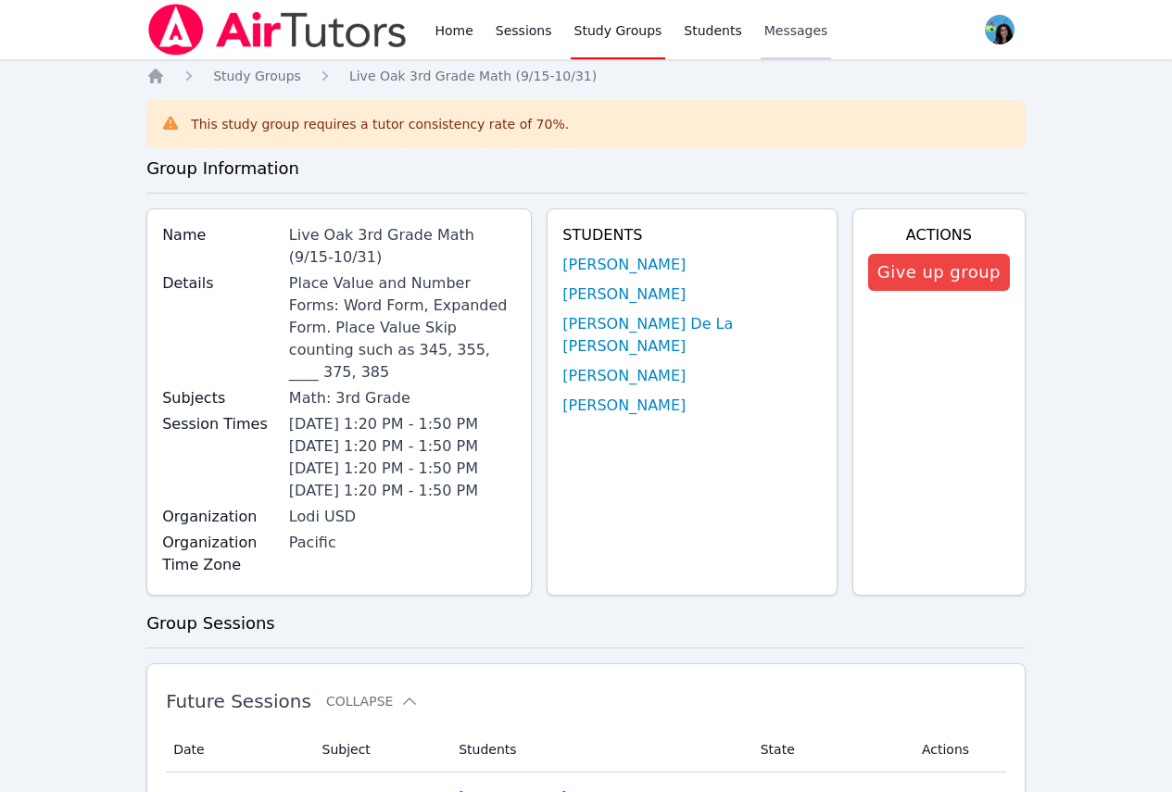
click at [765, 30] on span "Messages" at bounding box center [797, 30] width 64 height 19
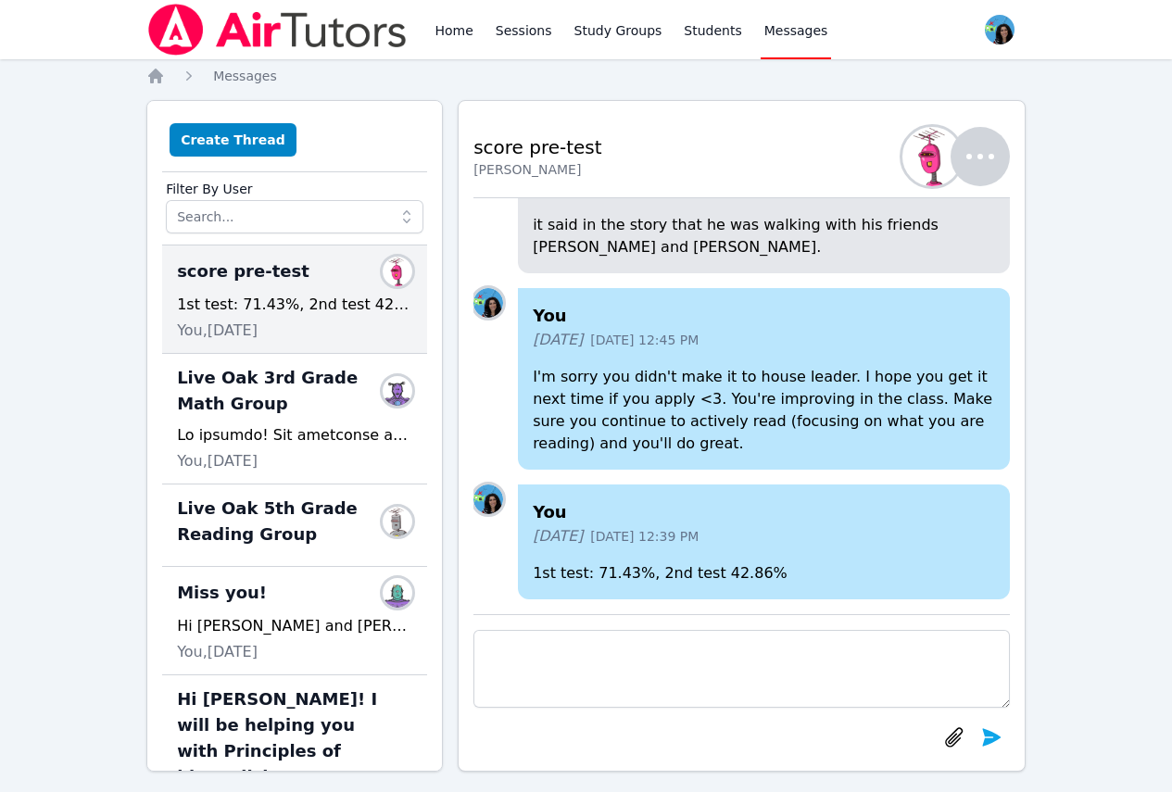
click at [716, 33] on div "Home Sessions Study Groups Students Messages" at bounding box center [631, 29] width 400 height 59
click at [680, 34] on link "Students" at bounding box center [712, 29] width 65 height 59
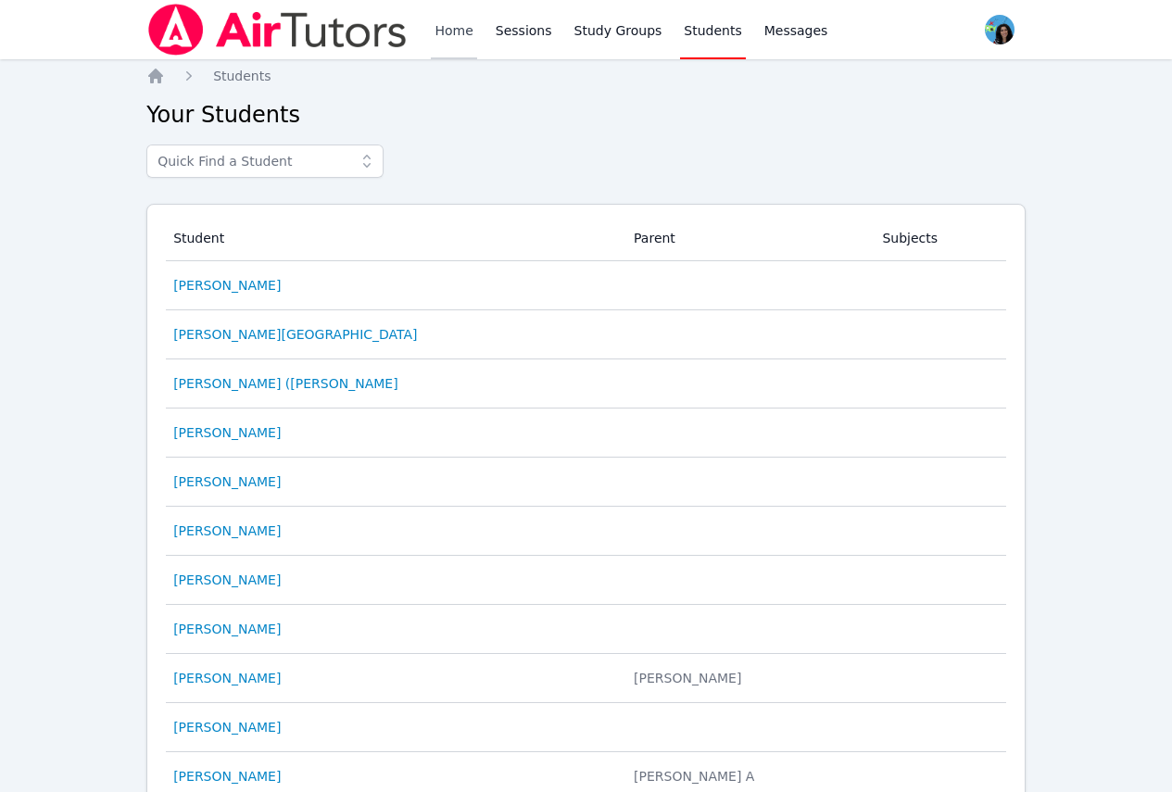
click at [437, 28] on link "Home" at bounding box center [453, 29] width 45 height 59
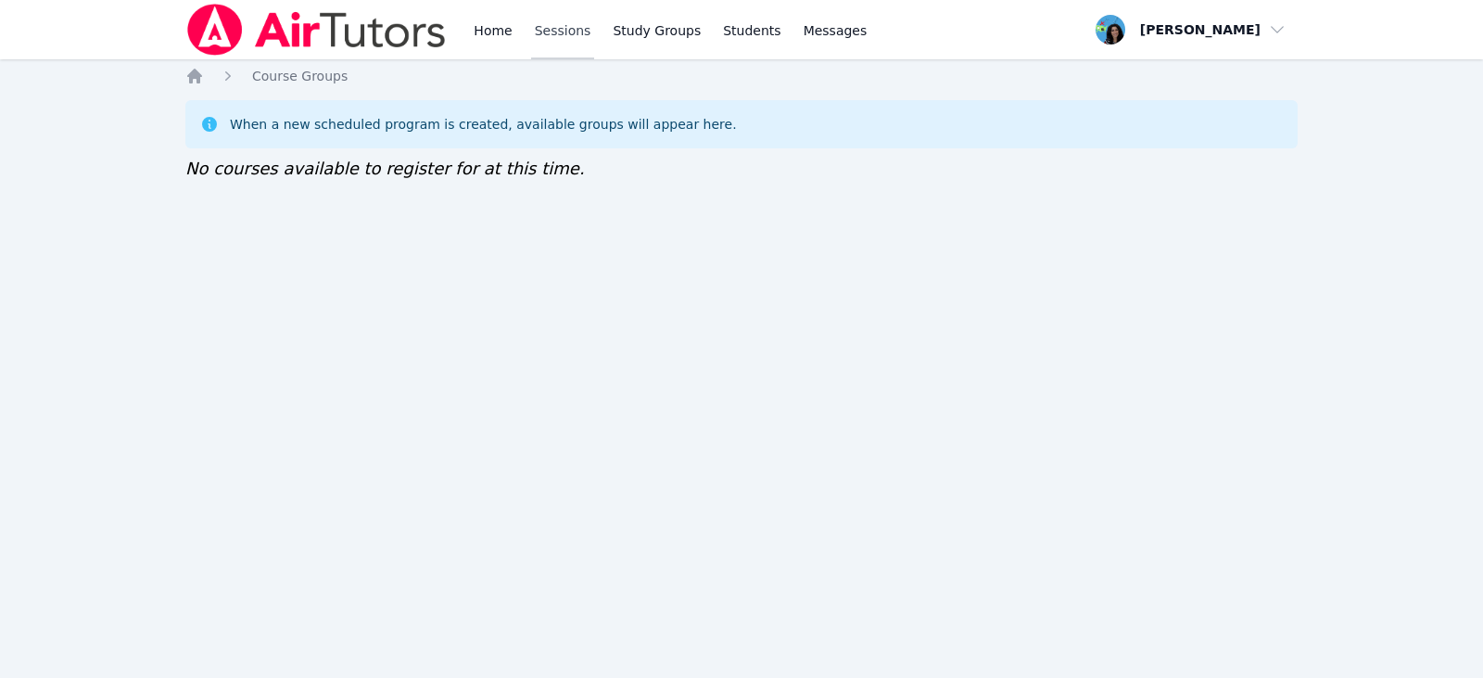
click at [547, 30] on link "Sessions" at bounding box center [563, 29] width 64 height 59
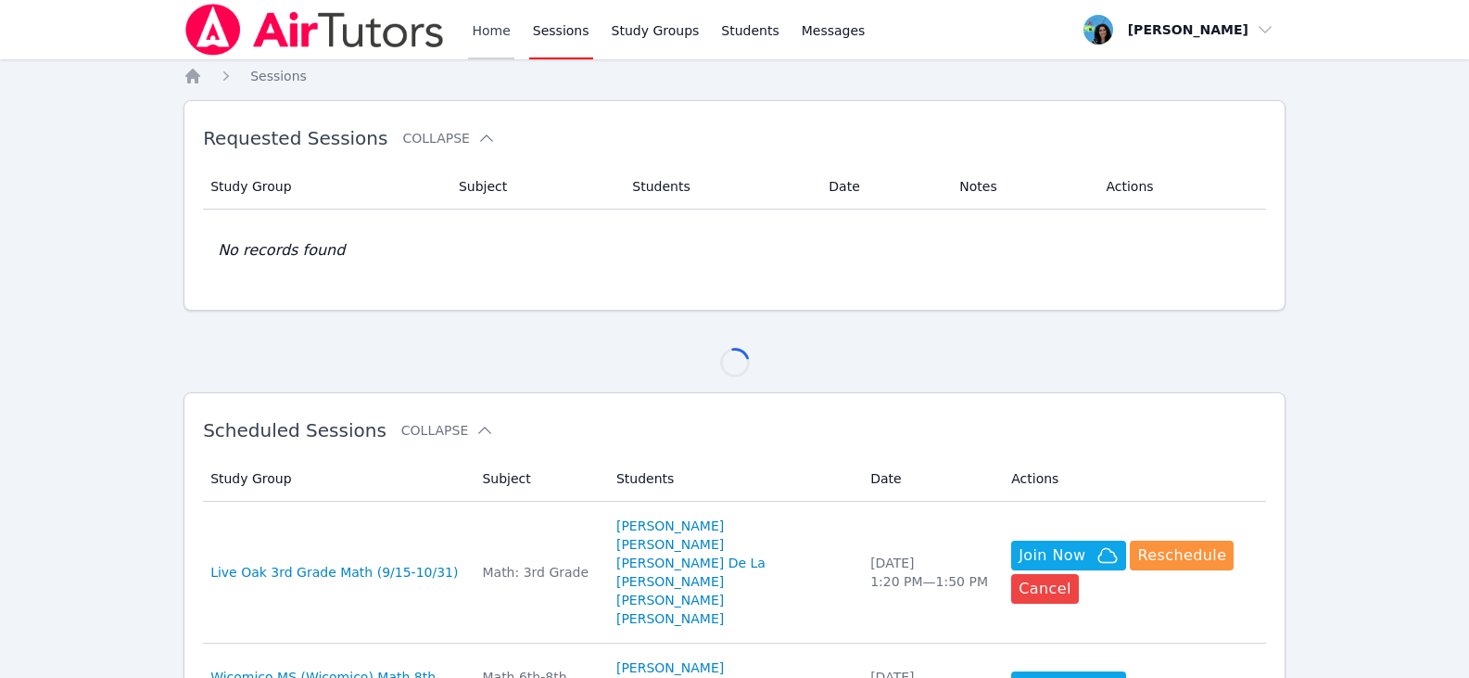
click at [504, 32] on link "Home" at bounding box center [490, 29] width 45 height 59
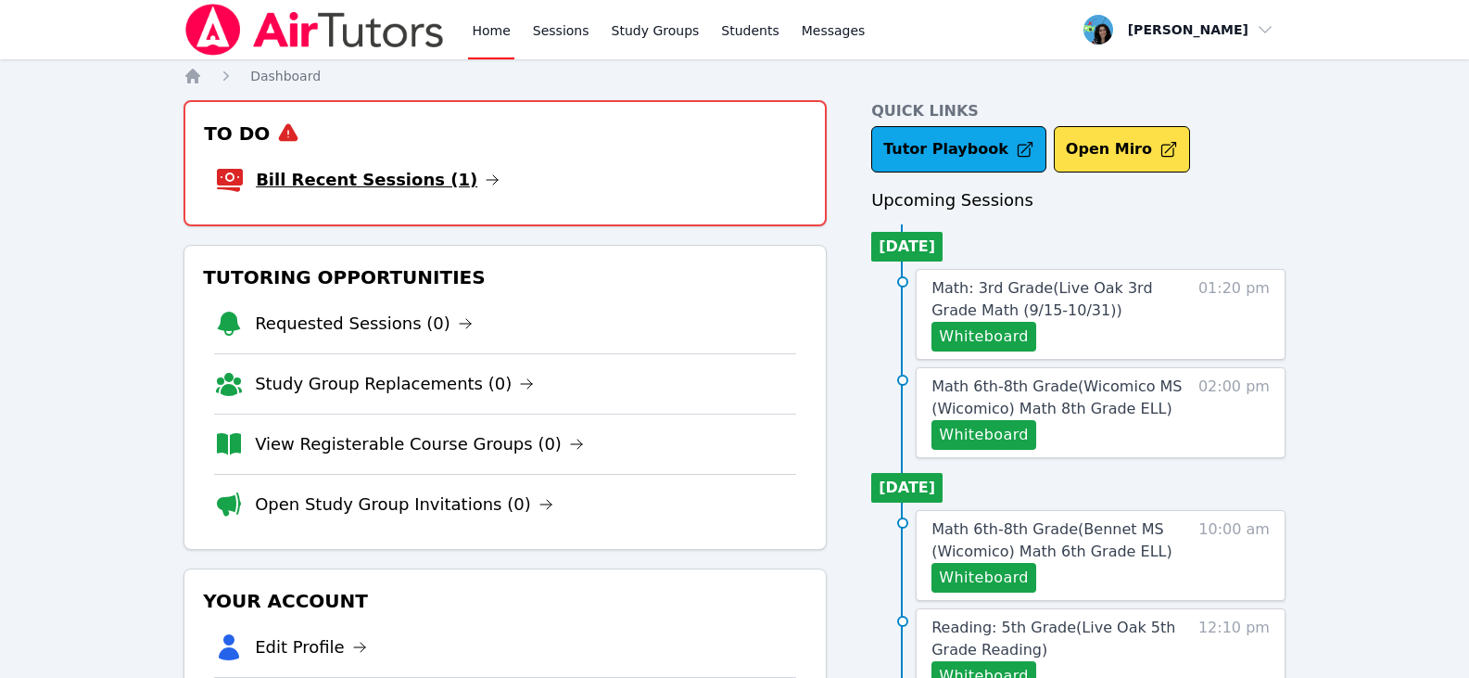
click at [485, 178] on icon at bounding box center [492, 179] width 15 height 15
